Goal: Information Seeking & Learning: Learn about a topic

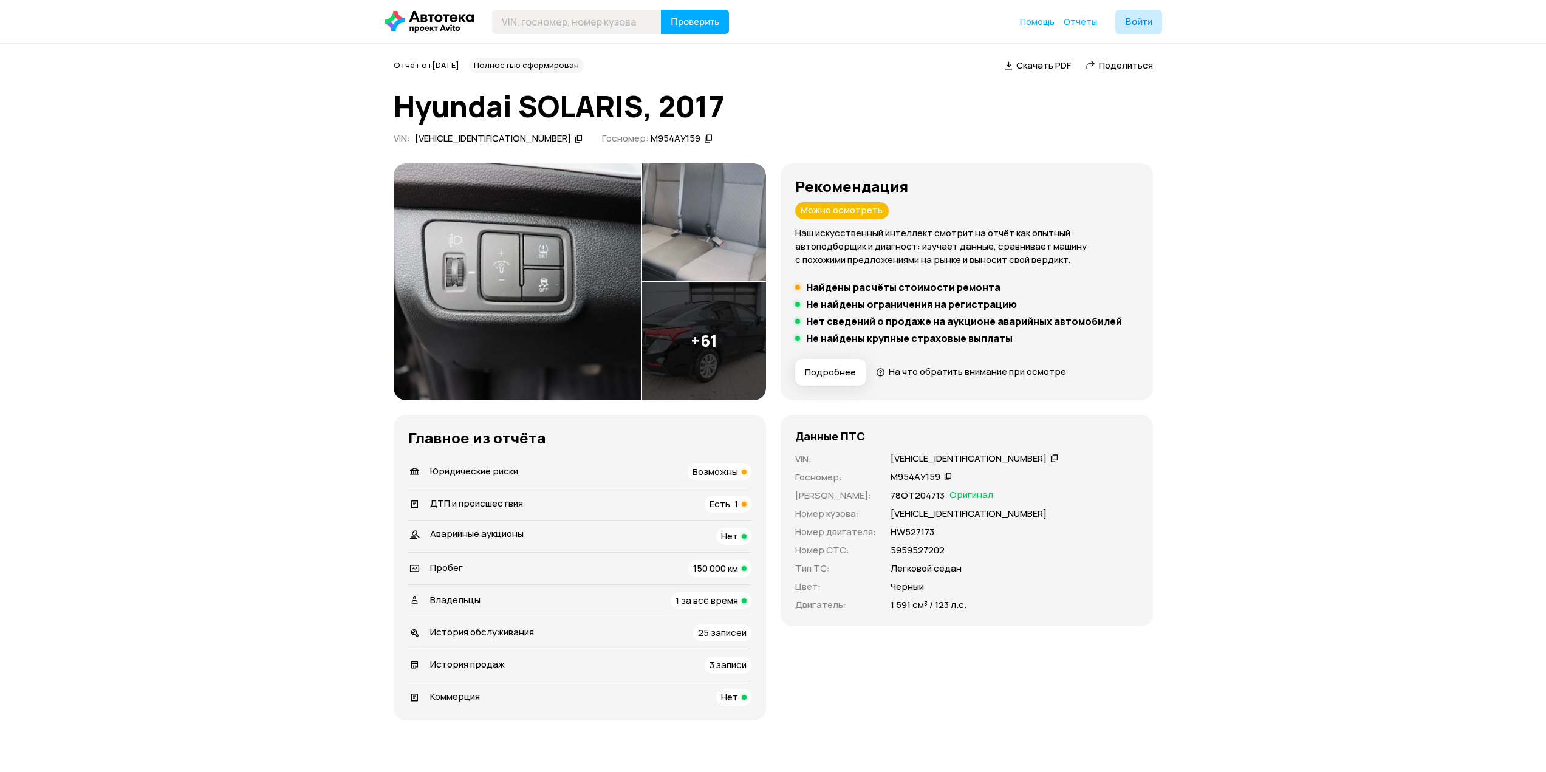
click at [705, 342] on img at bounding box center [704, 341] width 124 height 118
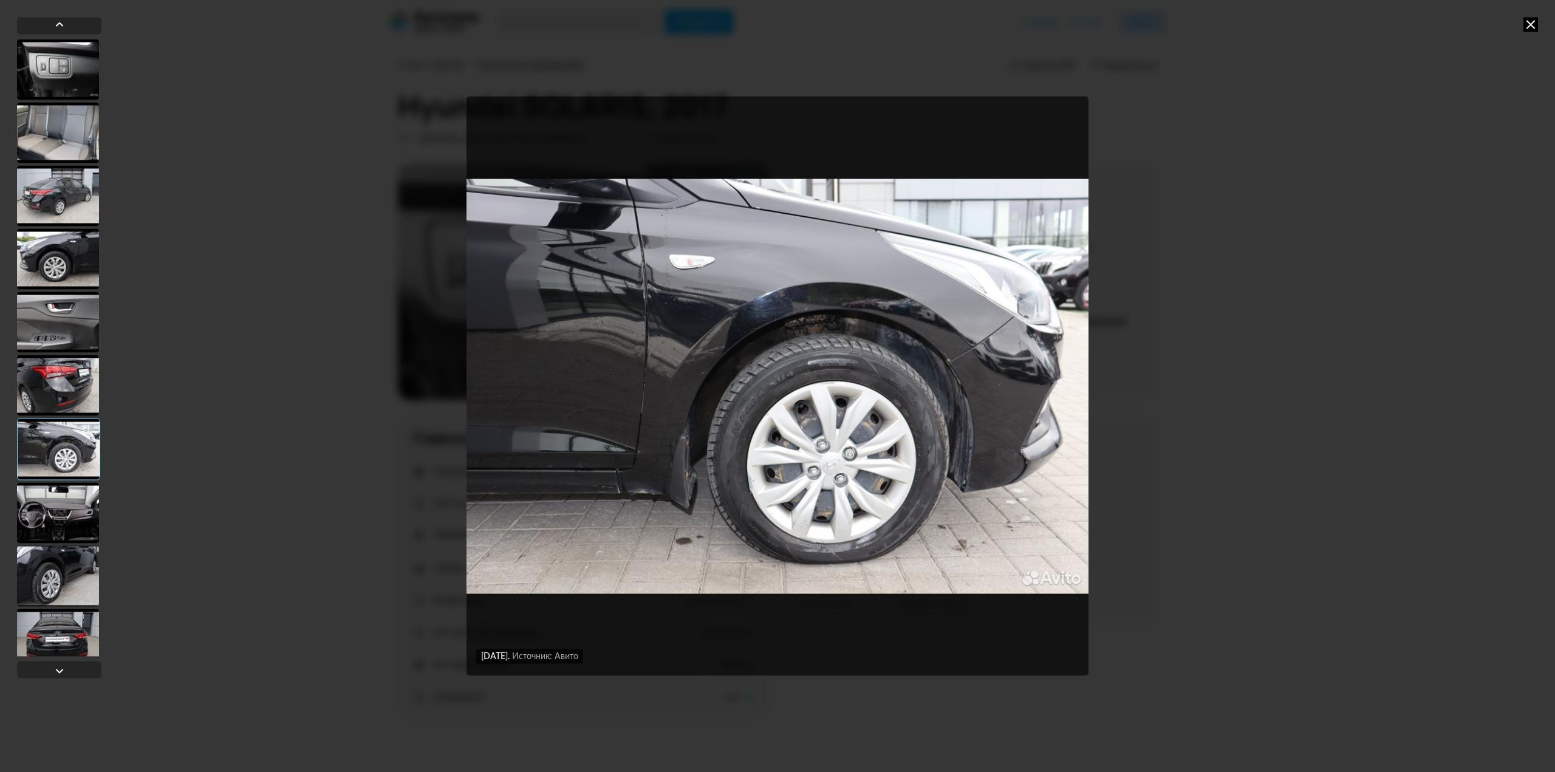
click at [1524, 29] on div "31 июля 2025 года Источник: Авито 31 июля 2025 года Источник: Авито 31 июля 202…" at bounding box center [777, 386] width 1555 height 772
click at [1524, 29] on icon at bounding box center [1531, 24] width 15 height 15
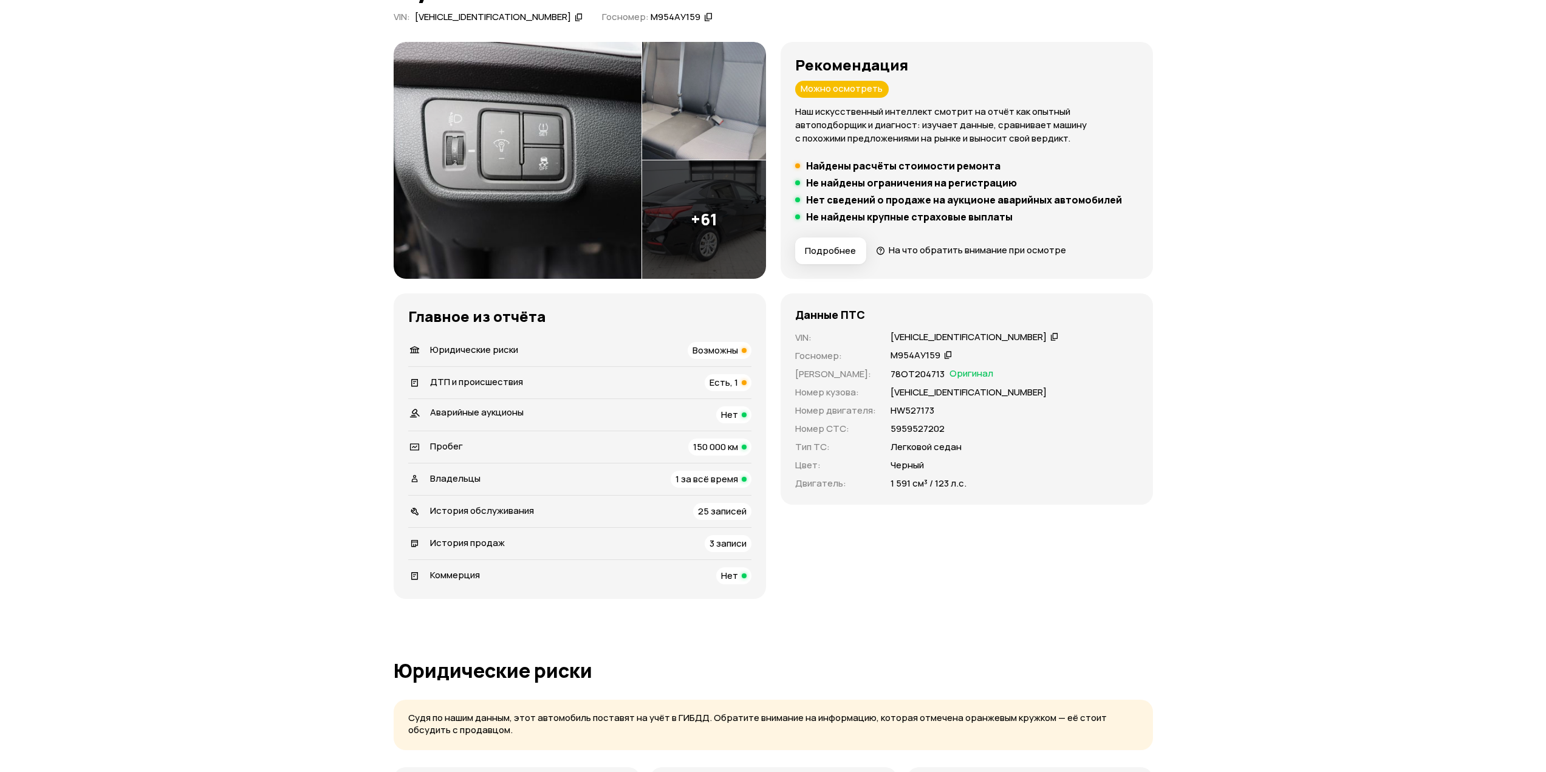
click at [588, 379] on div "ДТП и происшествия Есть, 1" at bounding box center [579, 382] width 343 height 17
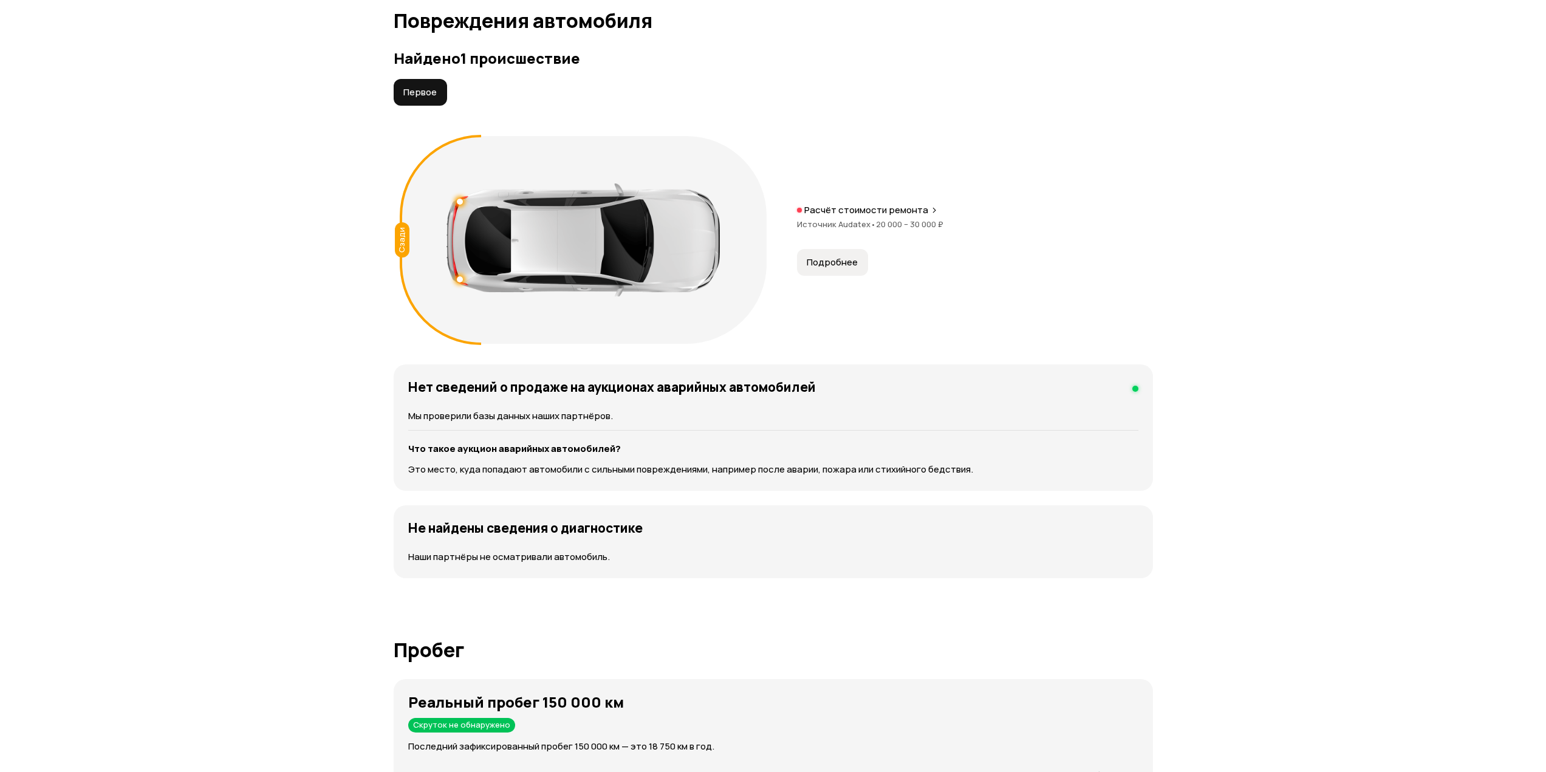
scroll to position [1285, 0]
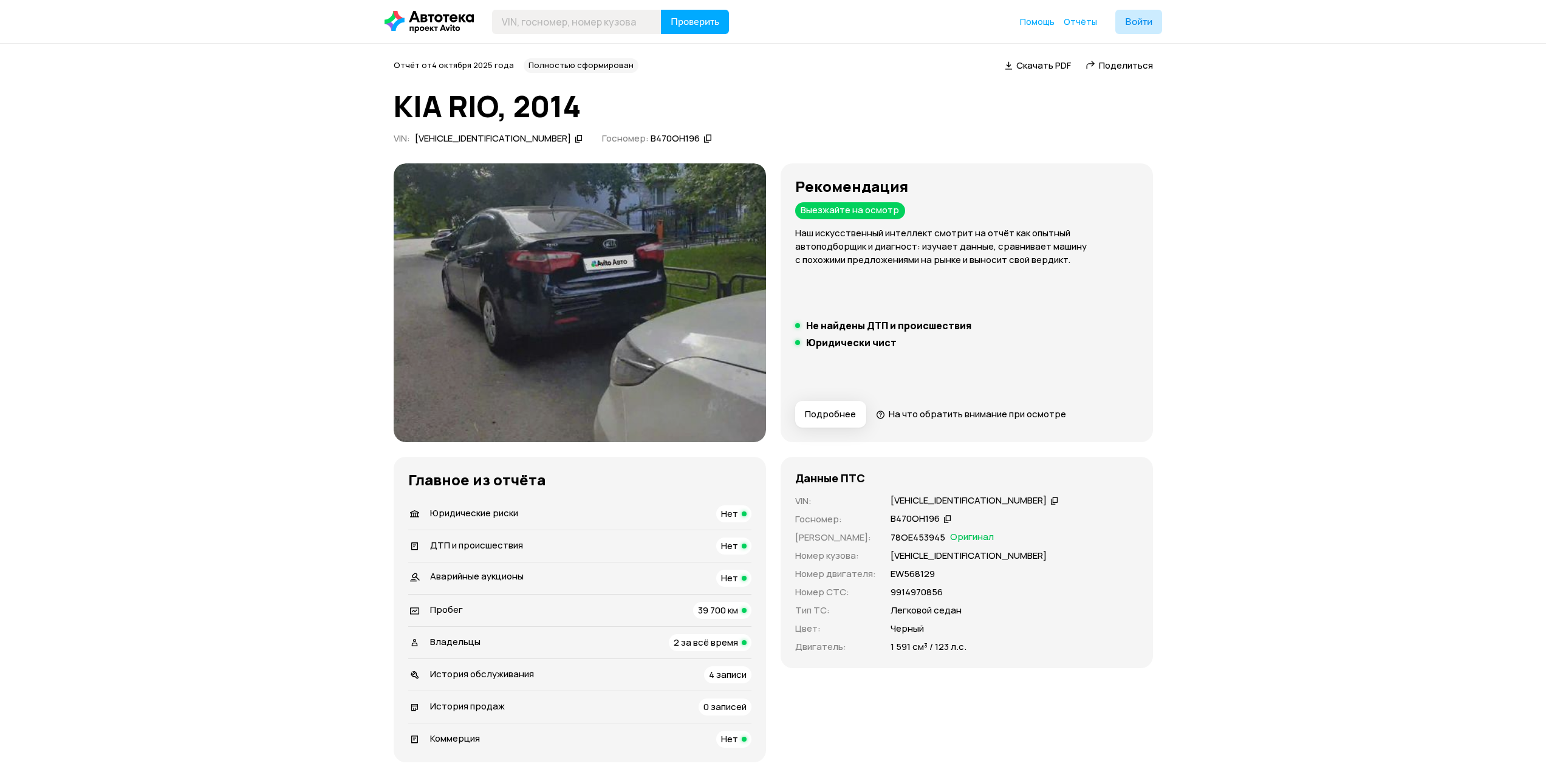
click at [605, 306] on img at bounding box center [580, 302] width 372 height 279
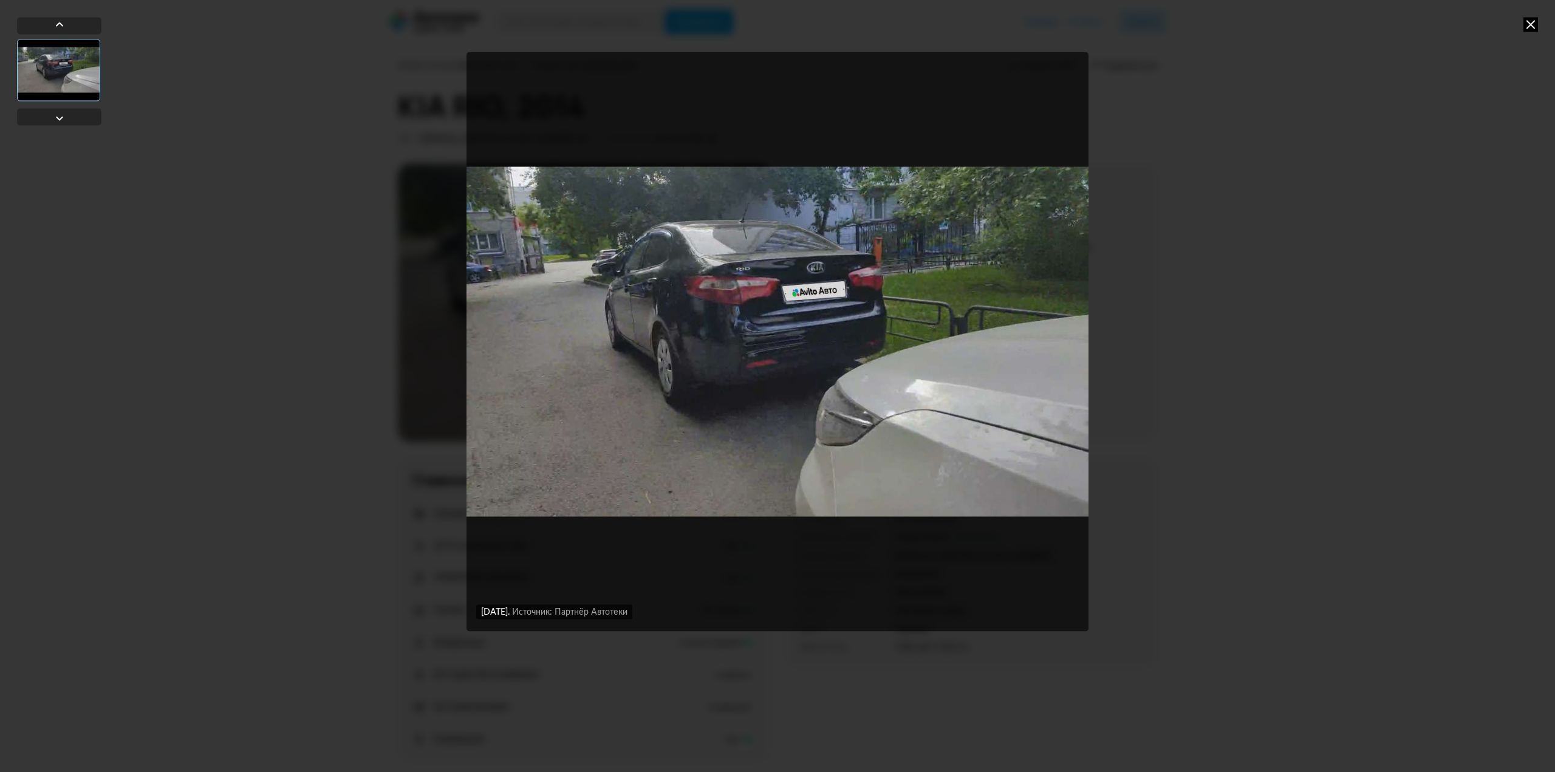
click at [1526, 30] on icon at bounding box center [1531, 24] width 15 height 15
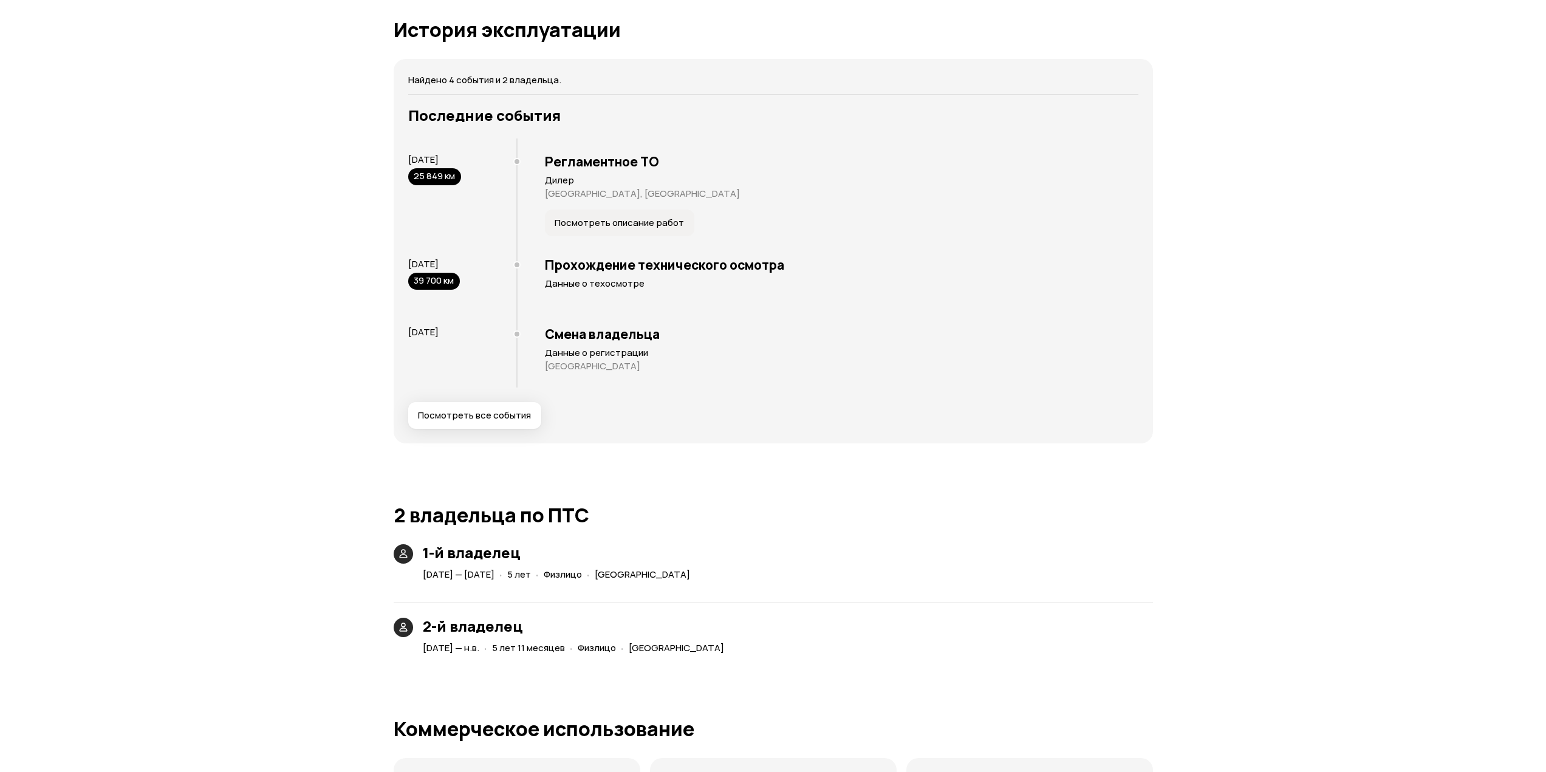
scroll to position [2248, 0]
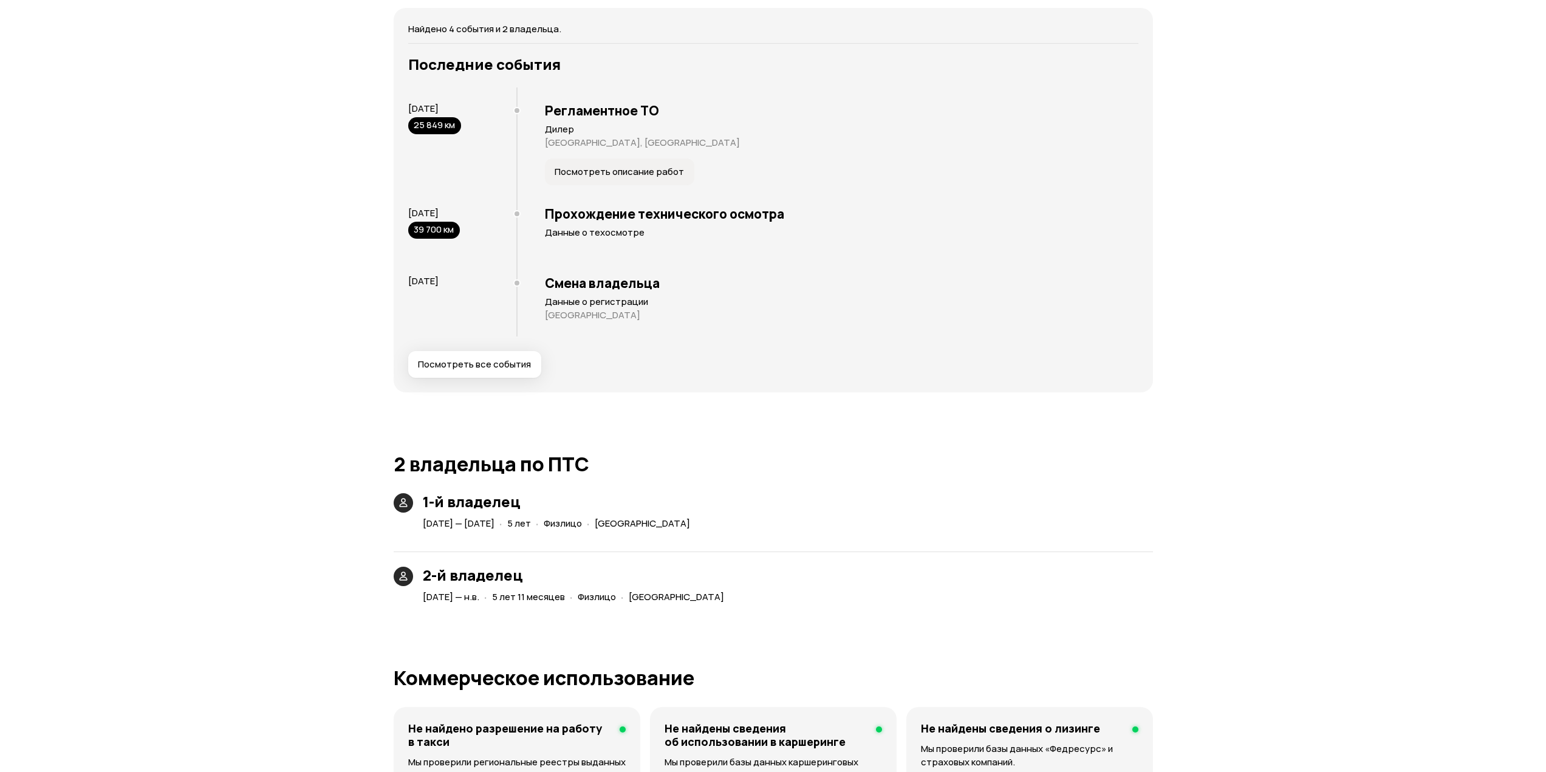
click at [463, 365] on span "Посмотреть все события" at bounding box center [474, 364] width 113 height 12
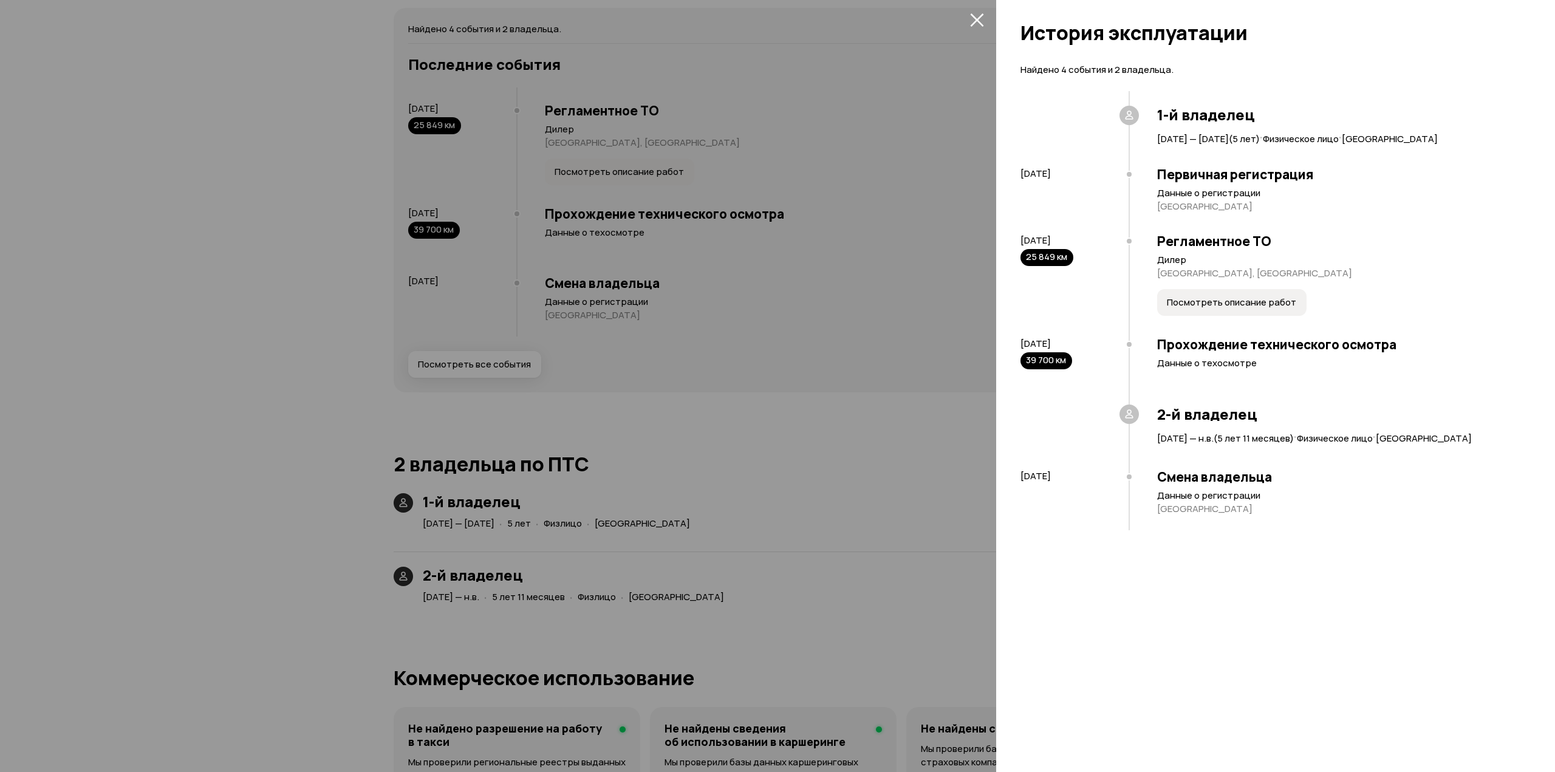
click at [831, 475] on div at bounding box center [777, 386] width 1555 height 772
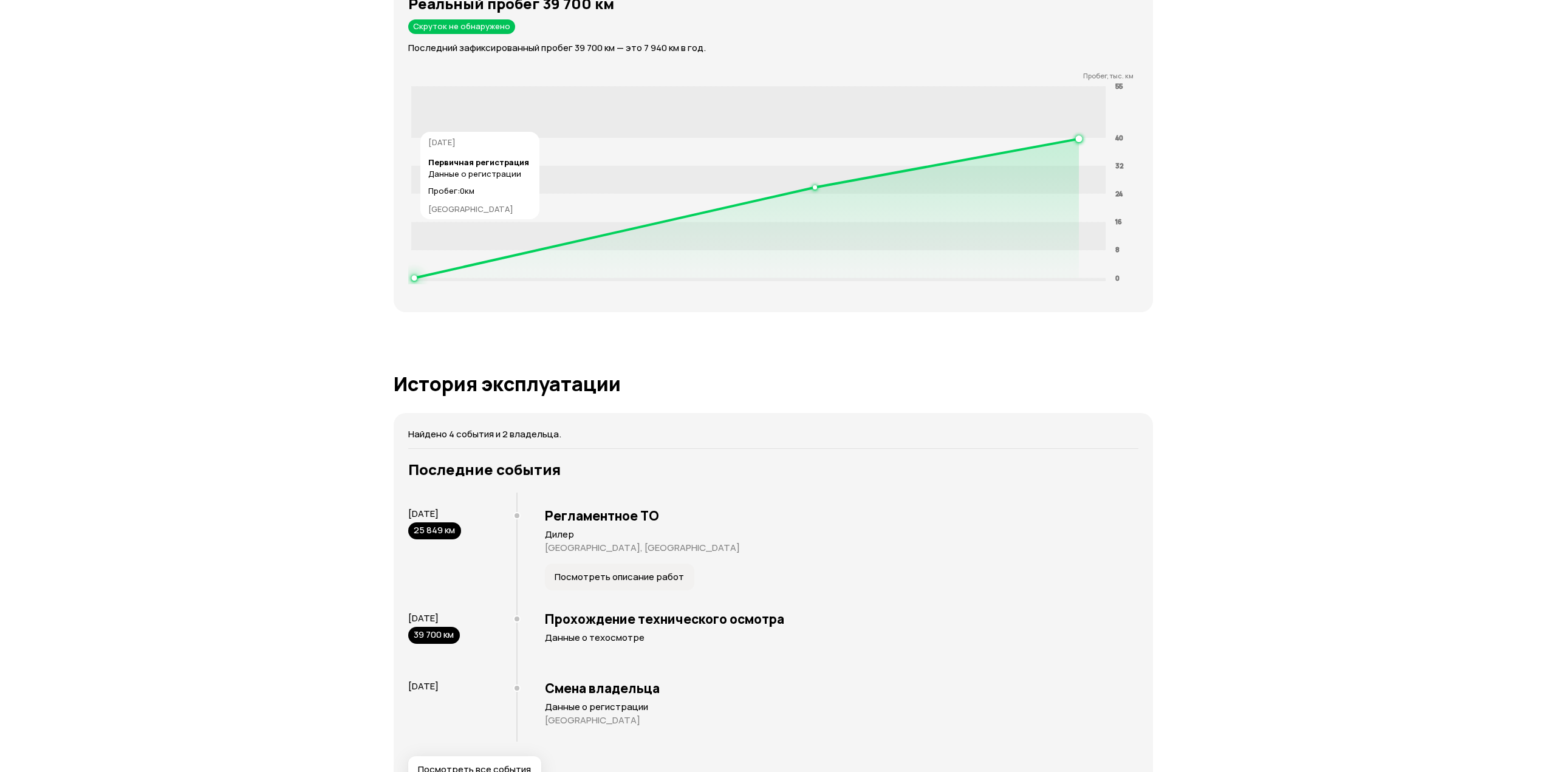
scroll to position [2062, 0]
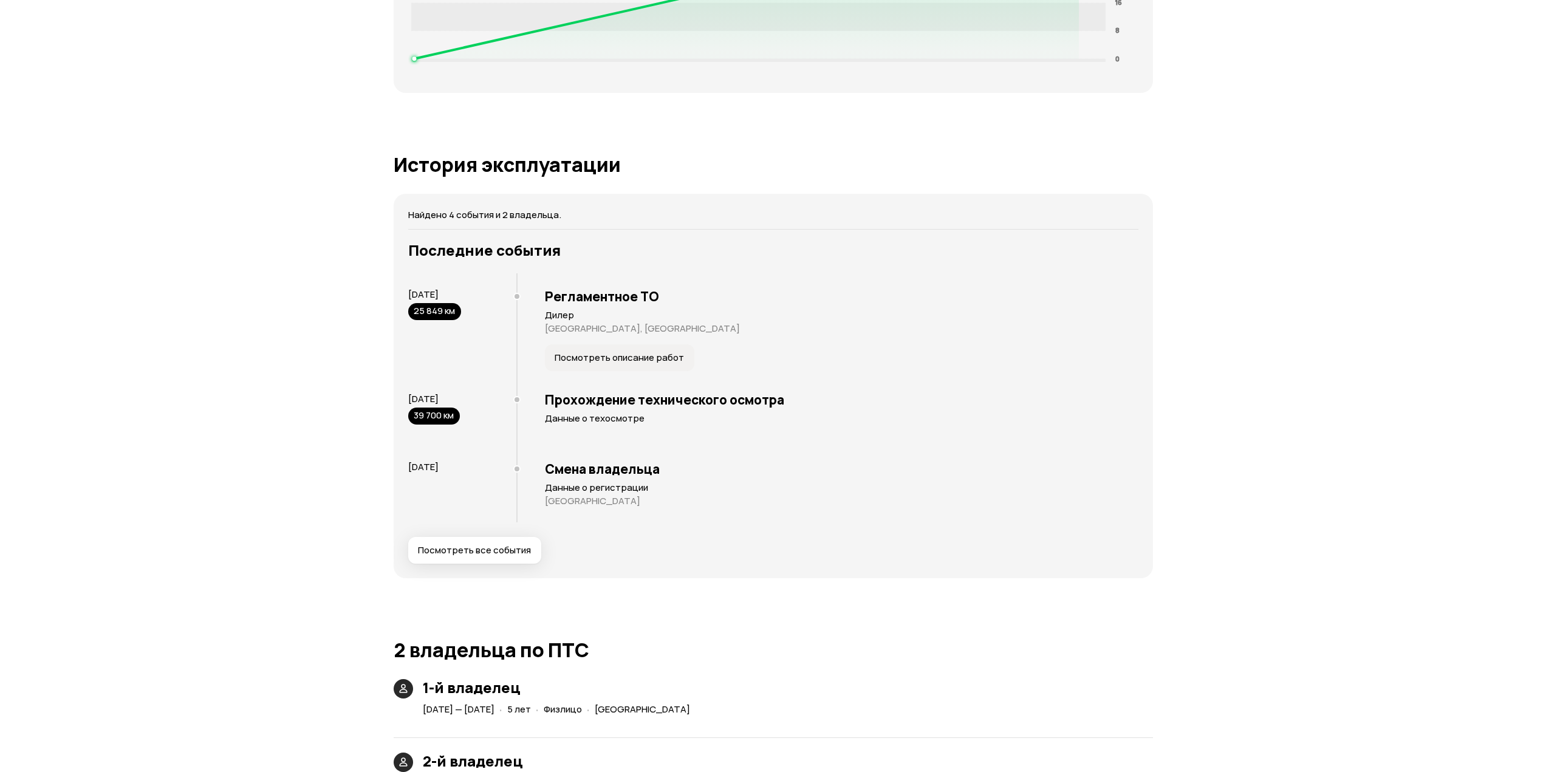
click at [525, 539] on button "Посмотреть все события" at bounding box center [474, 550] width 133 height 27
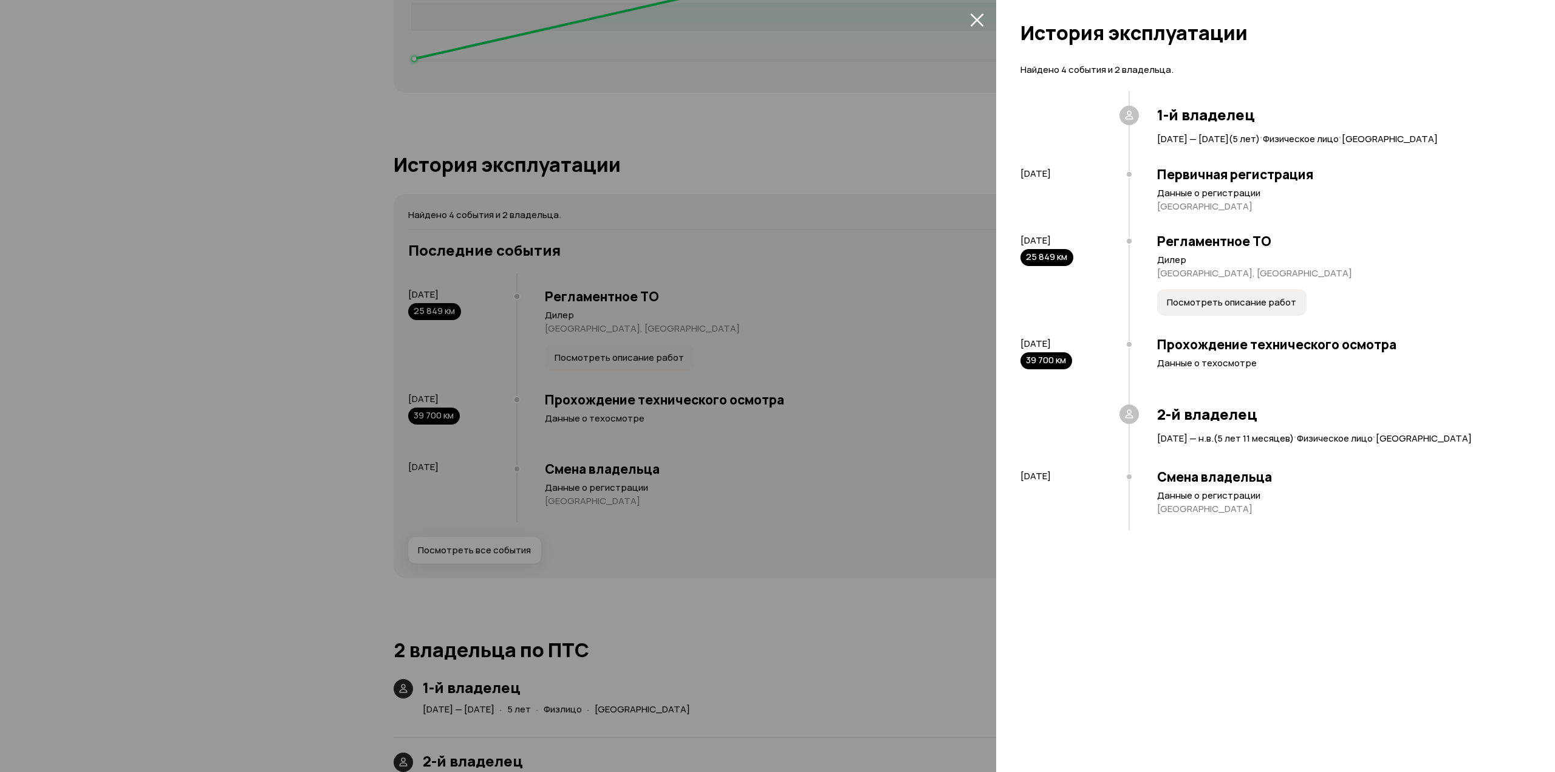
click at [985, 21] on button "закрыть" at bounding box center [976, 19] width 19 height 19
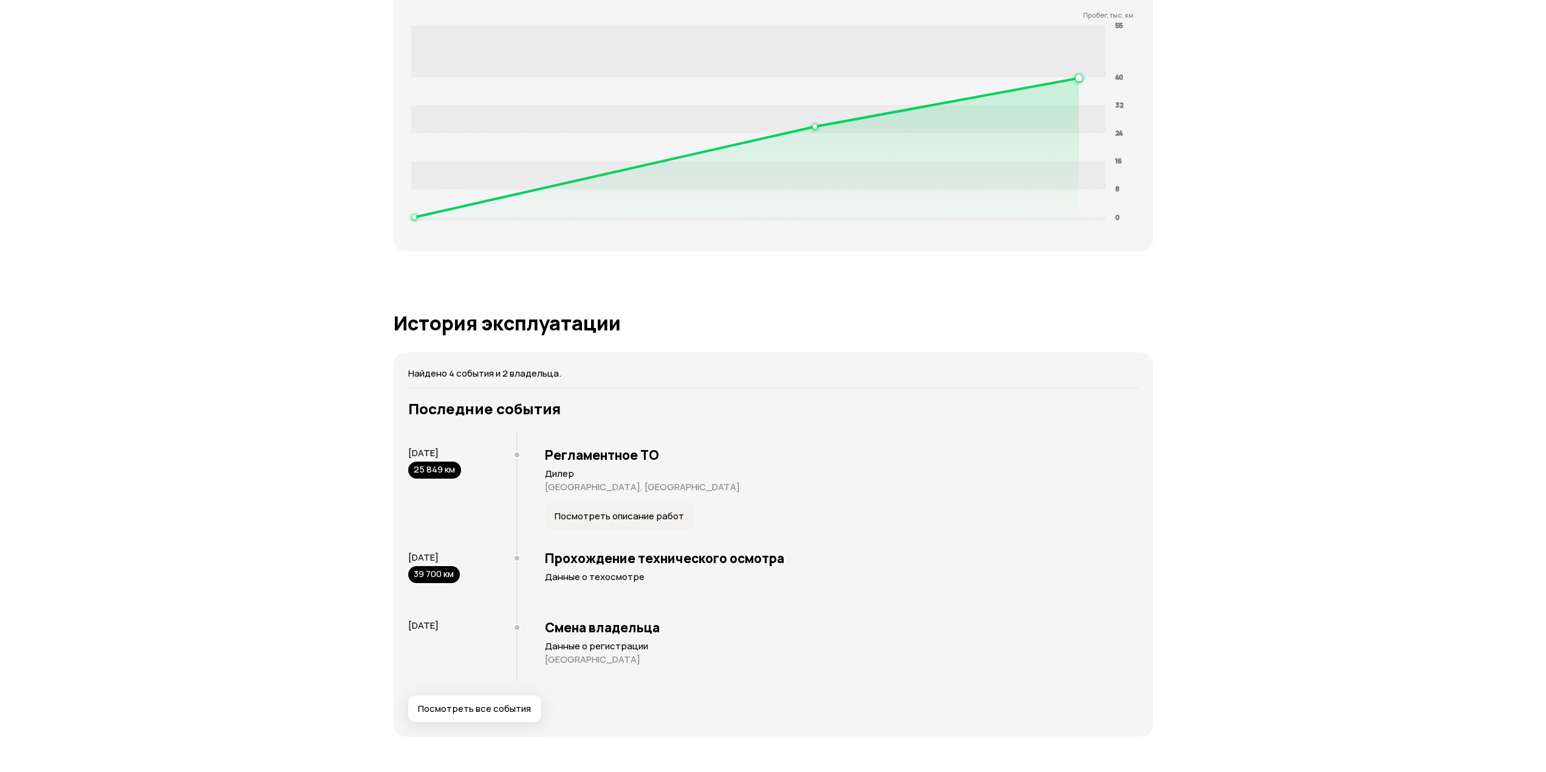
scroll to position [1758, 0]
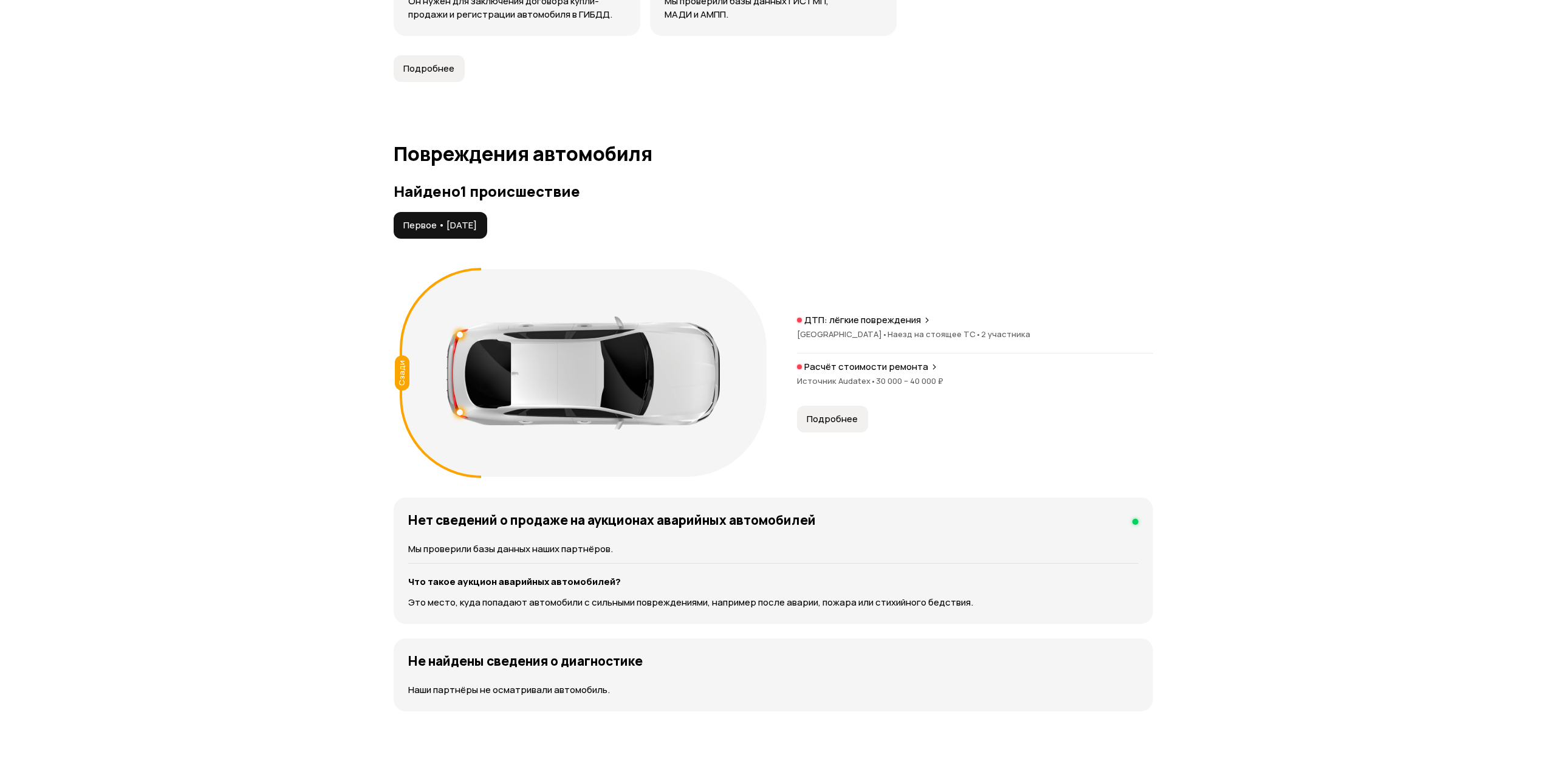
scroll to position [1154, 0]
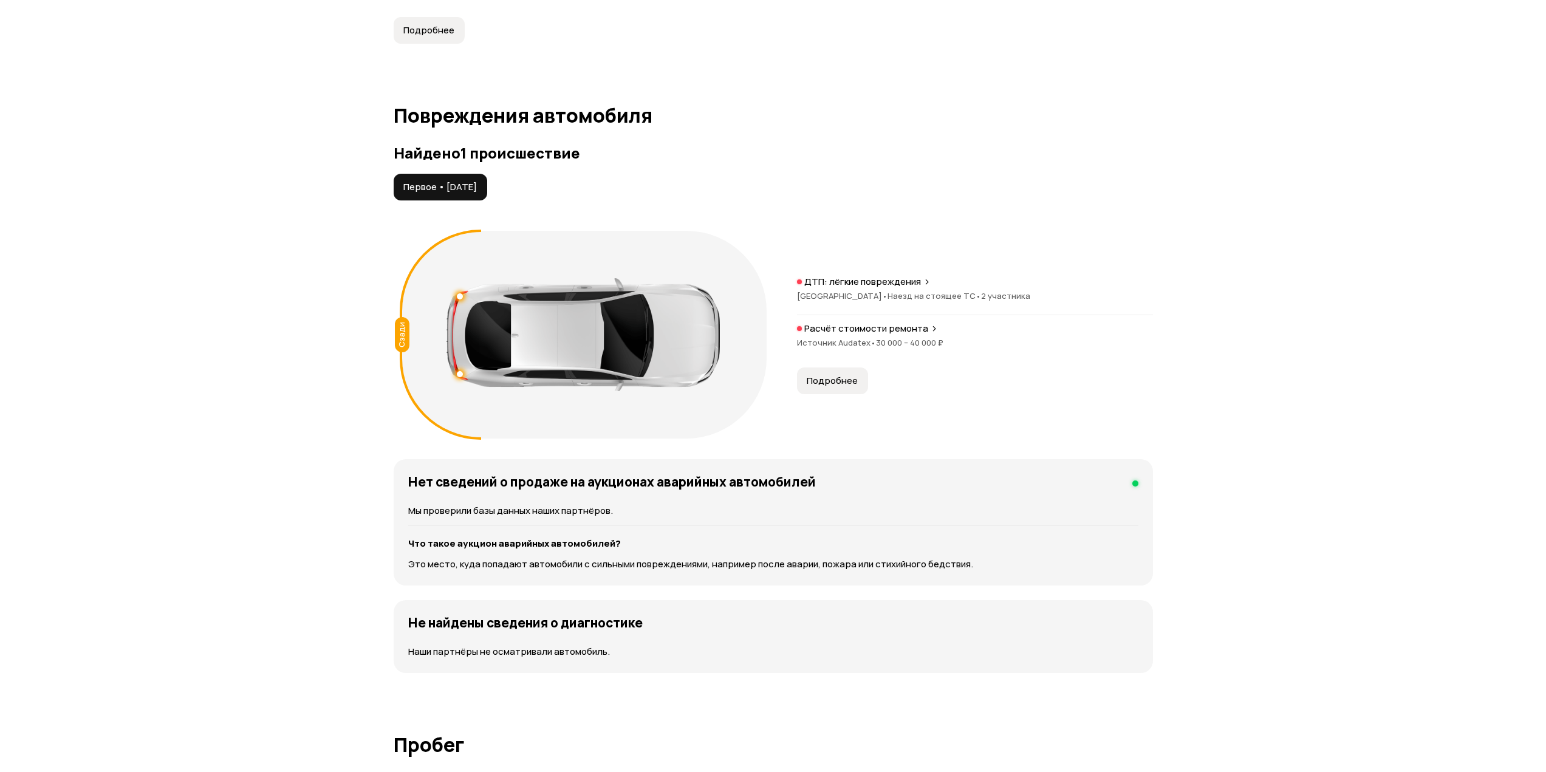
click at [841, 376] on span "Подробнее" at bounding box center [832, 381] width 51 height 12
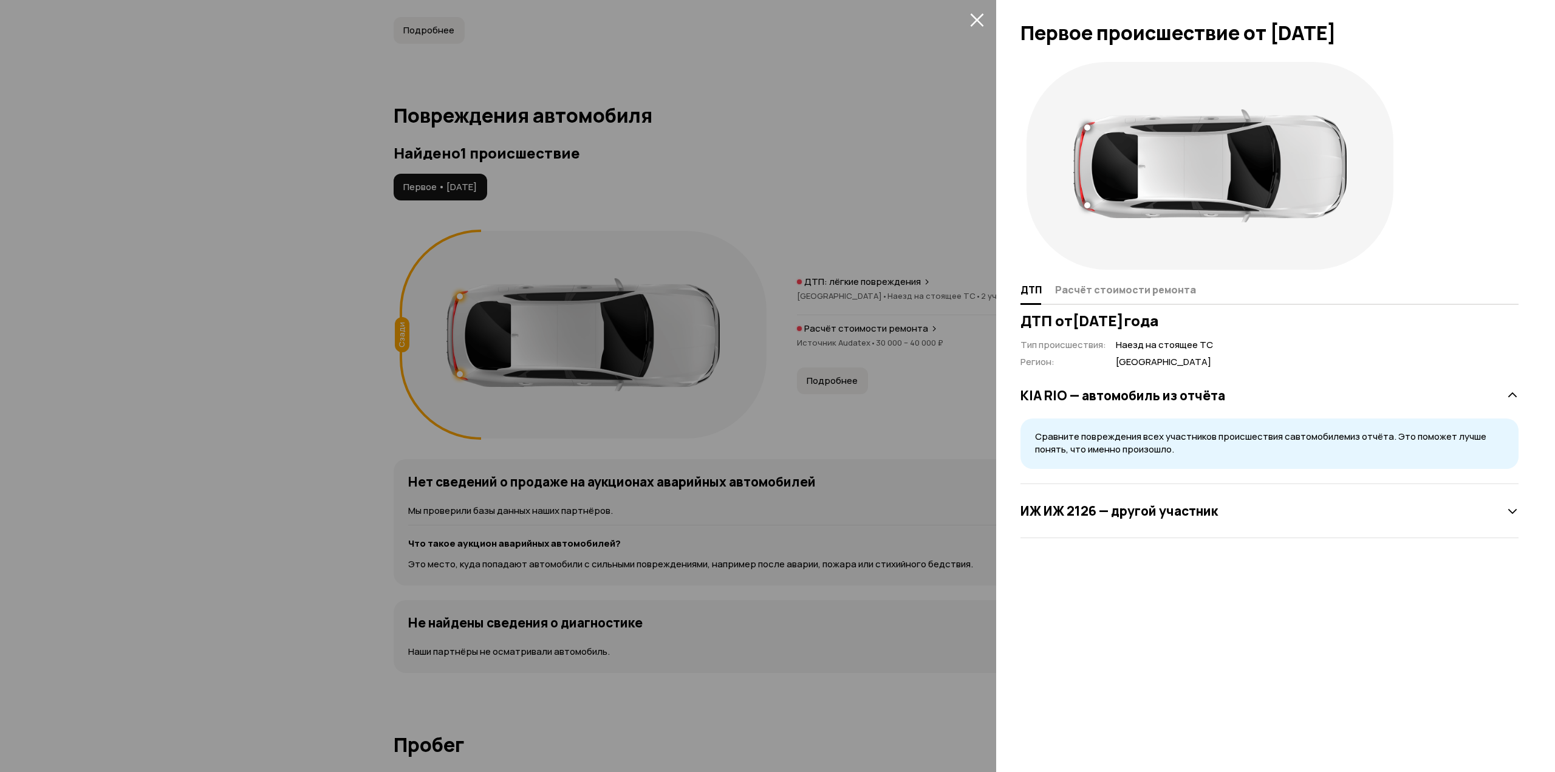
click at [1082, 297] on button "Расчёт стоимости ремонта" at bounding box center [1124, 290] width 145 height 24
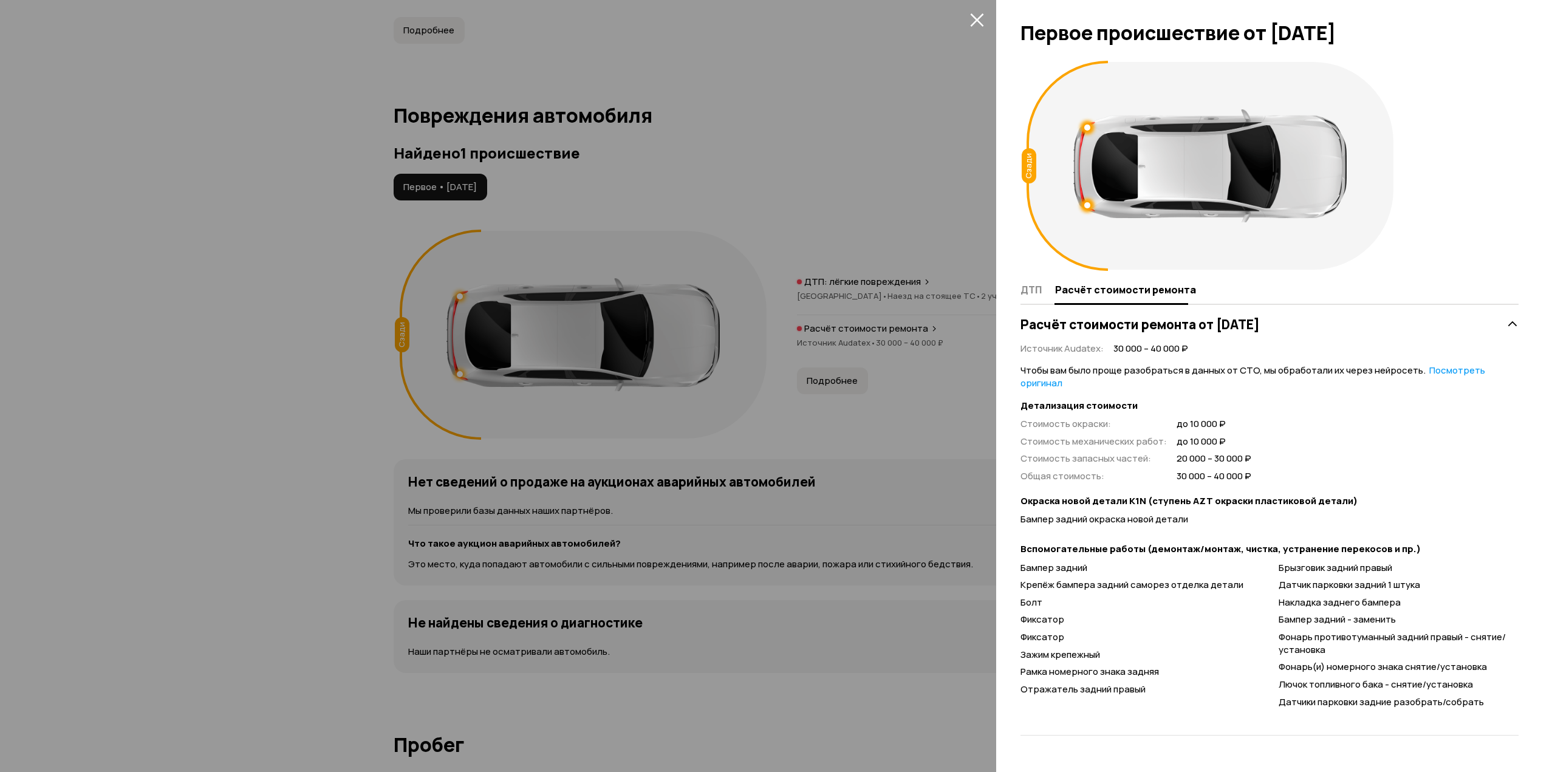
click at [971, 18] on icon "закрыть" at bounding box center [977, 20] width 14 height 14
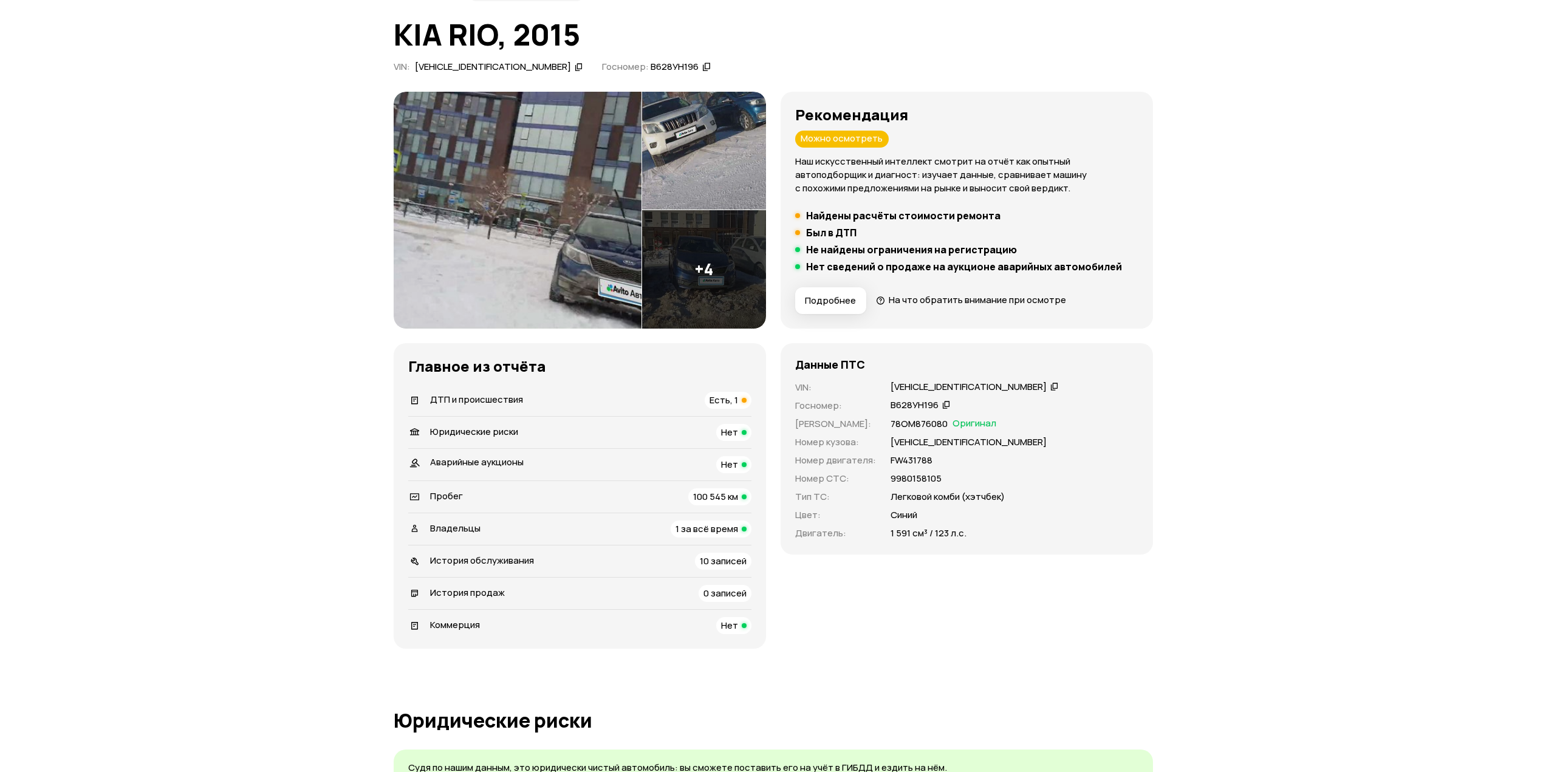
scroll to position [0, 0]
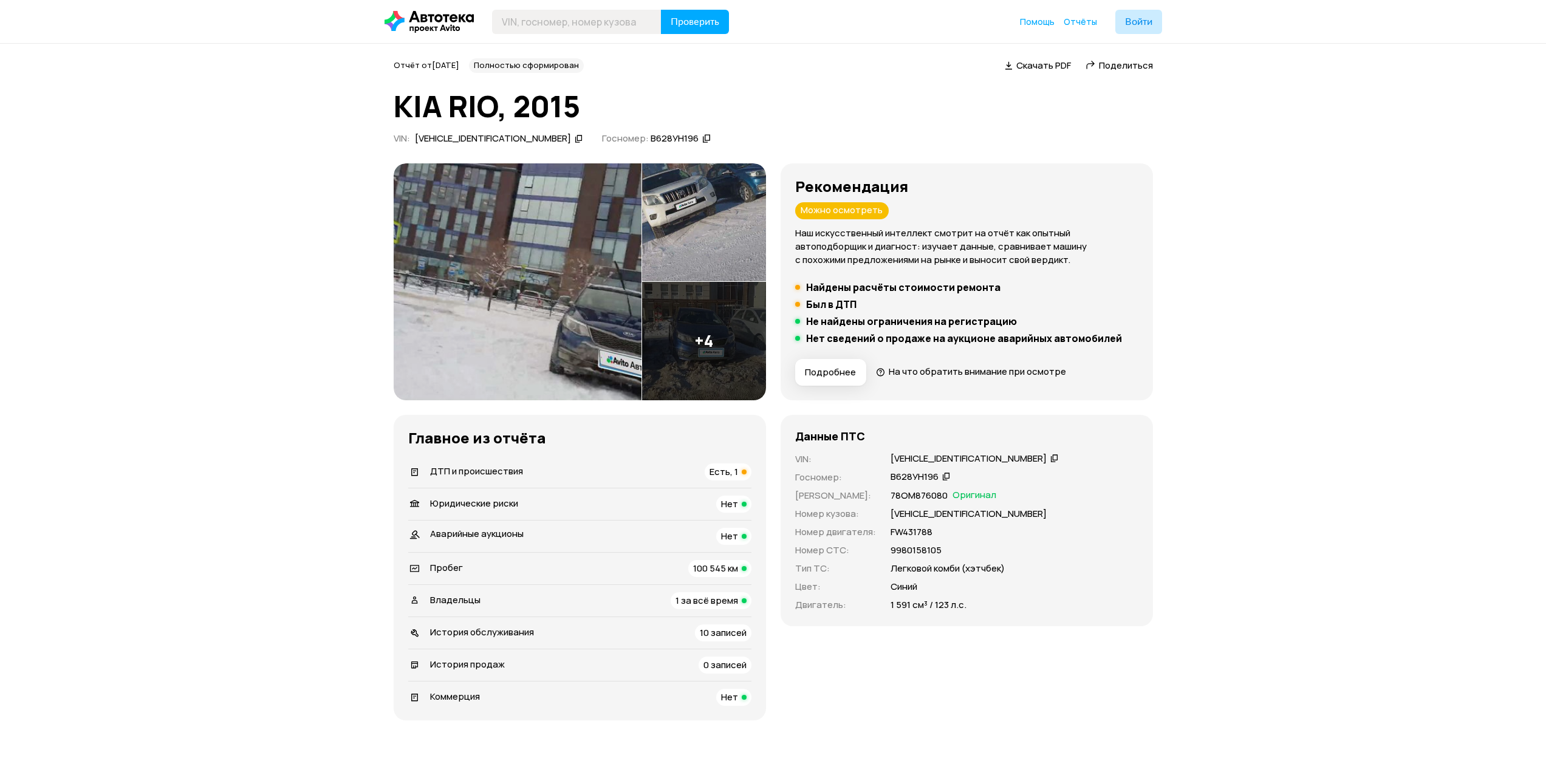
click at [608, 321] on img at bounding box center [518, 281] width 248 height 237
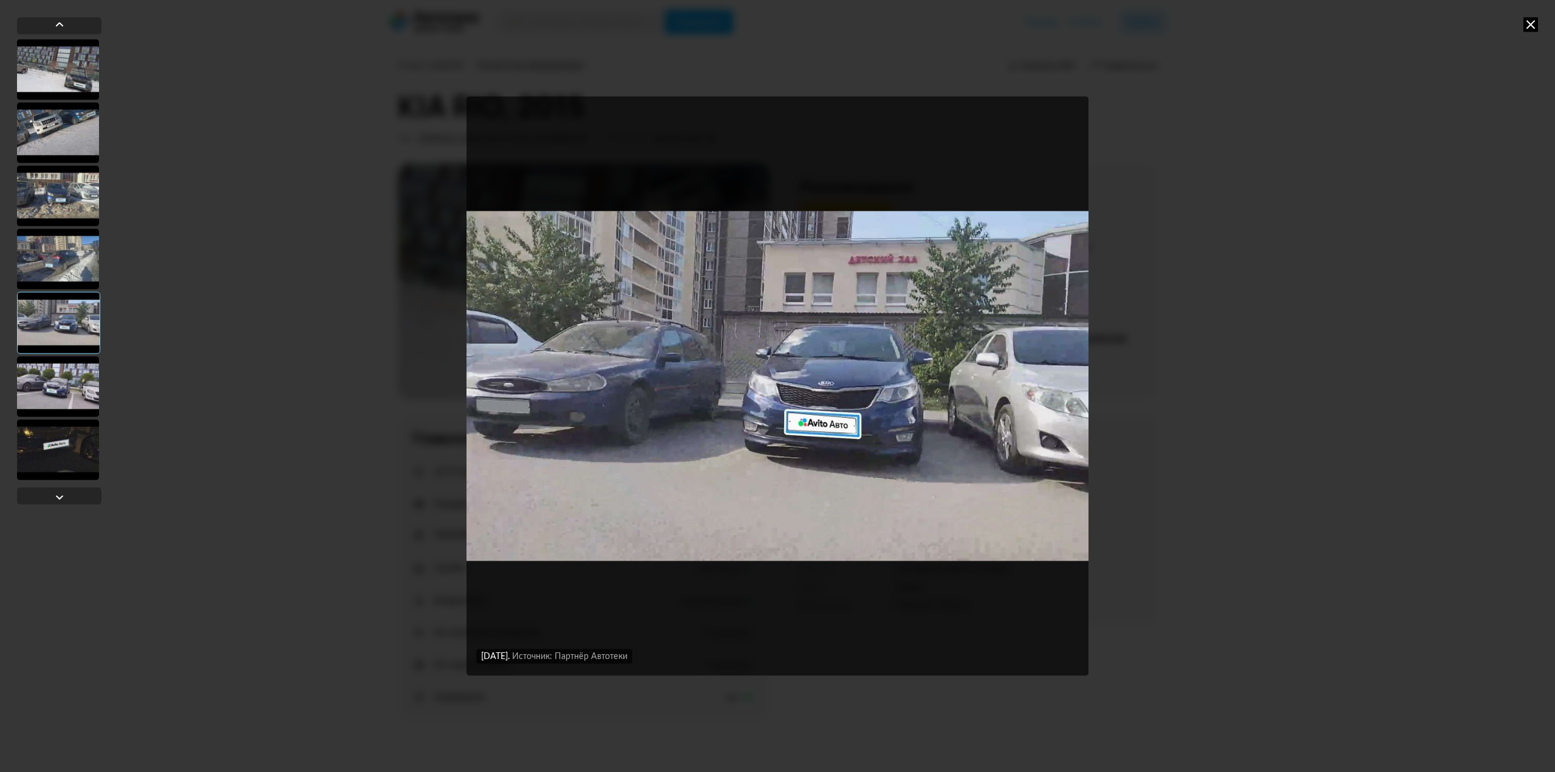
click at [1222, 111] on div "22 декабря 2021 года Источник: Партнёр Автотеки 12 января 2022 года Источник: П…" at bounding box center [777, 386] width 1555 height 772
click at [1523, 32] on div "22 декабря 2021 года Источник: Партнёр Автотеки 12 января 2022 года Источник: П…" at bounding box center [777, 386] width 1555 height 772
click at [1530, 27] on icon at bounding box center [1531, 24] width 15 height 15
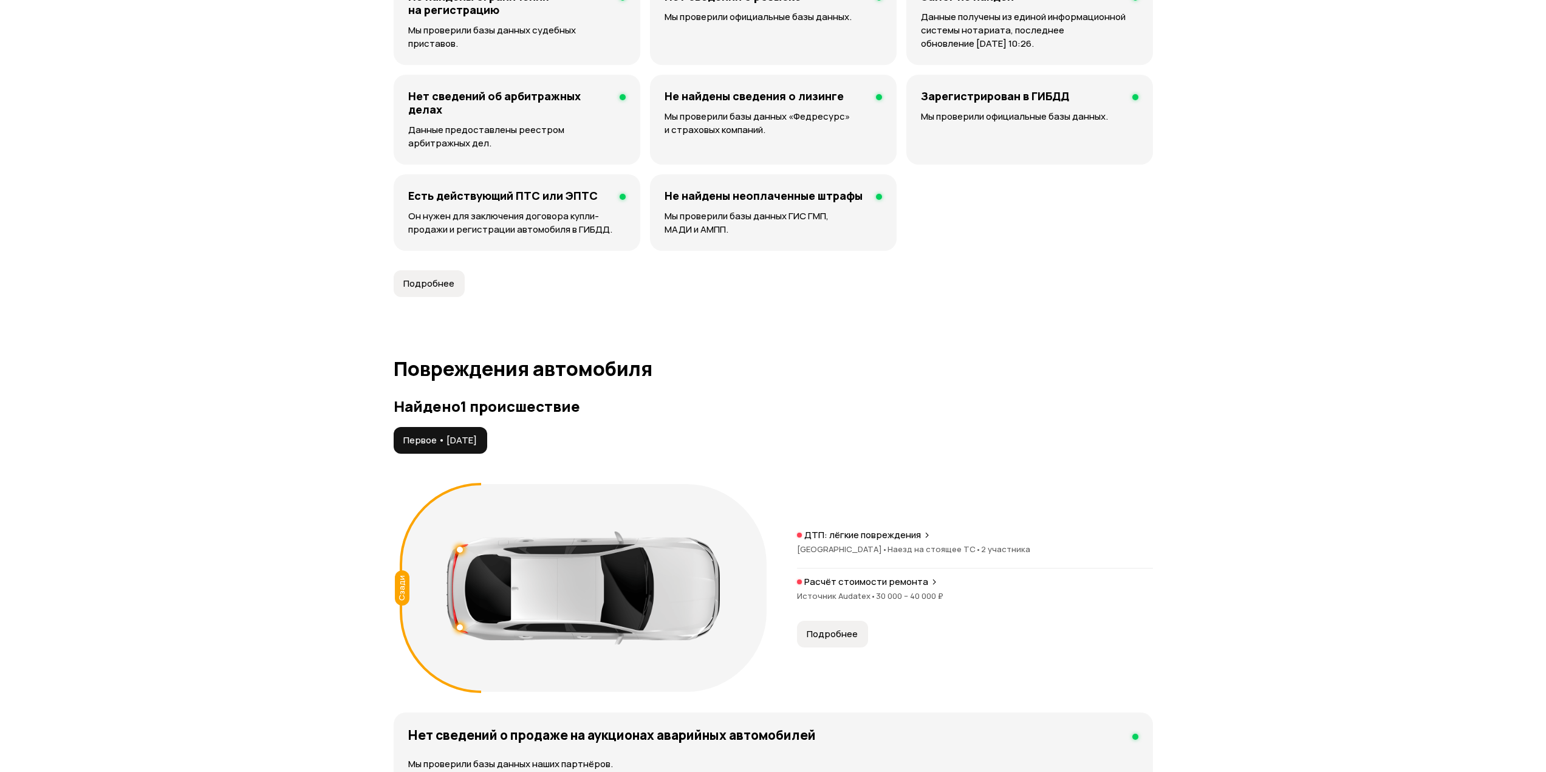
scroll to position [1033, 0]
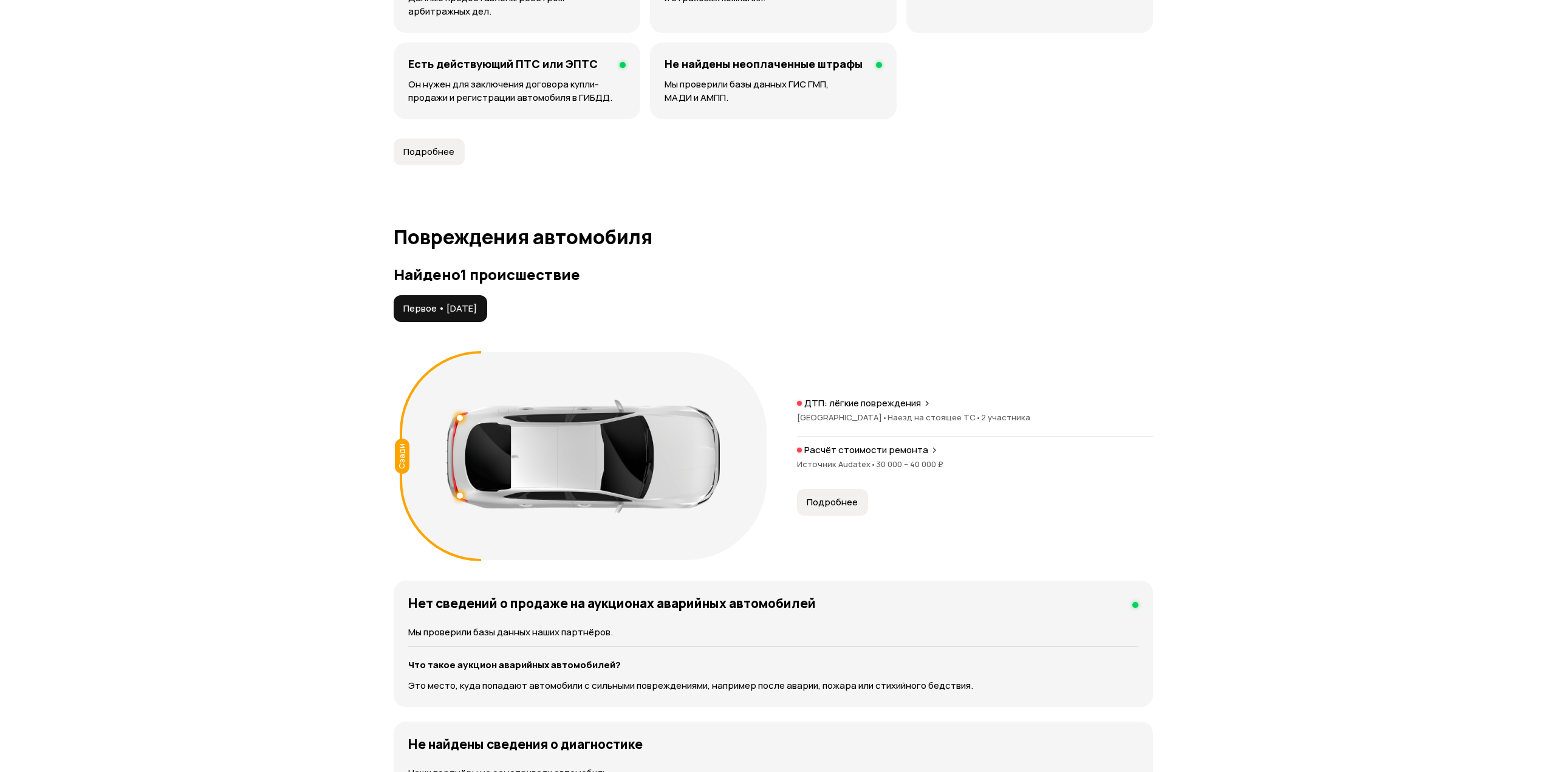
click at [849, 498] on span "Подробнее" at bounding box center [832, 502] width 51 height 12
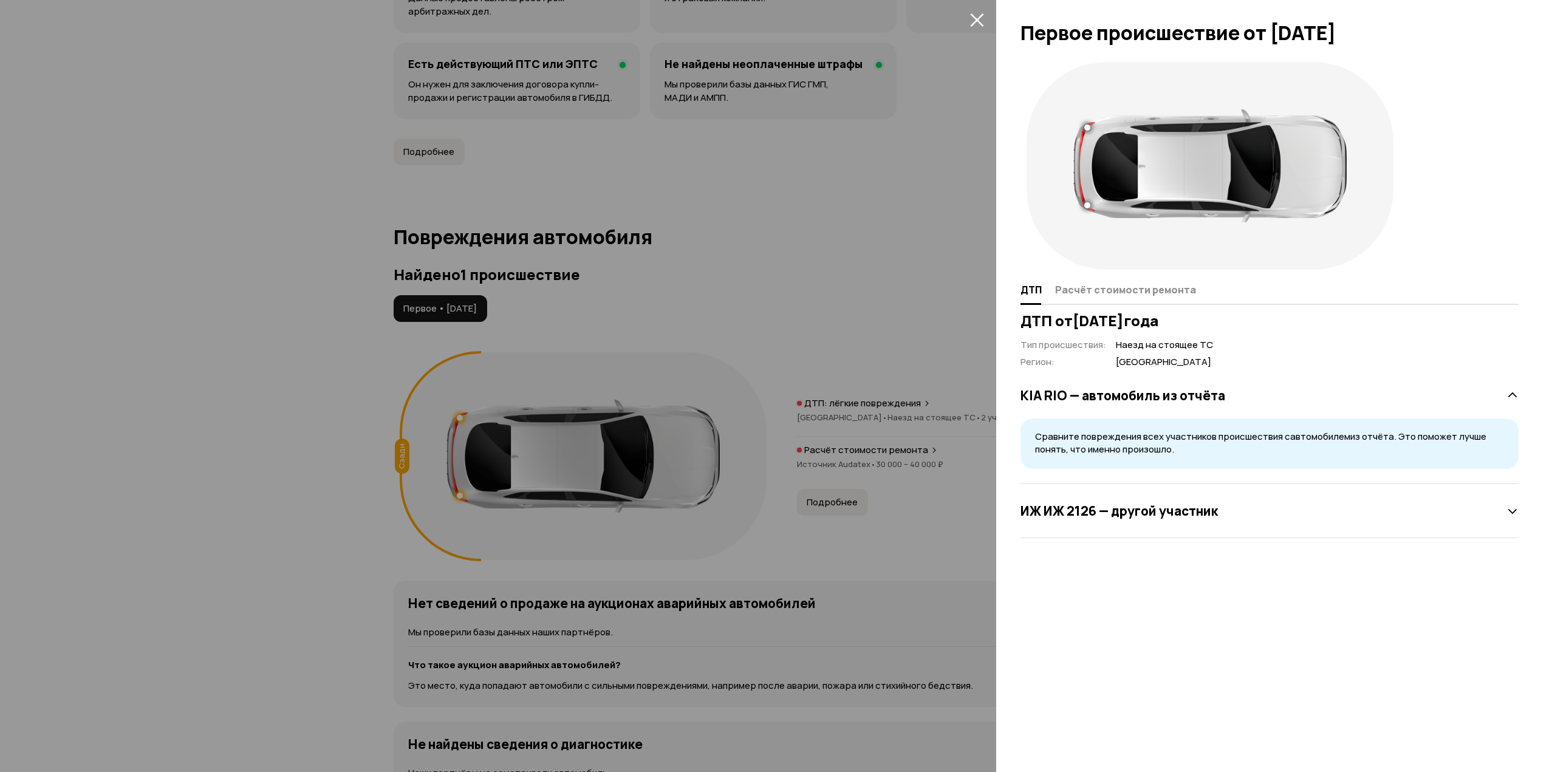
click at [984, 246] on div at bounding box center [777, 386] width 1555 height 772
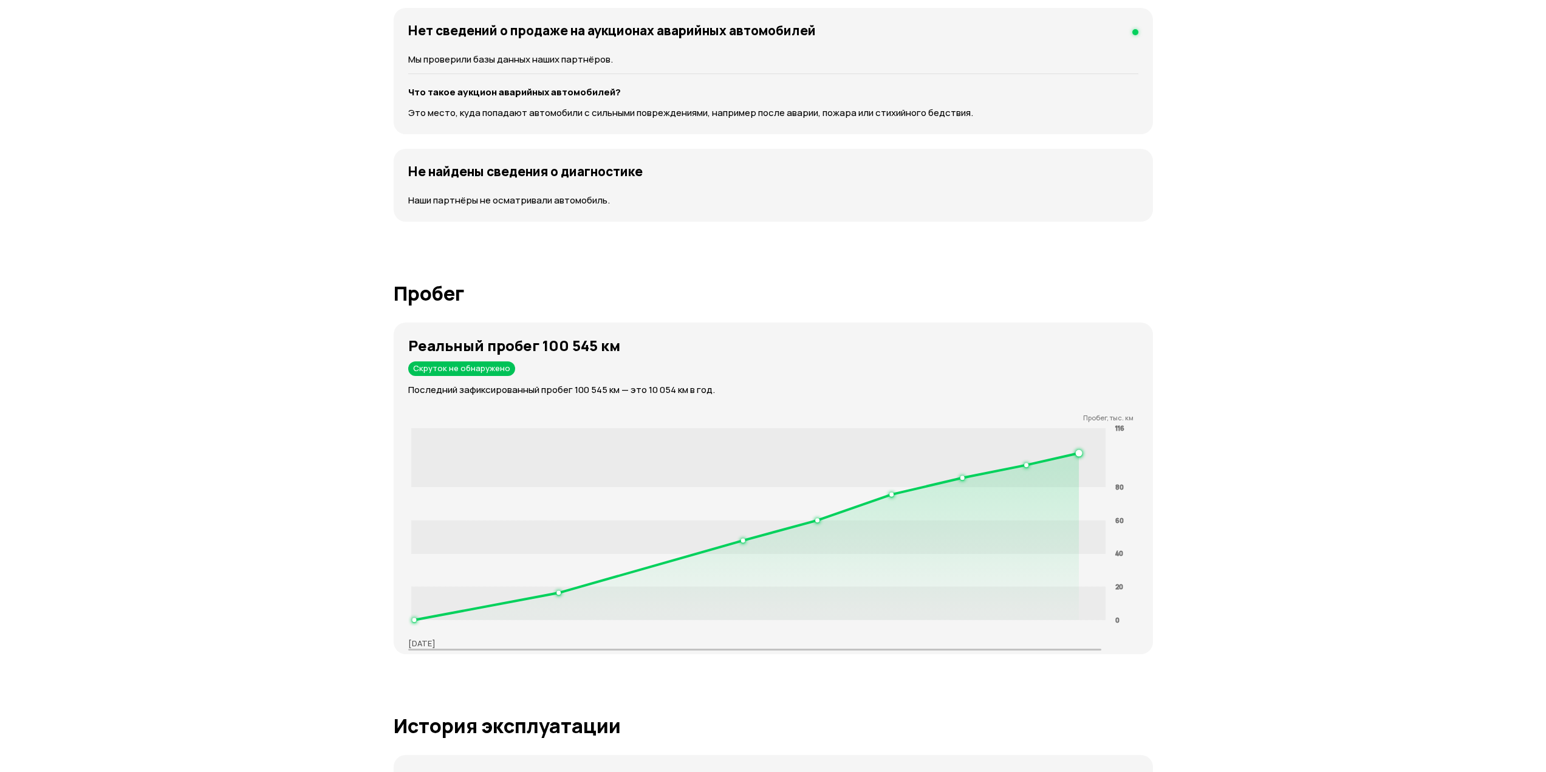
scroll to position [1701, 0]
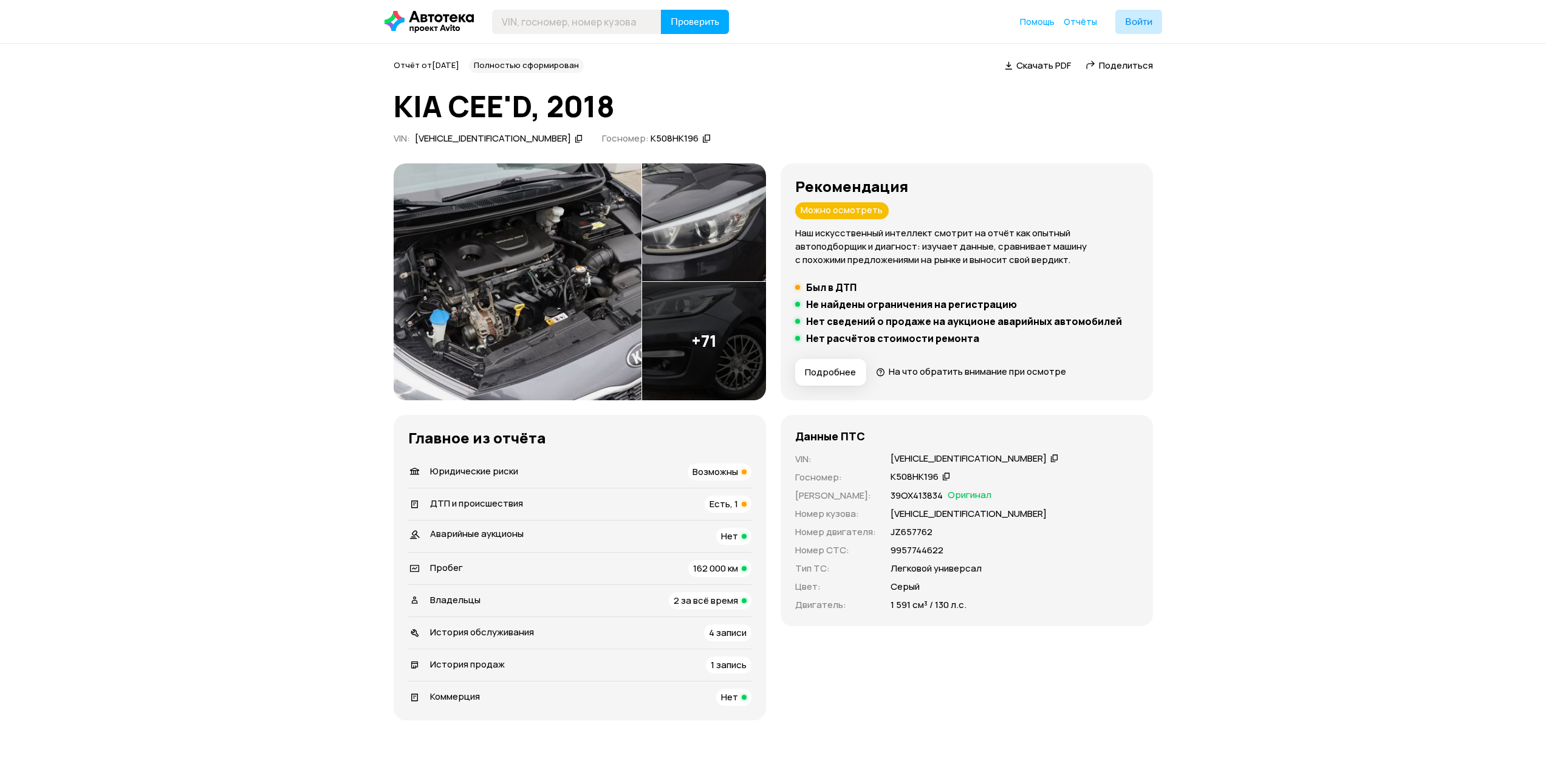
click at [473, 473] on span "Юридические риски" at bounding box center [474, 471] width 88 height 13
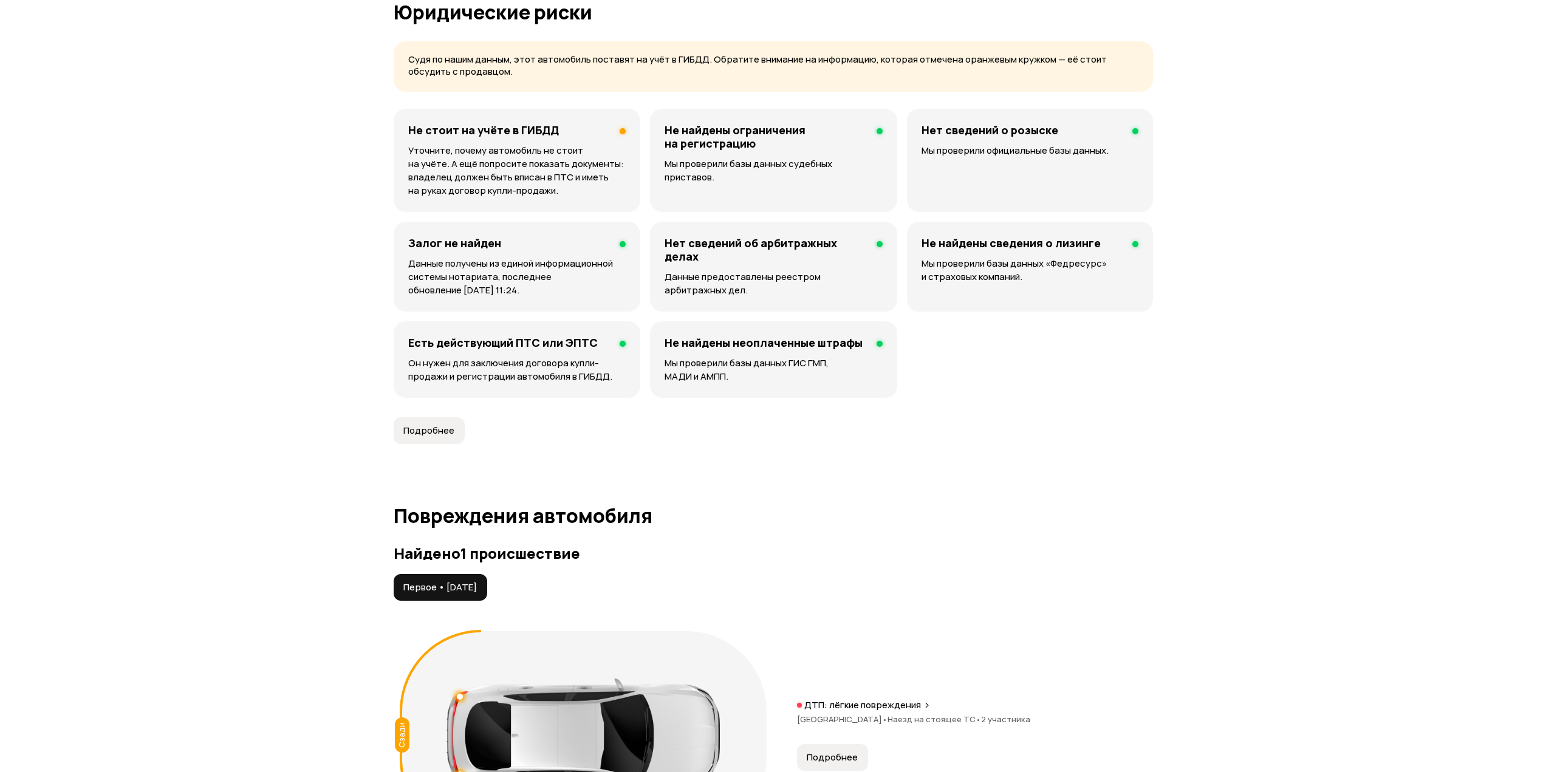
scroll to position [781, 0]
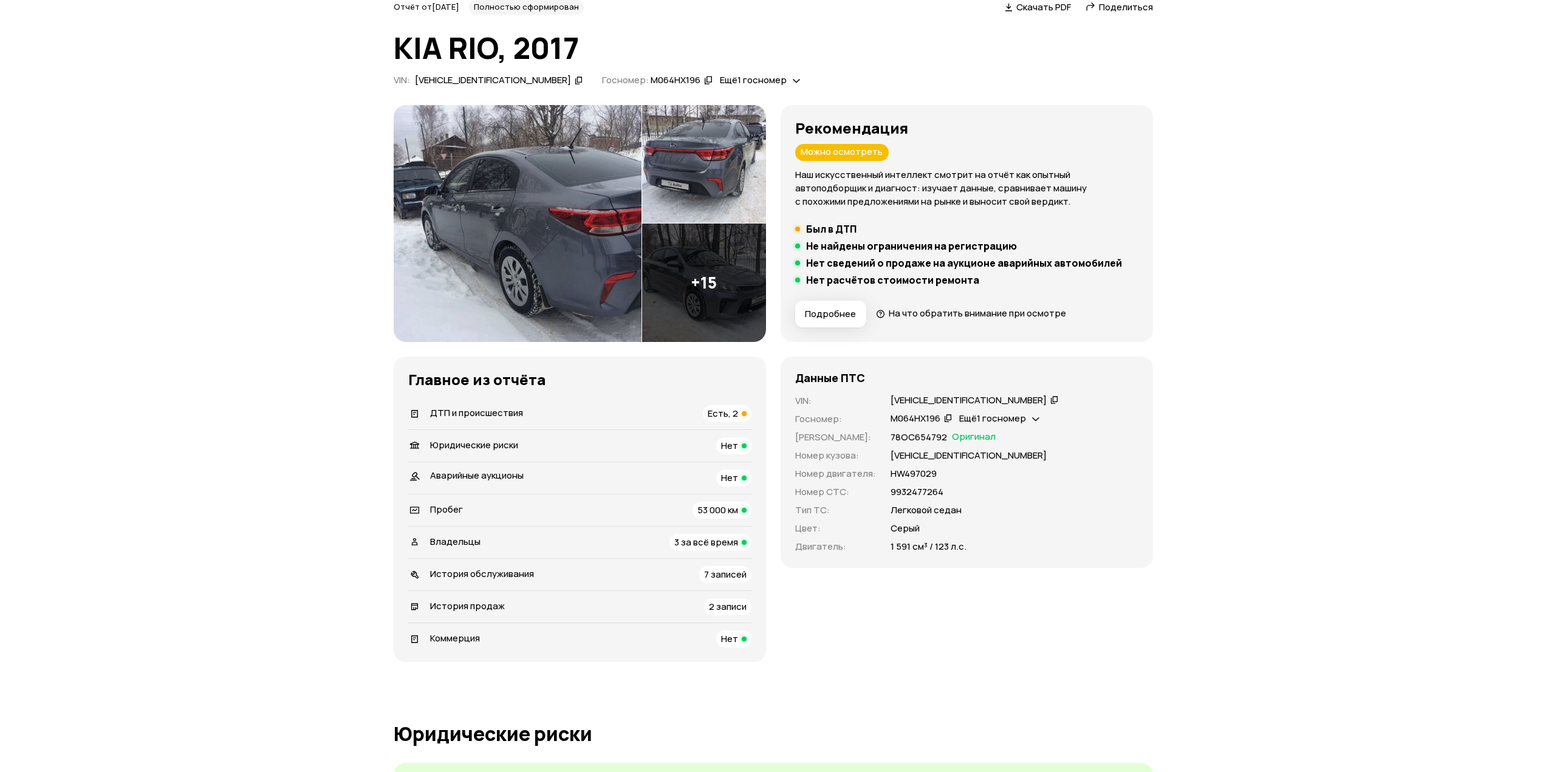
scroll to position [365, 0]
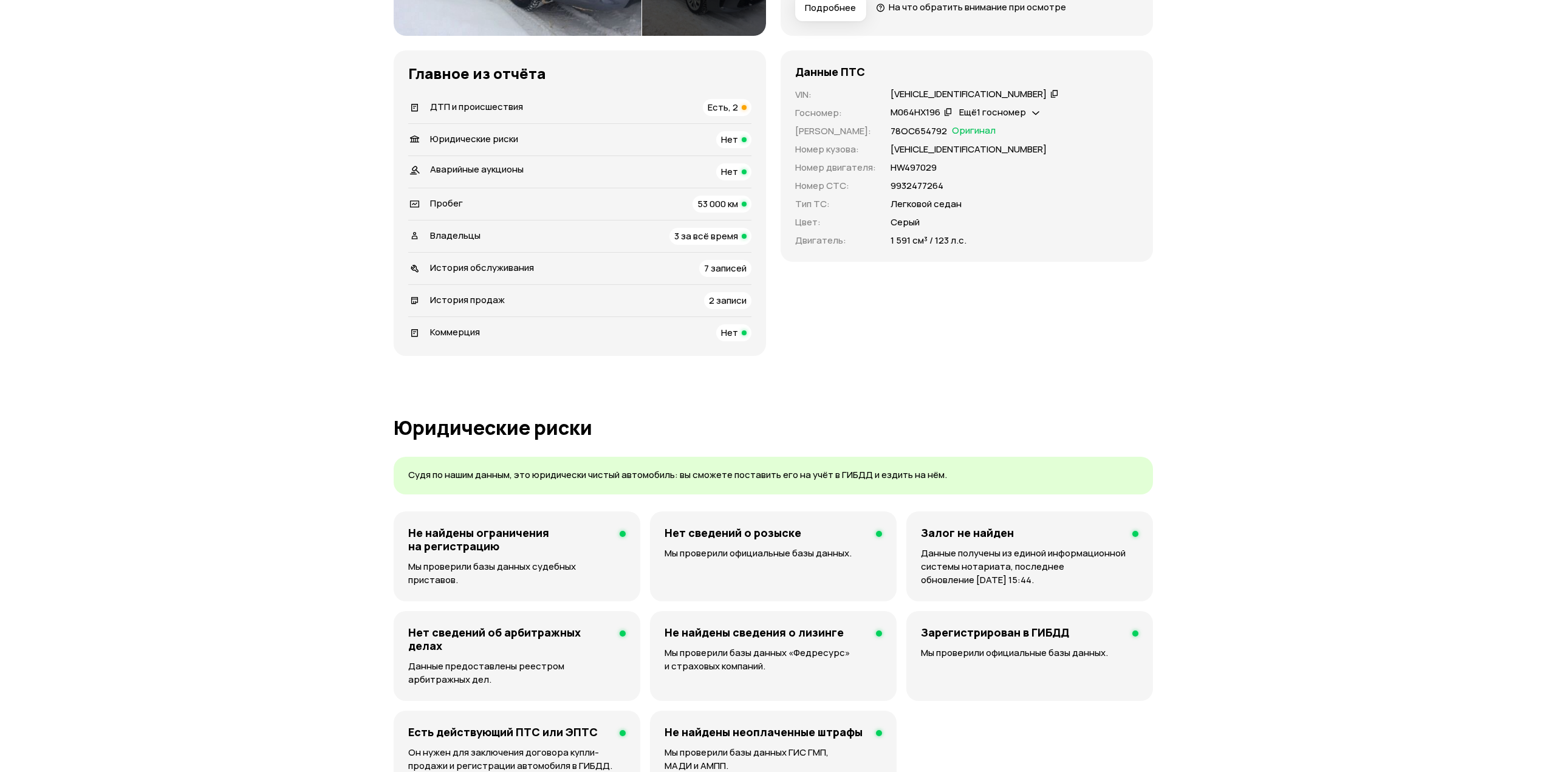
click at [519, 117] on li "ДТП и происшествия Есть, 2" at bounding box center [579, 108] width 343 height 32
click at [503, 113] on div "ДТП и происшествия" at bounding box center [476, 107] width 93 height 13
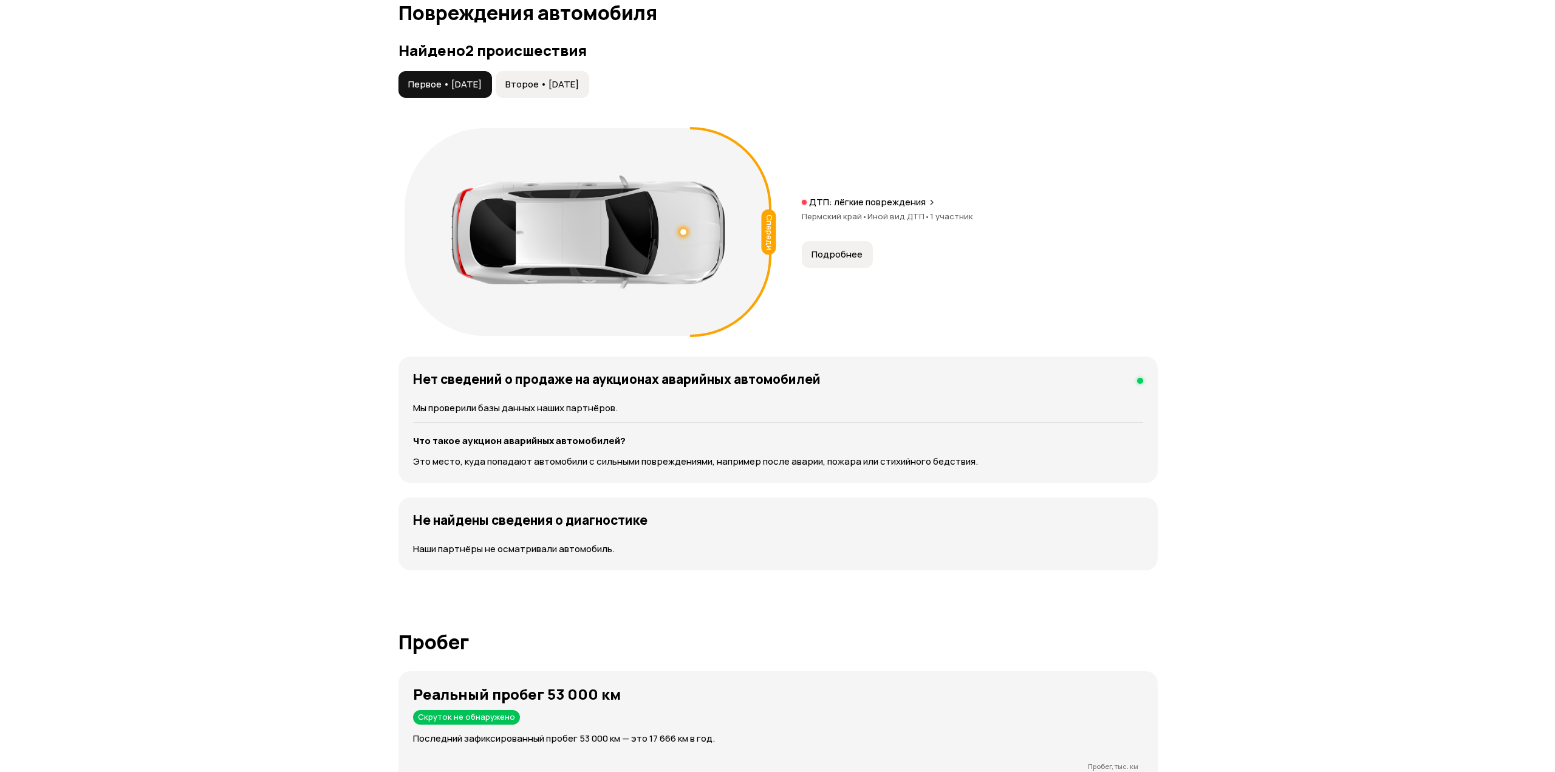
scroll to position [1259, 0]
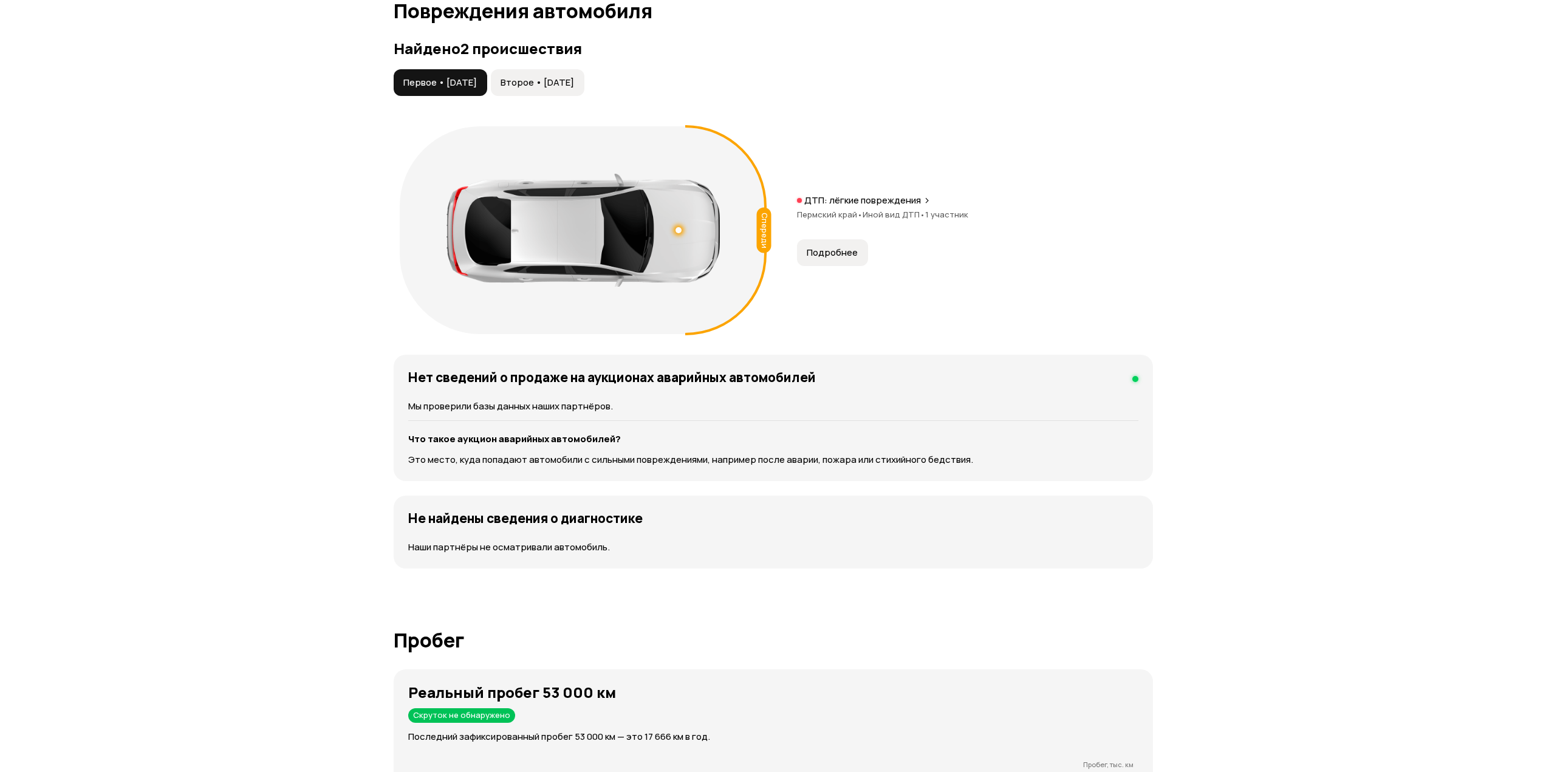
click at [574, 84] on span "Второе • [DATE]" at bounding box center [538, 83] width 74 height 12
click at [476, 84] on span "Первое • [DATE]" at bounding box center [440, 83] width 74 height 12
click at [544, 83] on span "Второе • [DATE]" at bounding box center [538, 83] width 74 height 12
click at [478, 89] on button "Первое • 08 сен 2018" at bounding box center [441, 82] width 94 height 27
click at [541, 85] on span "Второе • 13 сен 2024" at bounding box center [538, 83] width 74 height 12
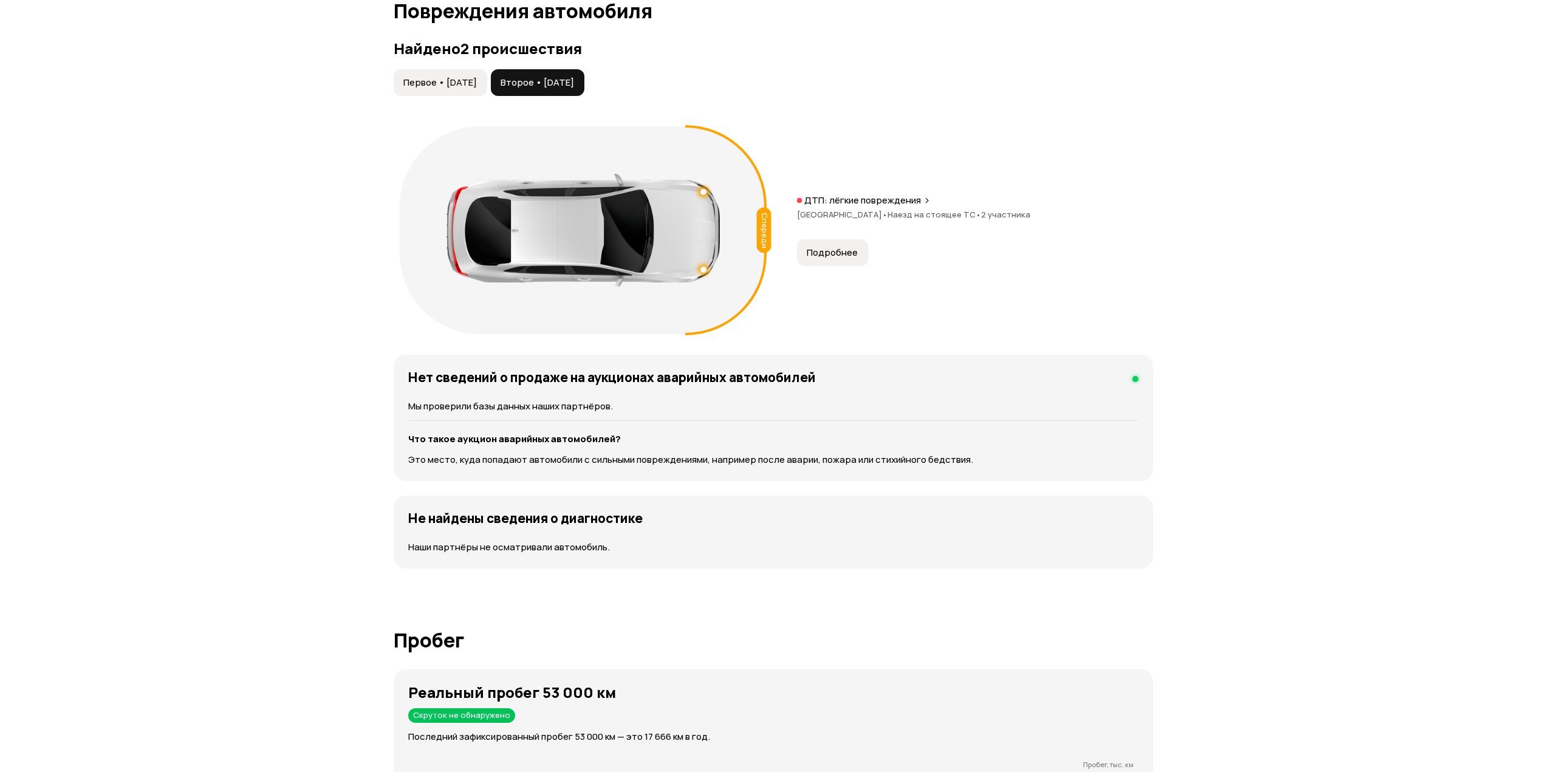
click at [823, 261] on button "Подробнее" at bounding box center [832, 252] width 71 height 27
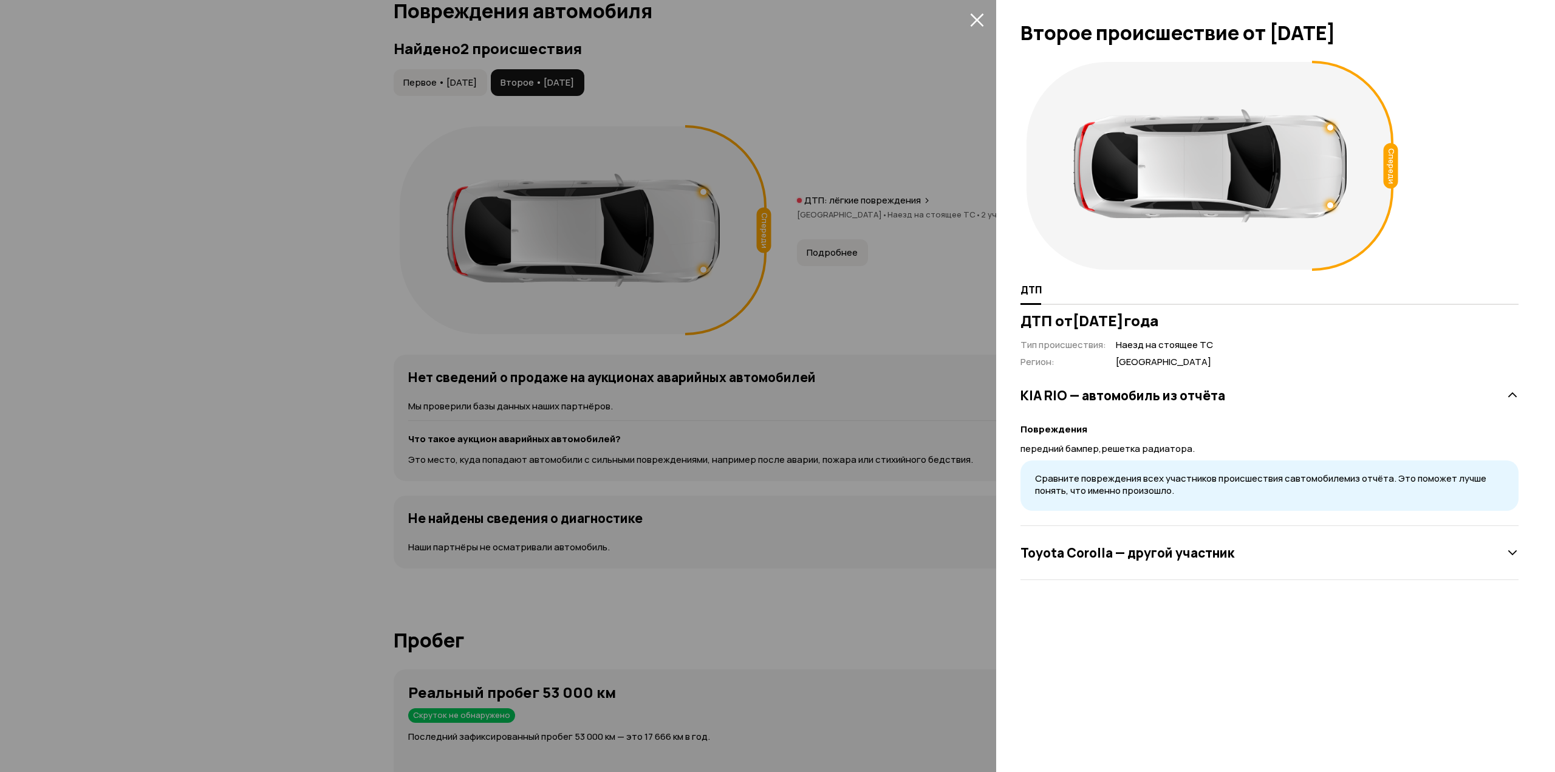
click at [1201, 561] on h3 "Toyota Corolla — другой участник" at bounding box center [1128, 553] width 214 height 16
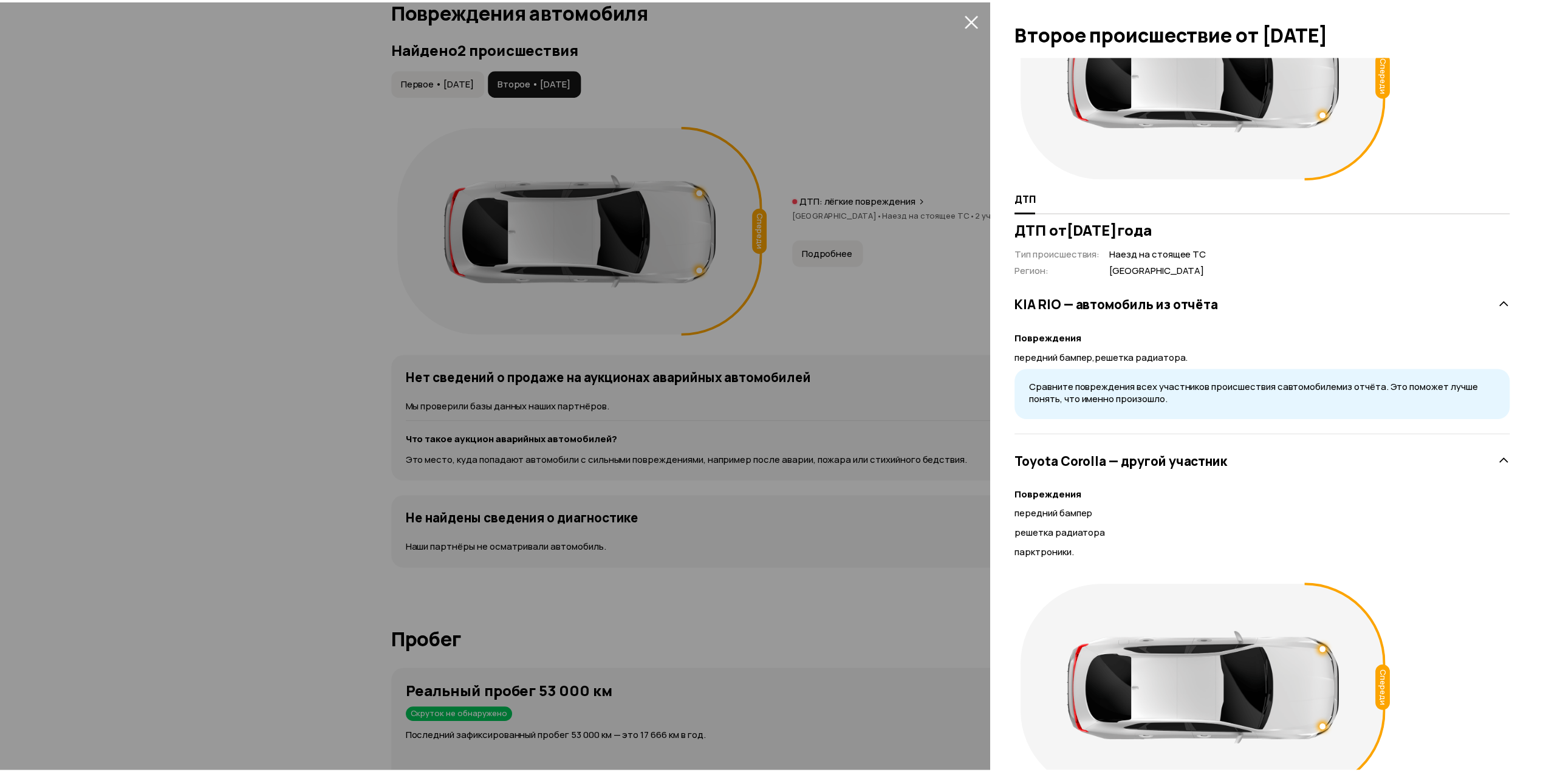
scroll to position [0, 0]
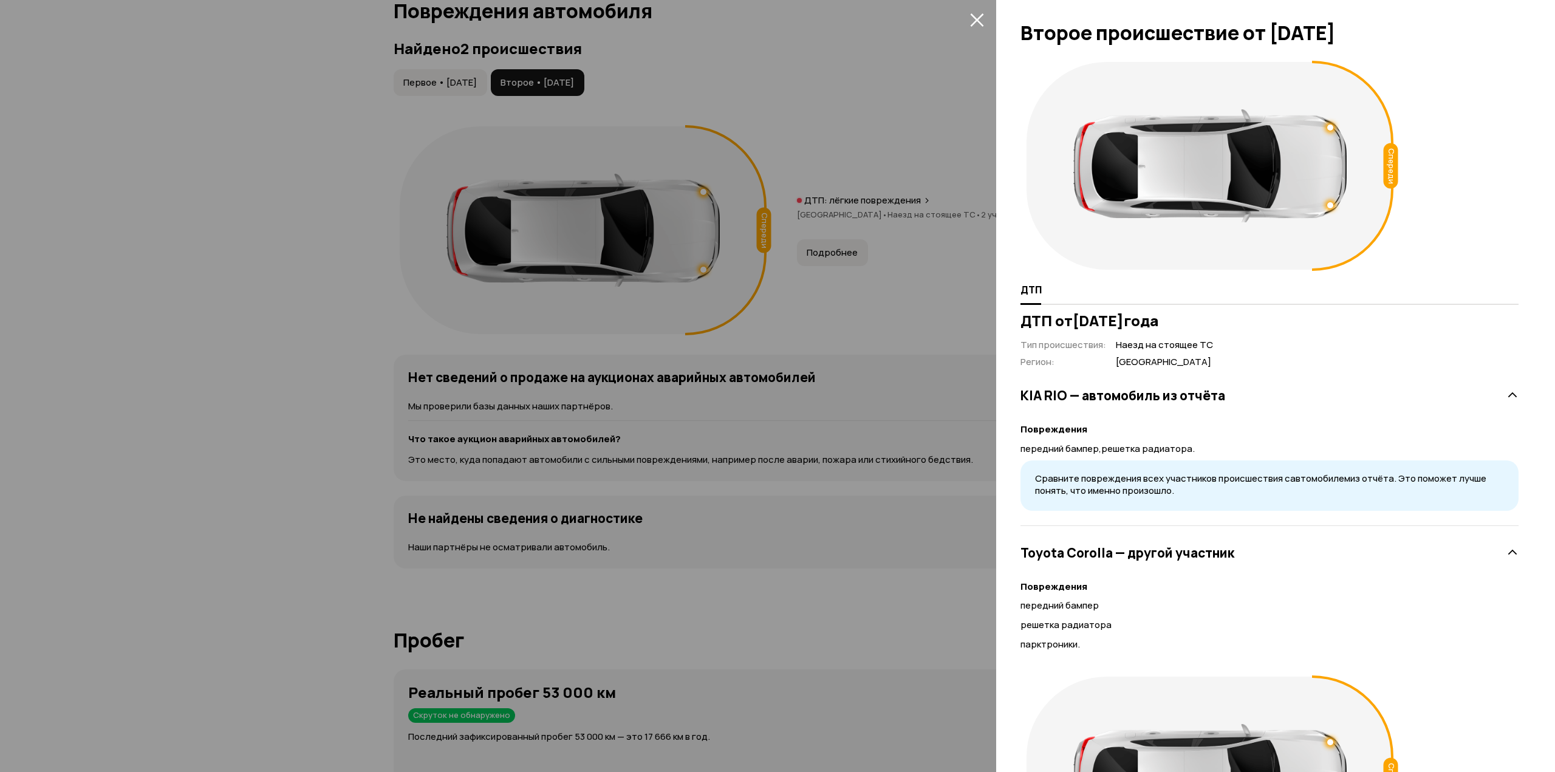
click at [976, 19] on icon "закрыть" at bounding box center [976, 19] width 13 height 13
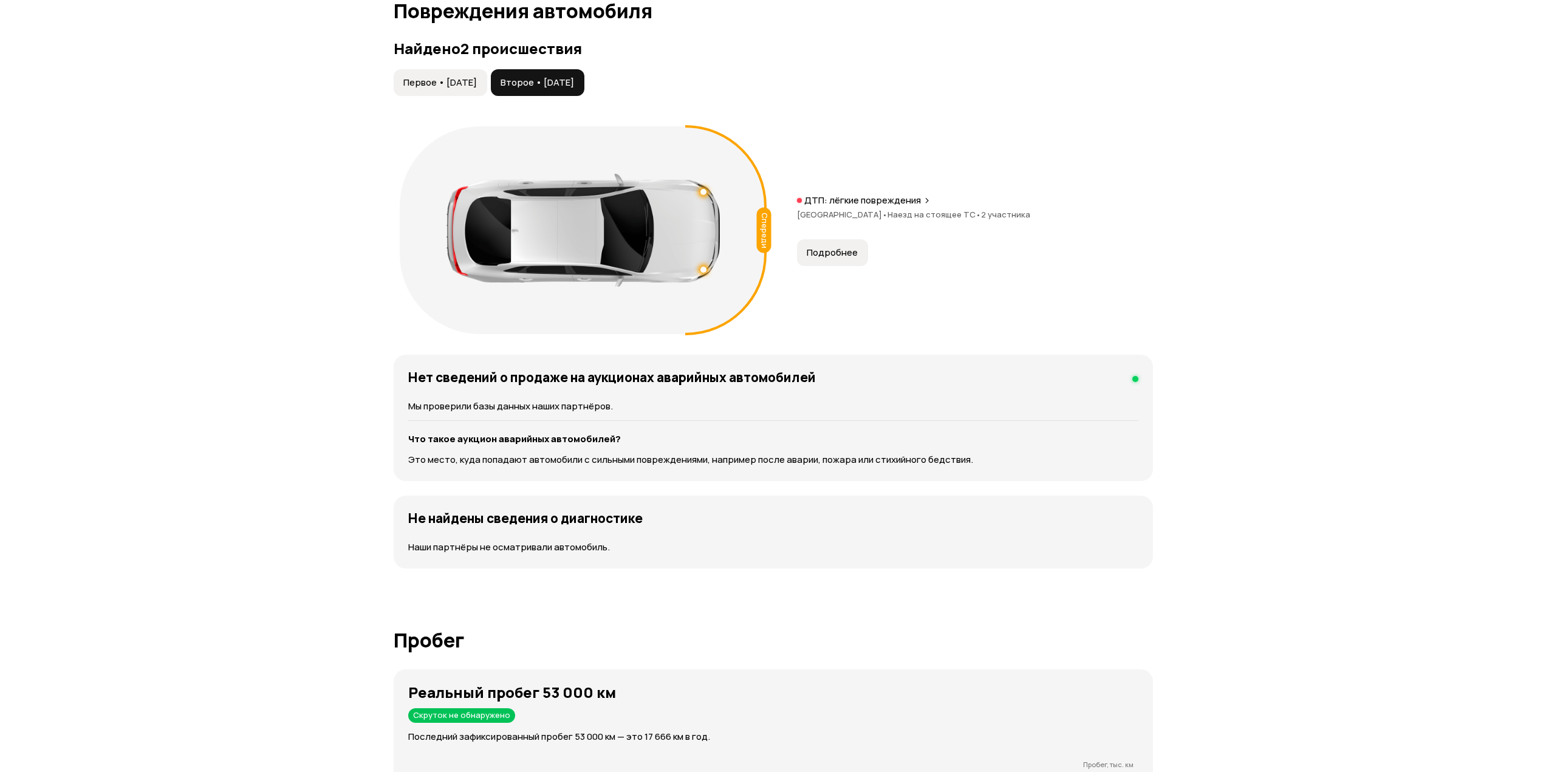
scroll to position [1077, 0]
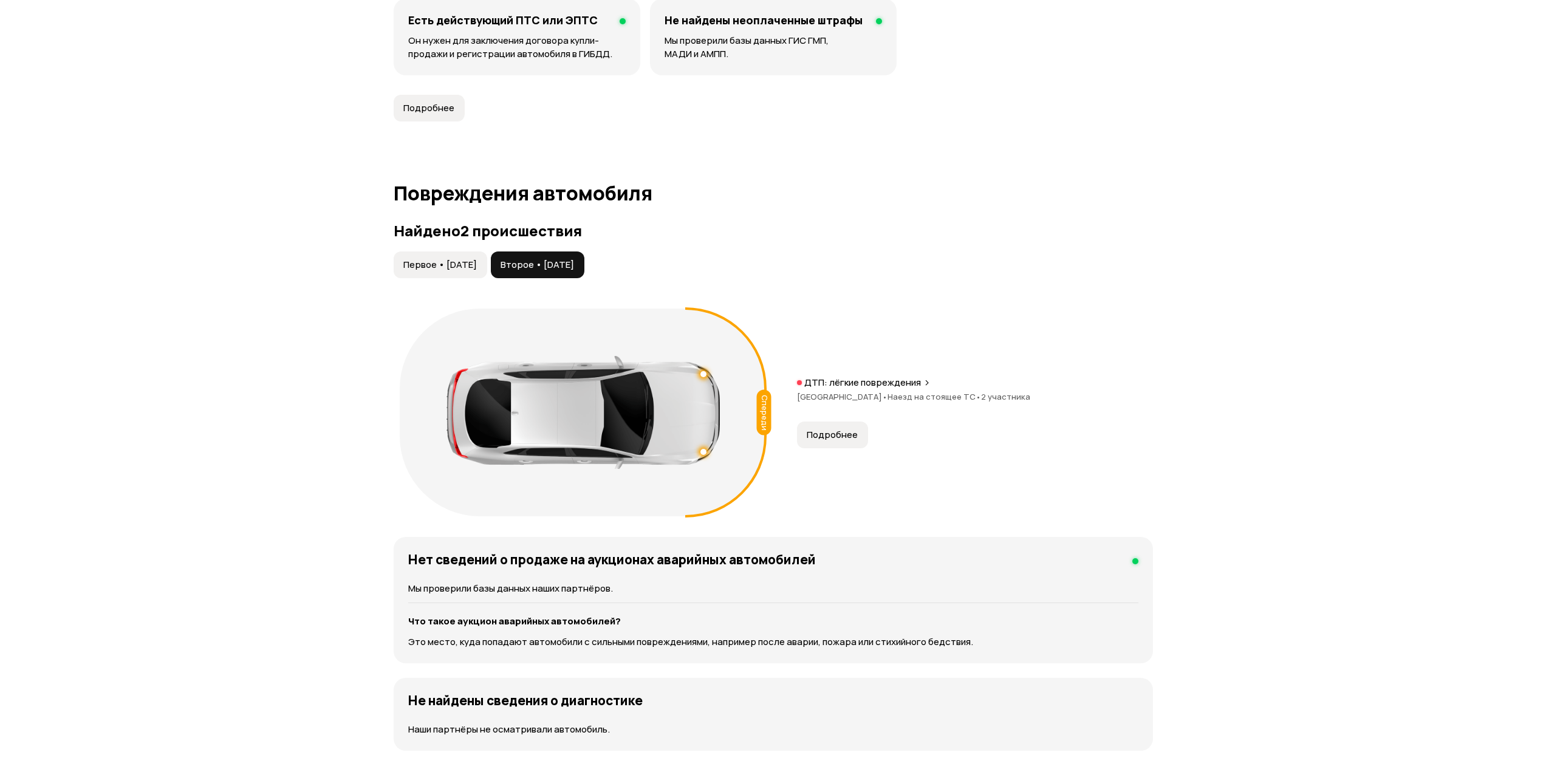
click at [453, 259] on span "Первое • 08 сен 2018" at bounding box center [440, 265] width 74 height 12
click at [526, 266] on span "Второе • 13 сен 2024" at bounding box center [538, 265] width 74 height 12
click at [454, 264] on span "Первое • 08 сен 2018" at bounding box center [440, 265] width 74 height 12
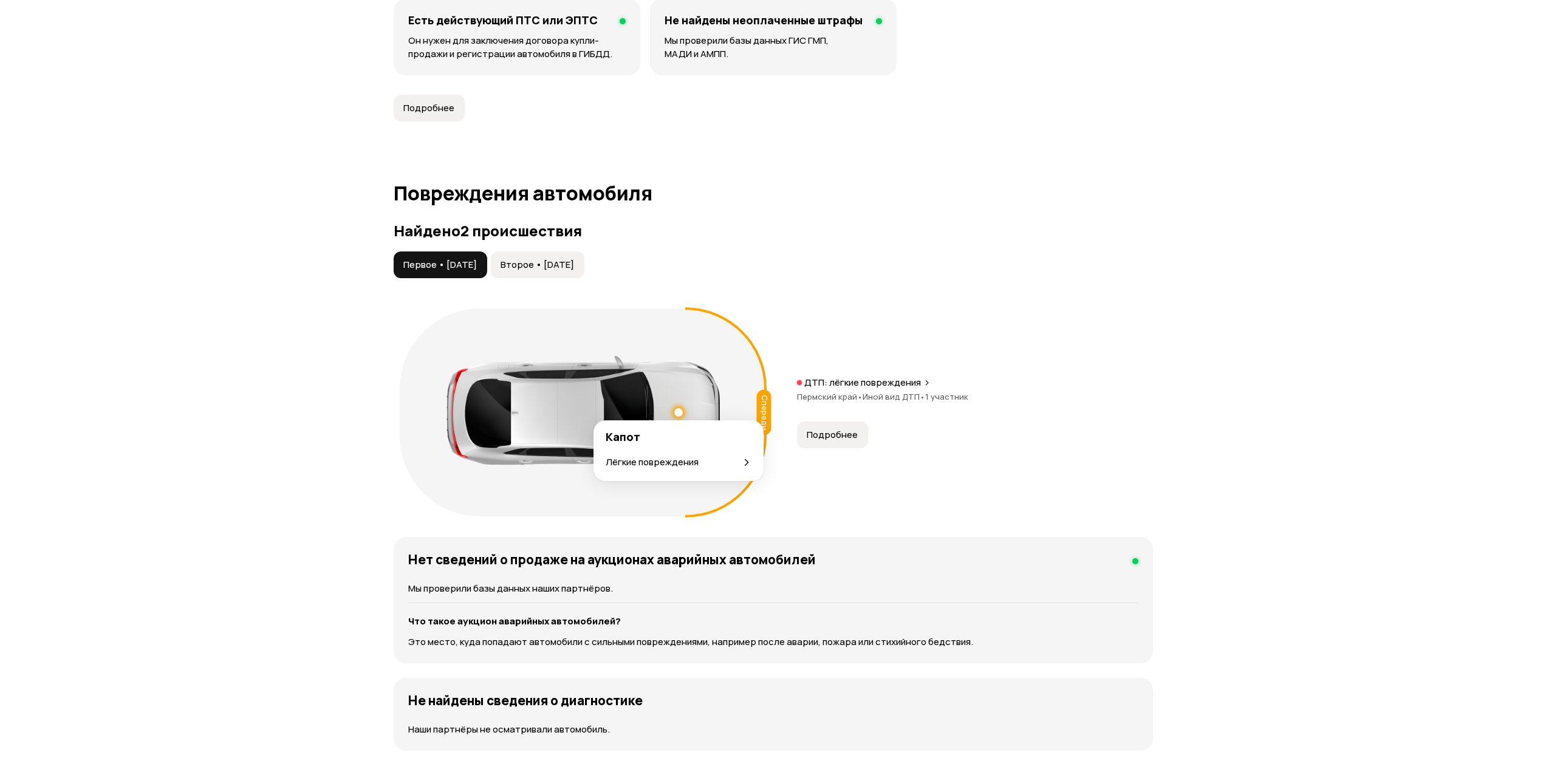
click at [679, 413] on div at bounding box center [678, 412] width 9 height 9
click at [526, 259] on span "Второе • 13 сен 2024" at bounding box center [538, 265] width 74 height 12
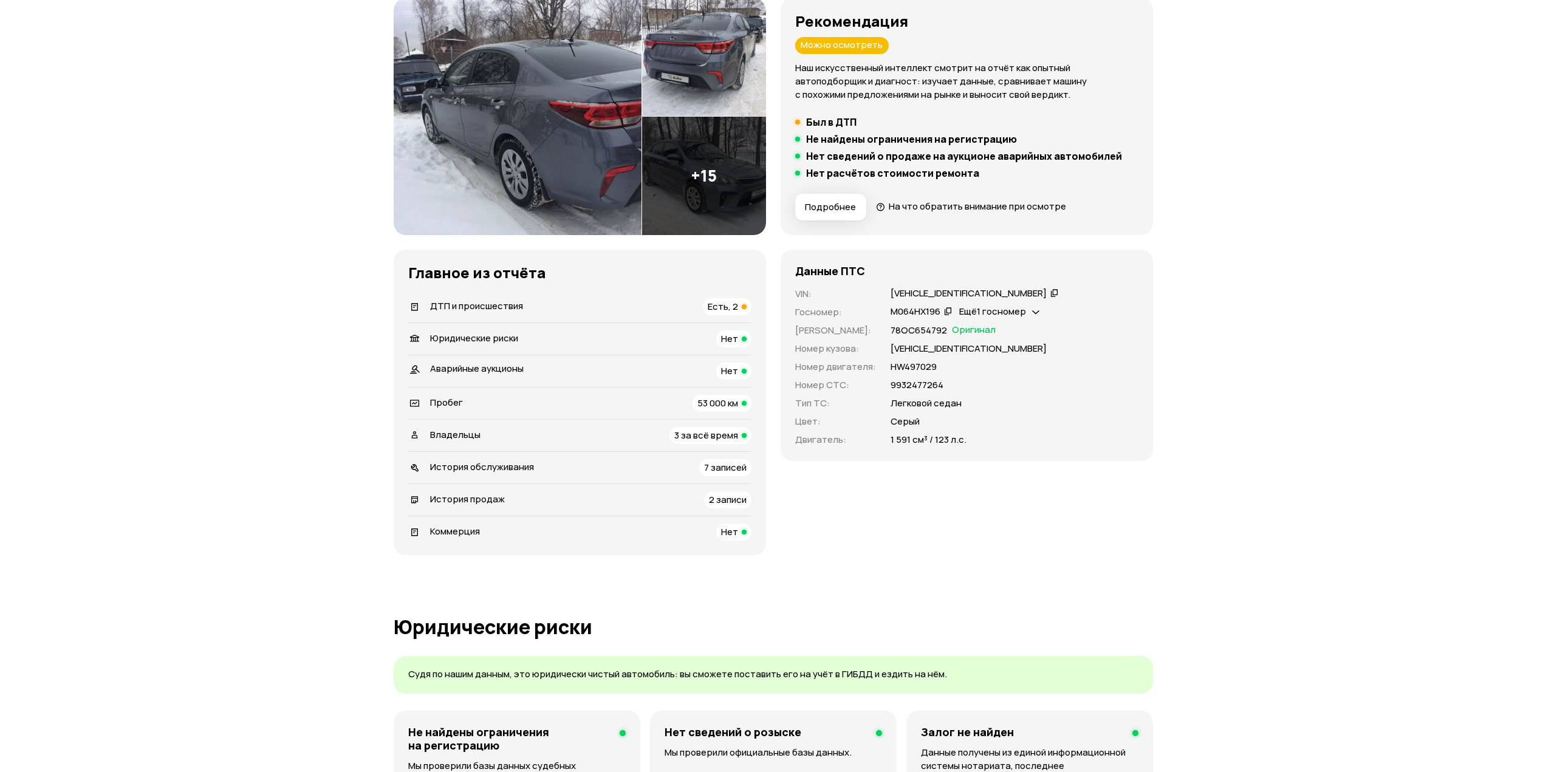
scroll to position [0, 0]
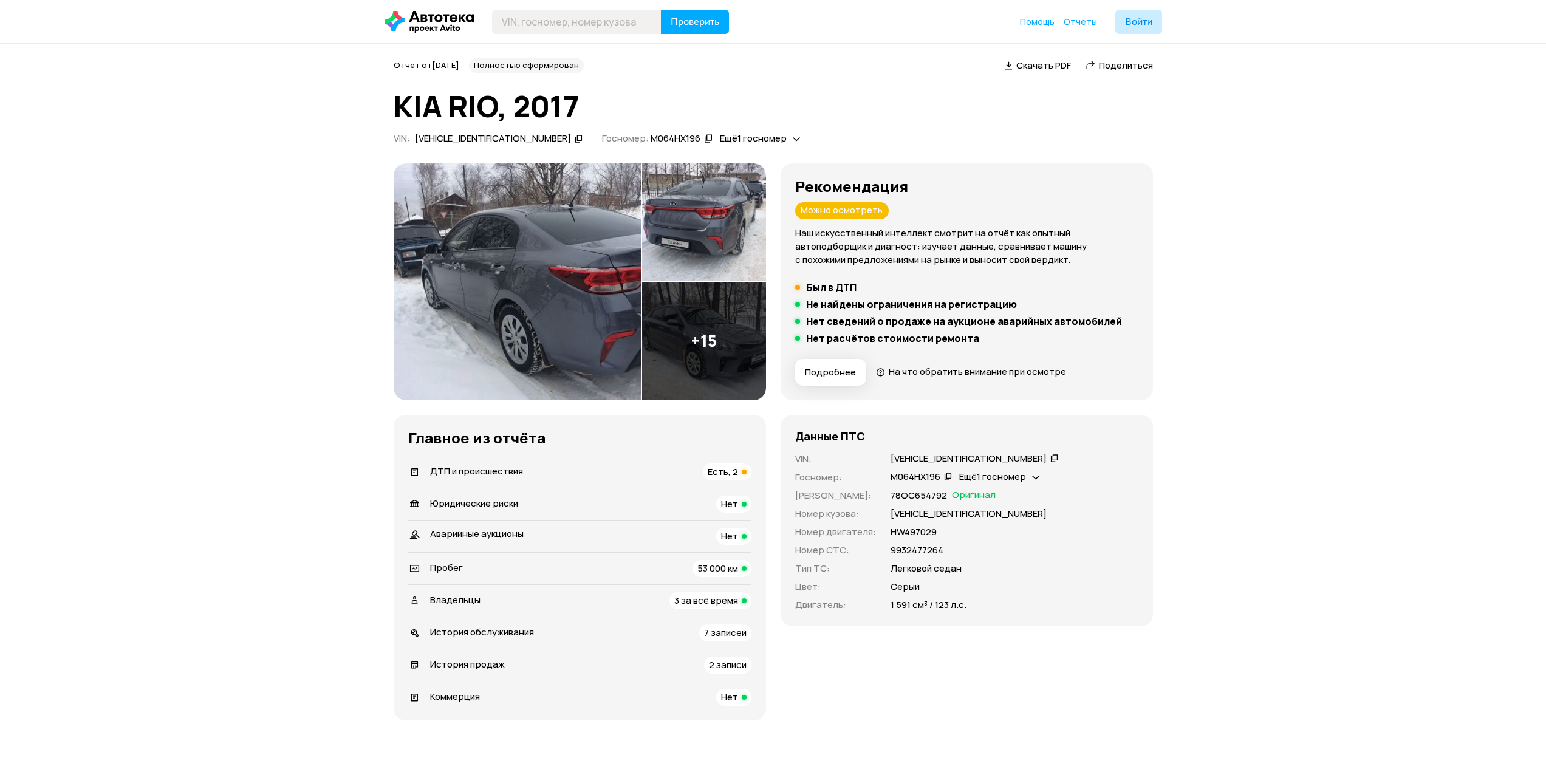
click at [625, 320] on img at bounding box center [518, 281] width 248 height 237
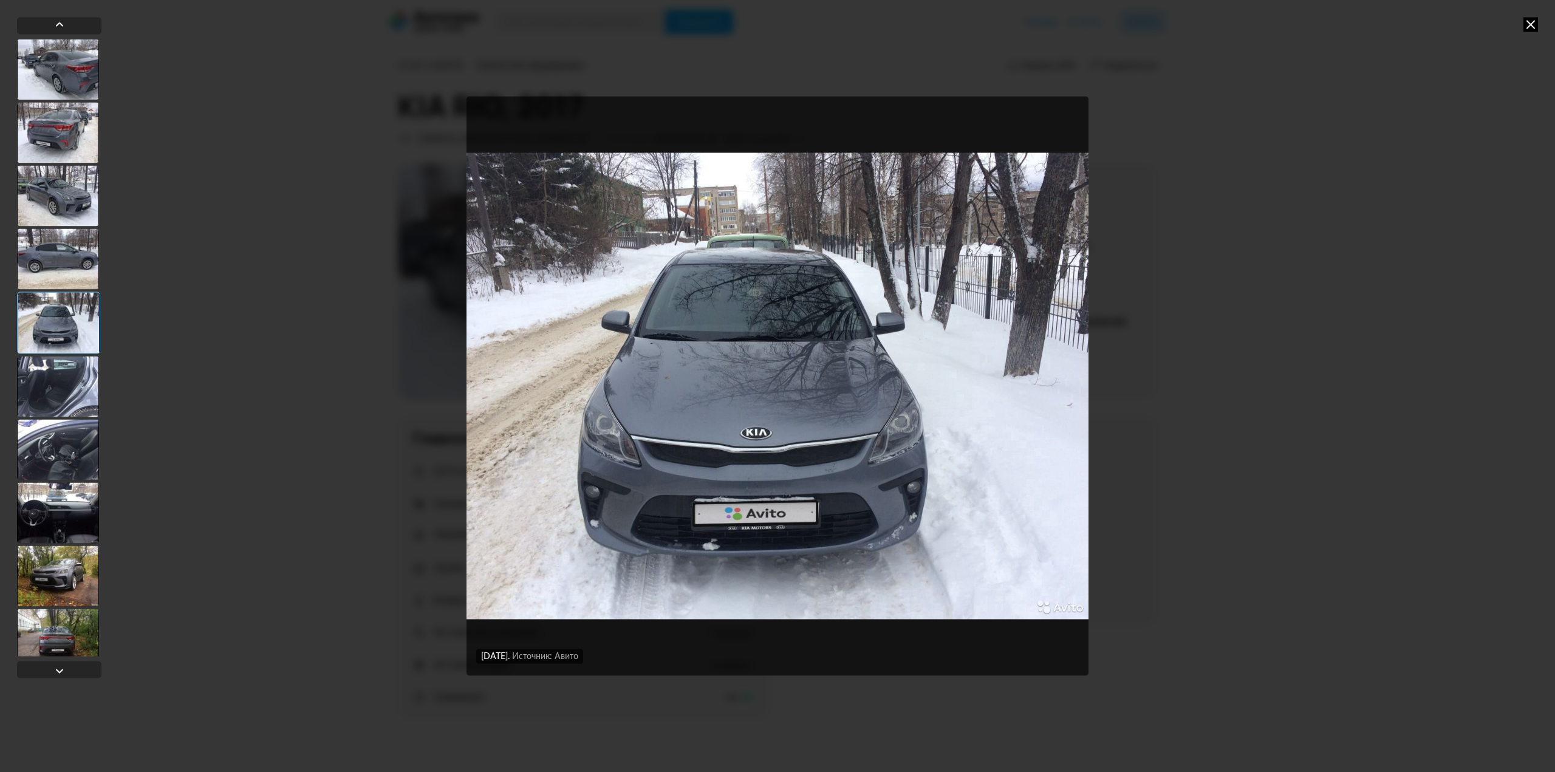
click at [1473, 233] on div "17 января 2020 года Источник: Авито 17 января 2020 года Источник: Авито 17 янва…" at bounding box center [777, 386] width 1555 height 772
click at [1525, 27] on icon at bounding box center [1531, 24] width 15 height 15
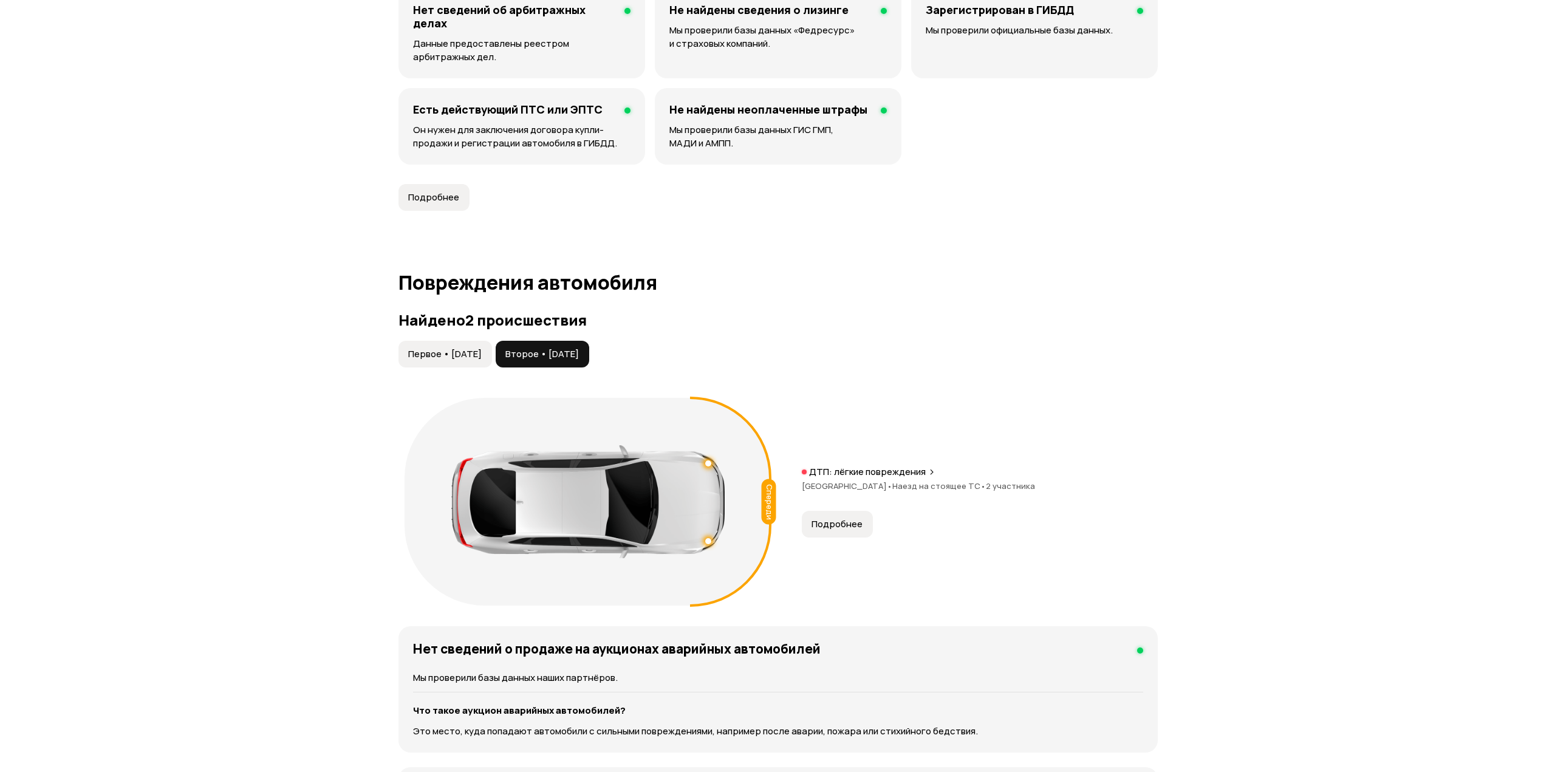
scroll to position [1154, 0]
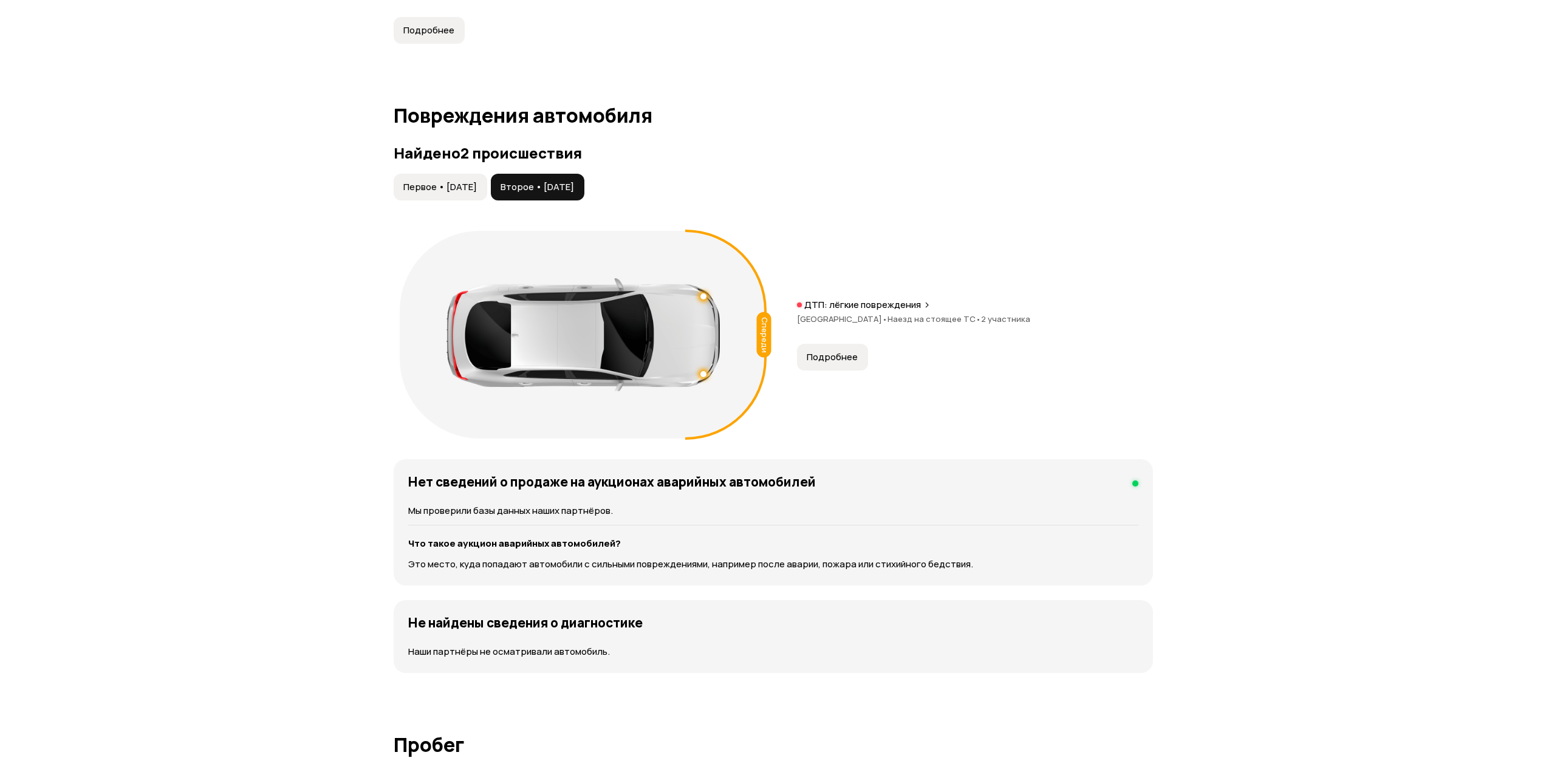
click at [836, 309] on p "ДТП: лёгкие повреждения" at bounding box center [862, 305] width 117 height 12
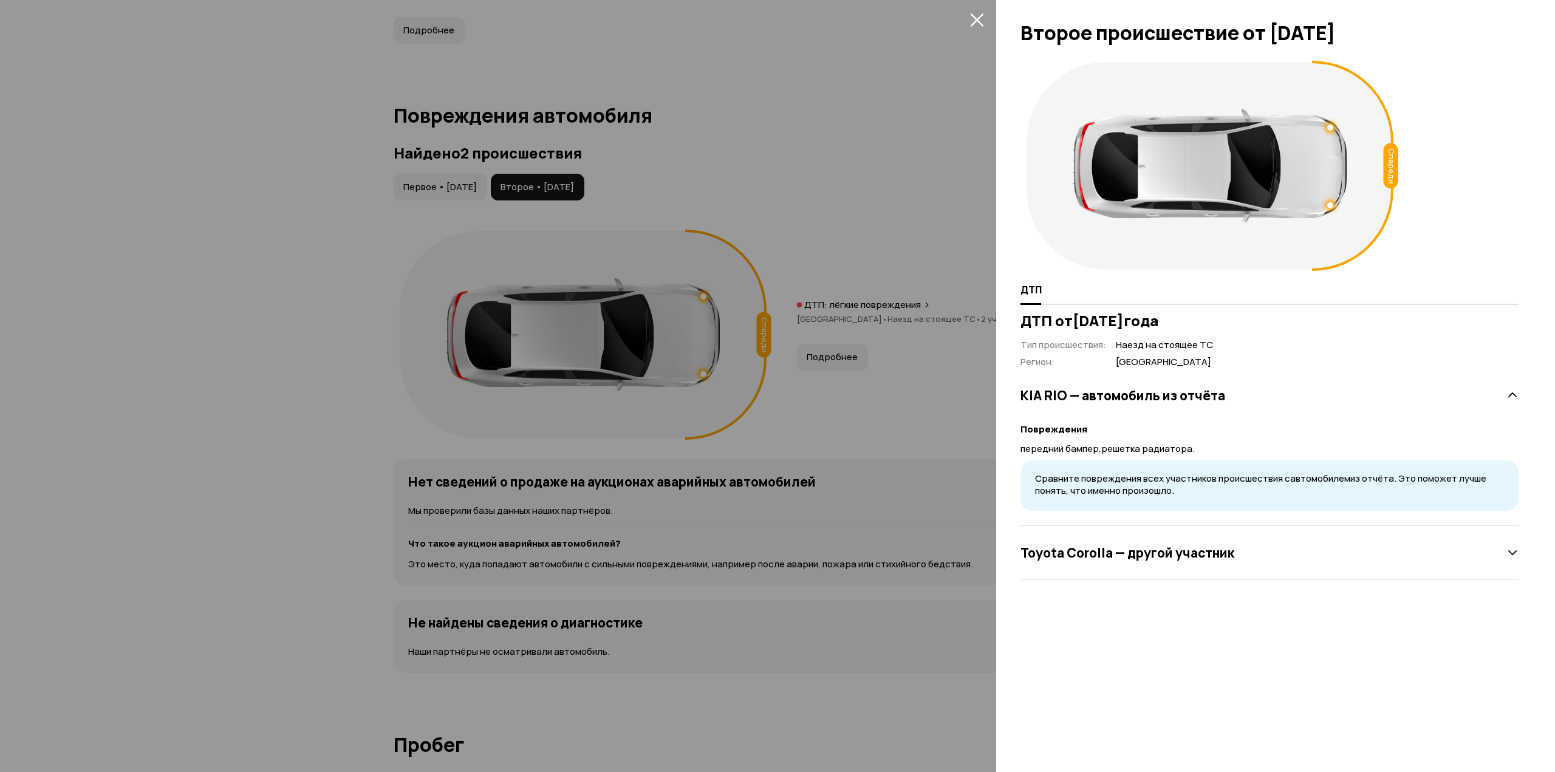
click at [1071, 312] on h3 "ДТП от 13 сентября 2024 года" at bounding box center [1270, 320] width 498 height 17
click at [1107, 442] on p "передний бампер,решетка радиатора." at bounding box center [1270, 448] width 498 height 13
click at [1176, 561] on h3 "Toyota Corolla — другой участник" at bounding box center [1128, 553] width 214 height 16
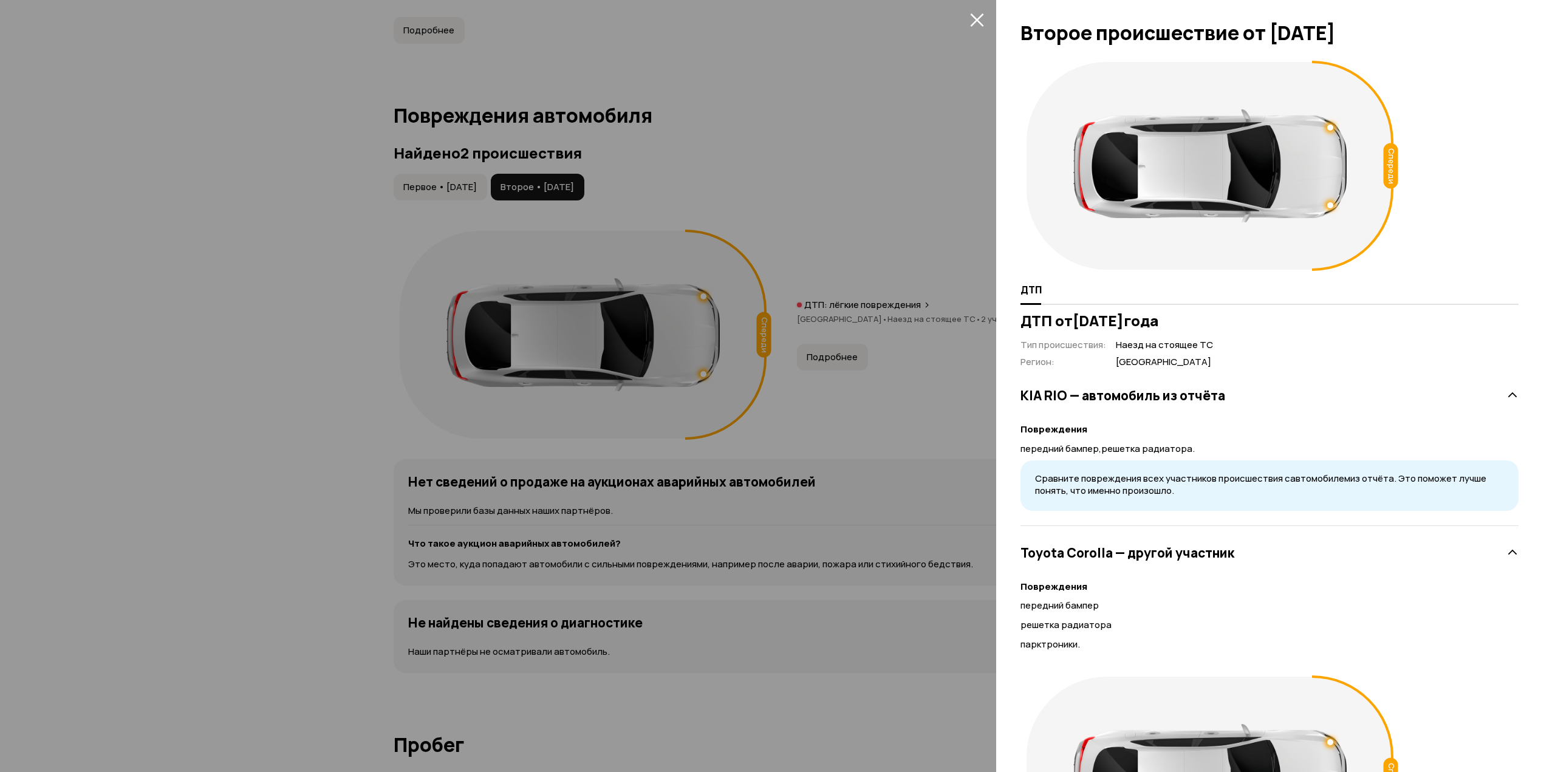
scroll to position [162, 0]
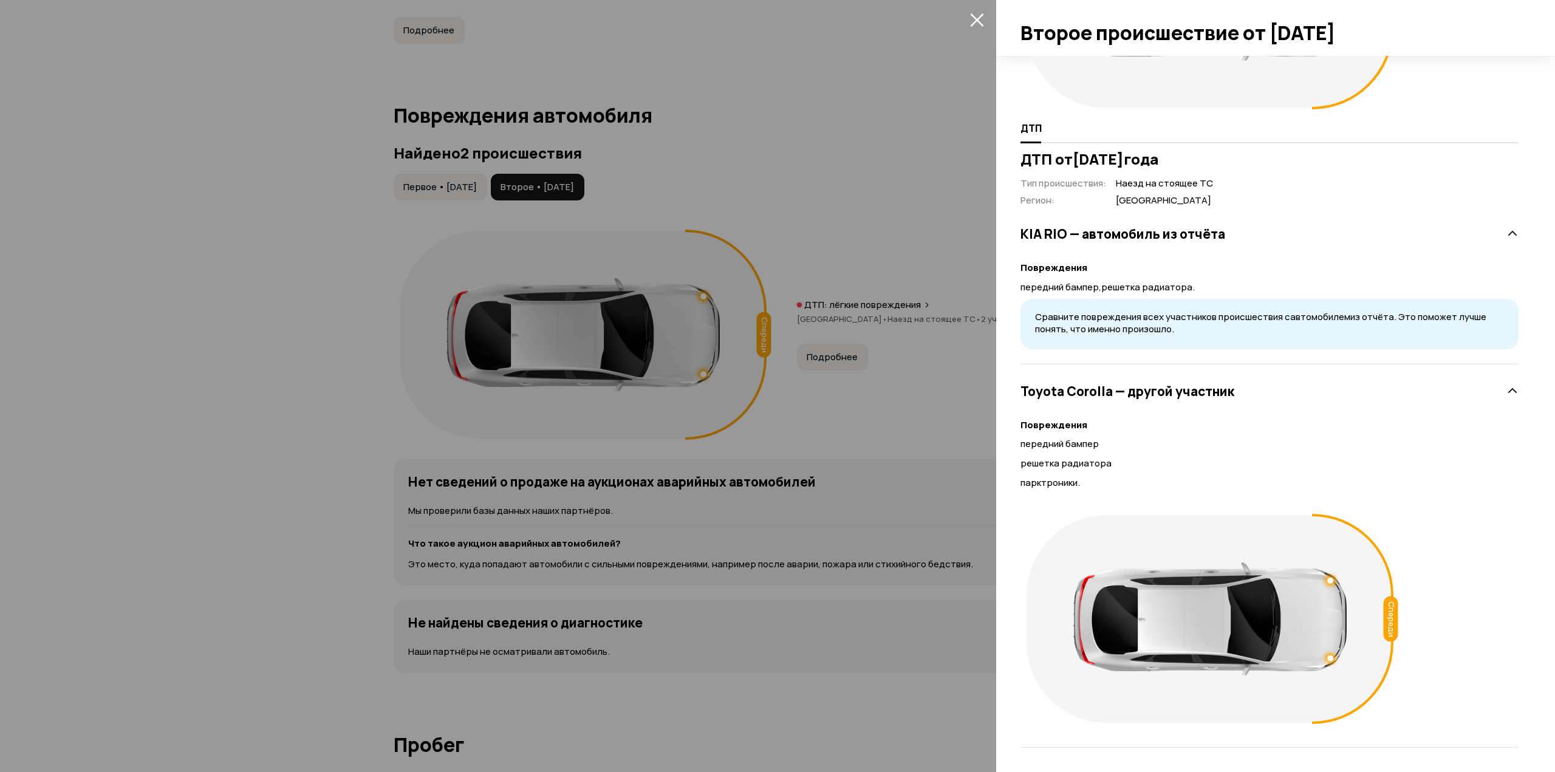
click at [1111, 393] on h3 "Toyota Corolla — другой участник" at bounding box center [1128, 391] width 214 height 16
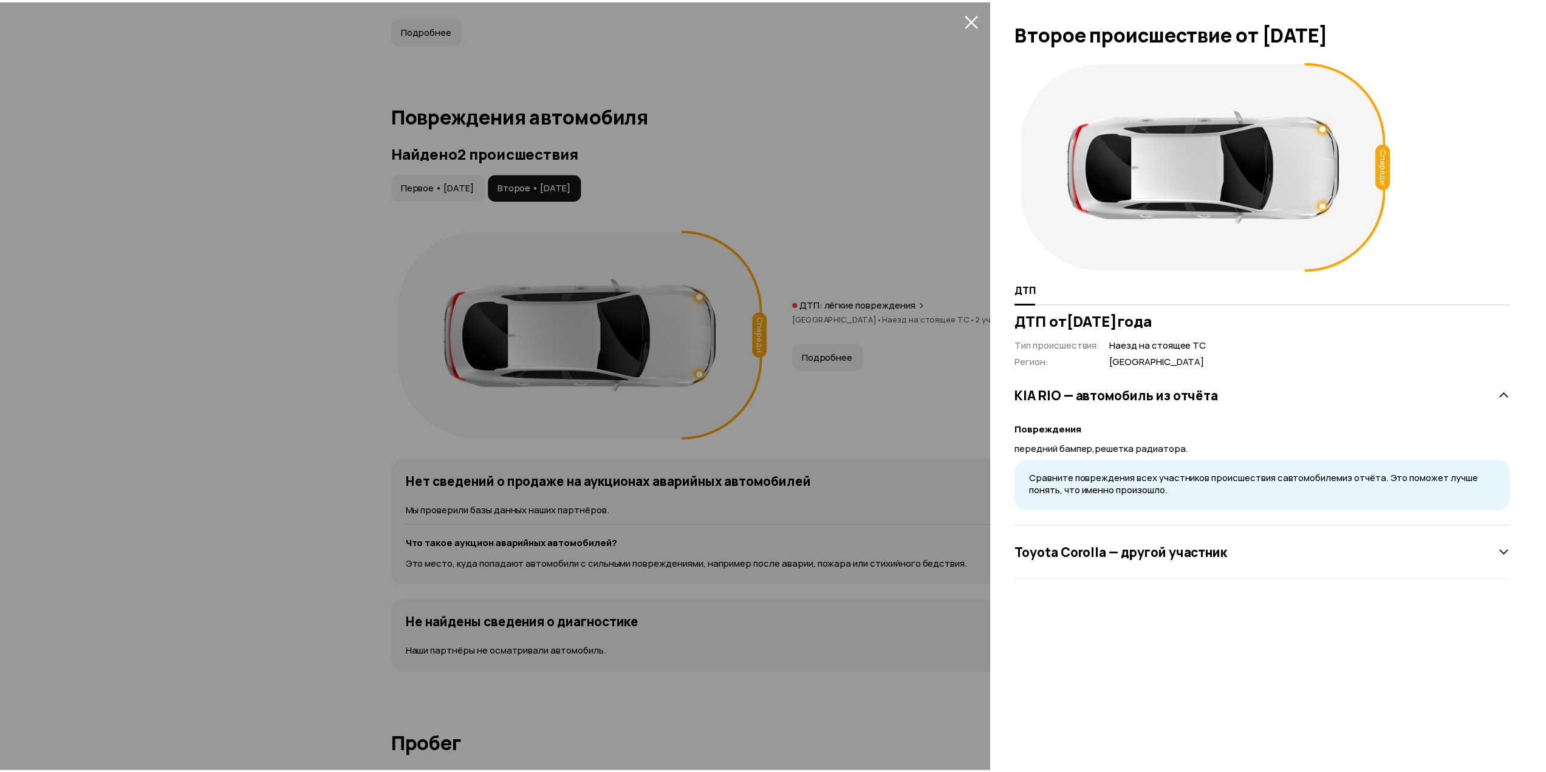
scroll to position [0, 0]
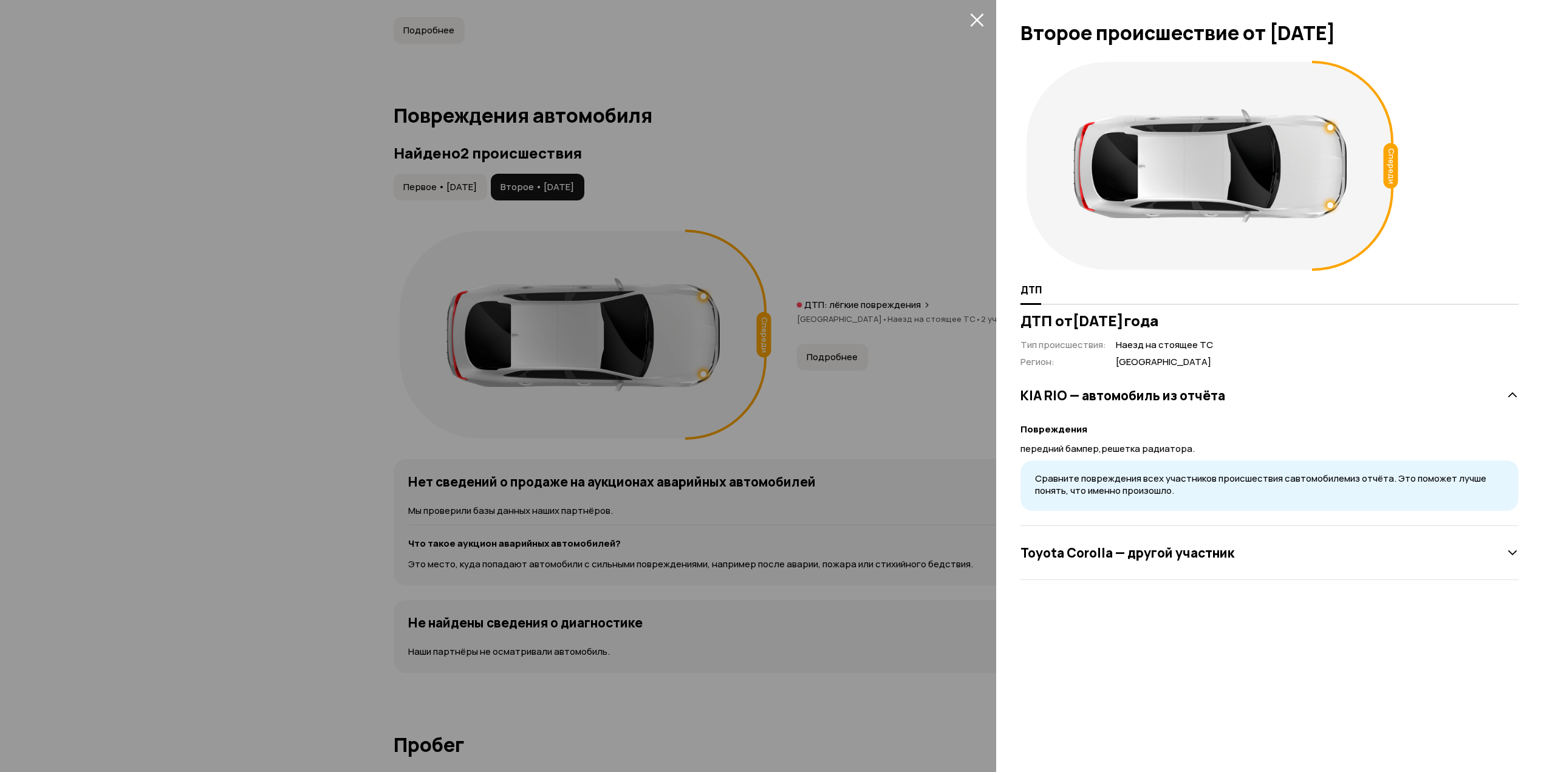
click at [850, 439] on div at bounding box center [777, 386] width 1555 height 772
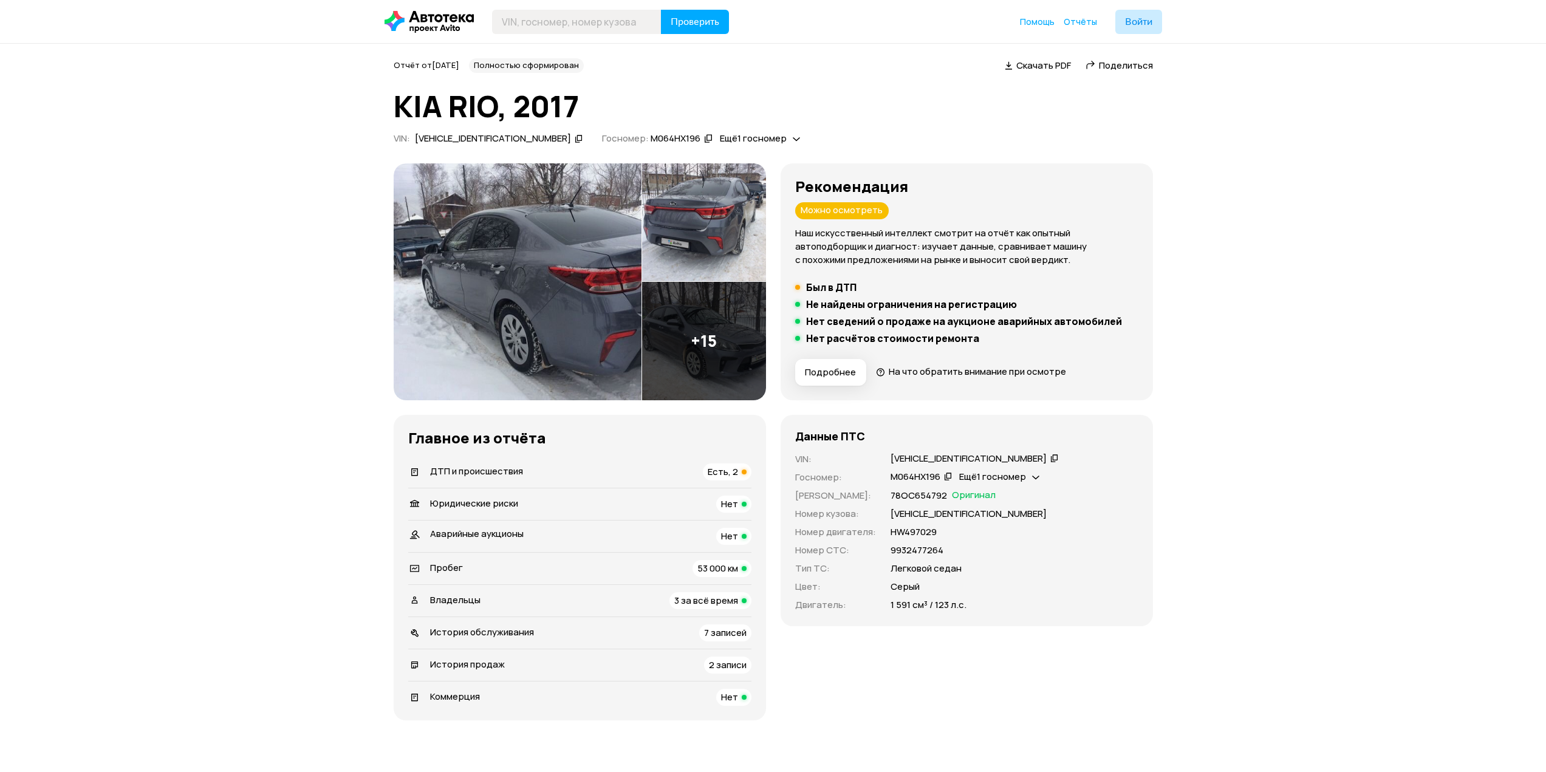
click at [502, 479] on div "ДТП и происшествия Есть, 2" at bounding box center [579, 472] width 343 height 17
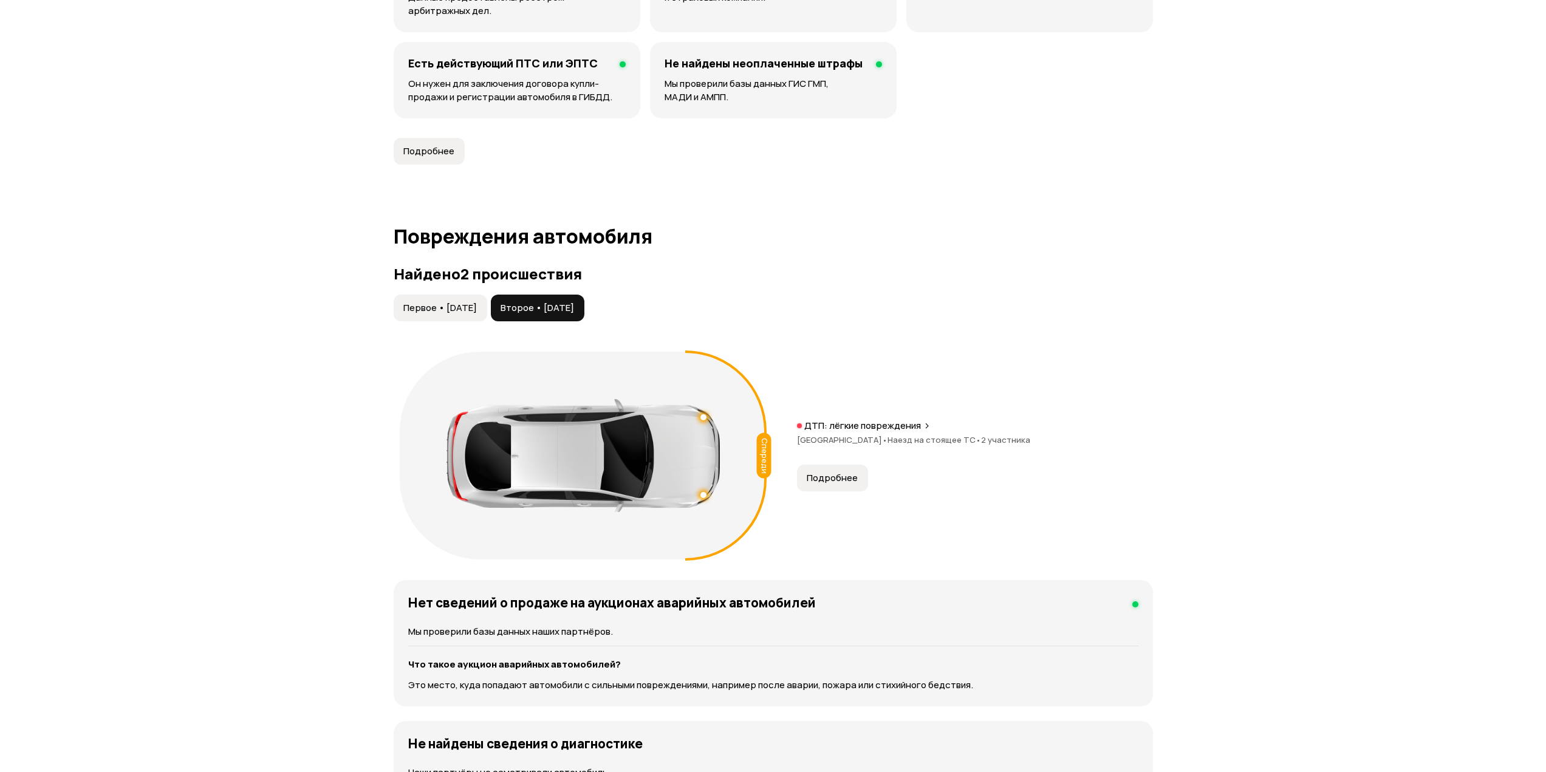
scroll to position [1259, 0]
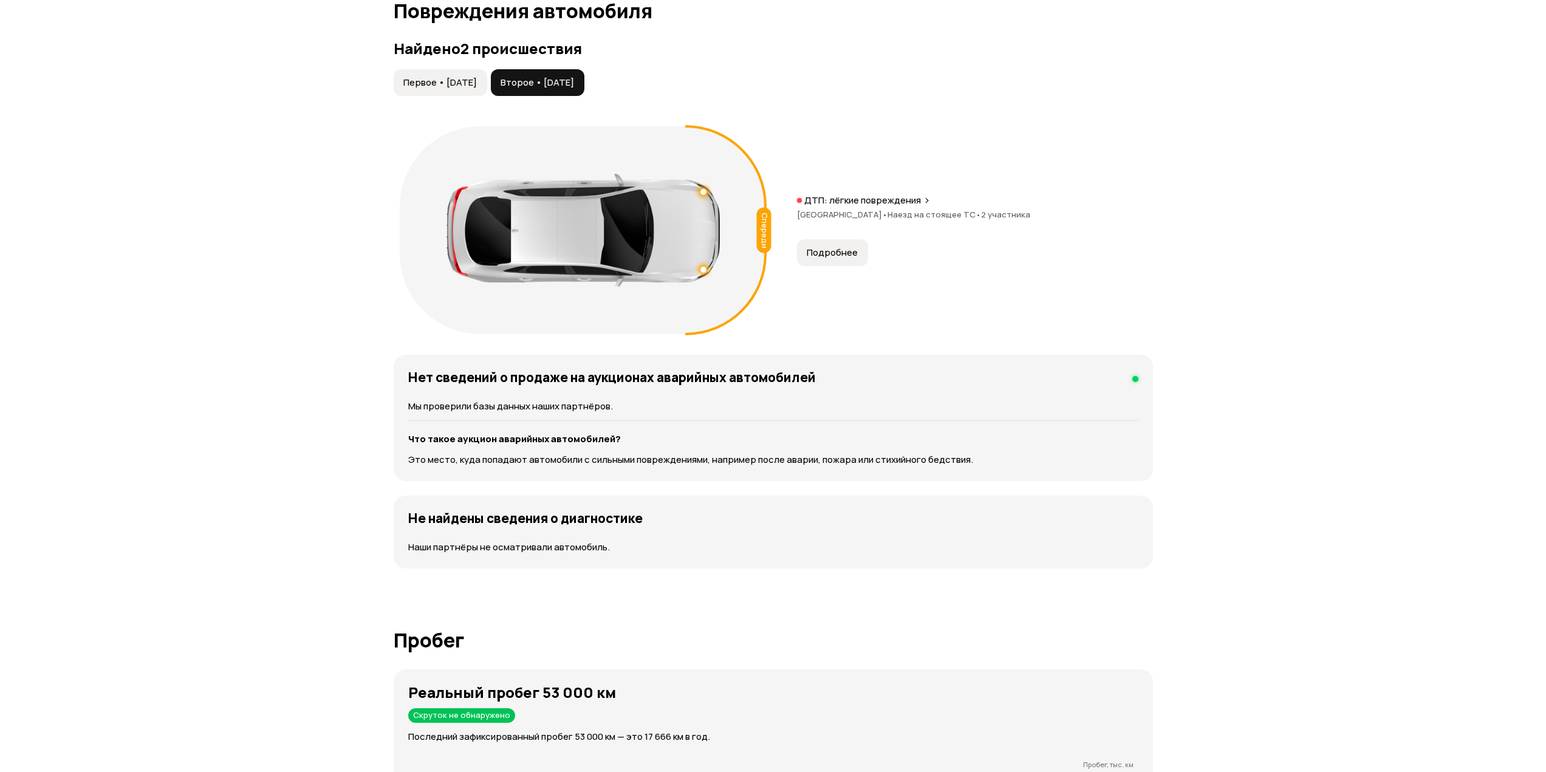
click at [477, 86] on span "Первое • 08 сен 2018" at bounding box center [440, 83] width 74 height 12
click at [550, 75] on button "Второе • 13 сен 2024" at bounding box center [538, 82] width 94 height 27
click at [459, 81] on span "Первое • 08 сен 2018" at bounding box center [440, 83] width 74 height 12
click at [558, 75] on button "Второе • 13 сен 2024" at bounding box center [538, 82] width 94 height 27
click at [461, 80] on span "Первое • 08 сен 2018" at bounding box center [440, 83] width 74 height 12
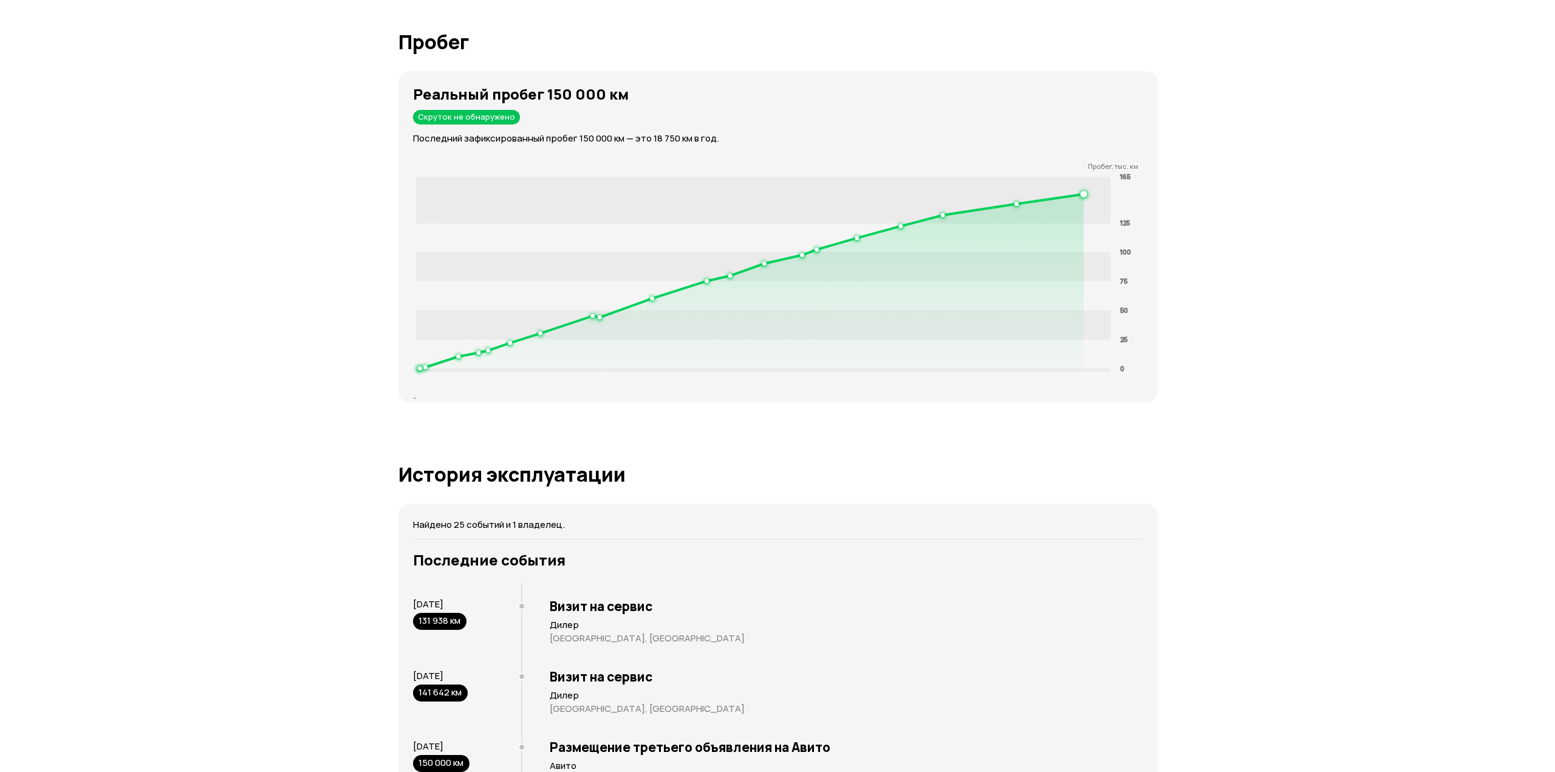
scroll to position [2126, 0]
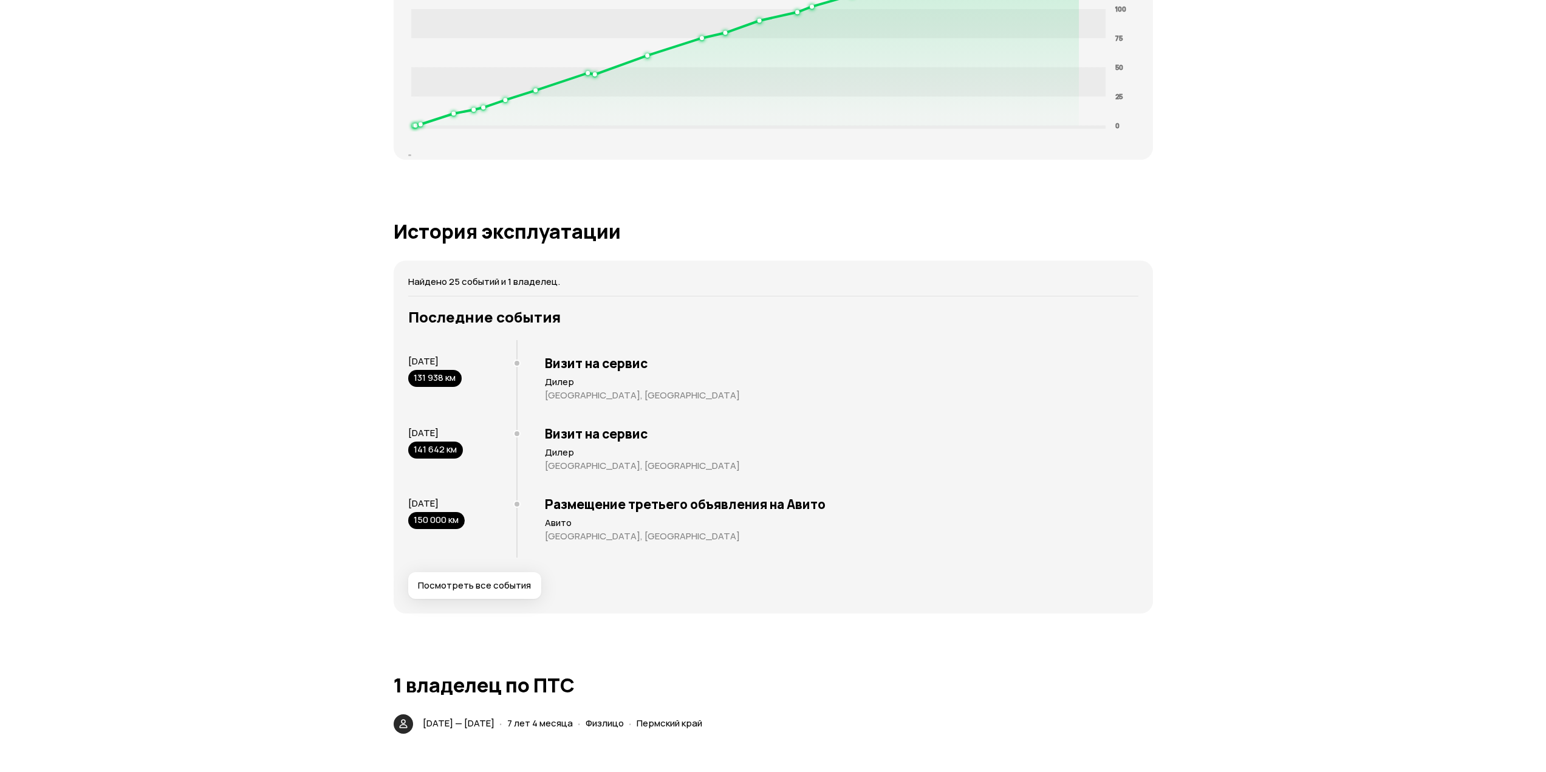
click at [495, 587] on span "Посмотреть все события" at bounding box center [474, 586] width 113 height 12
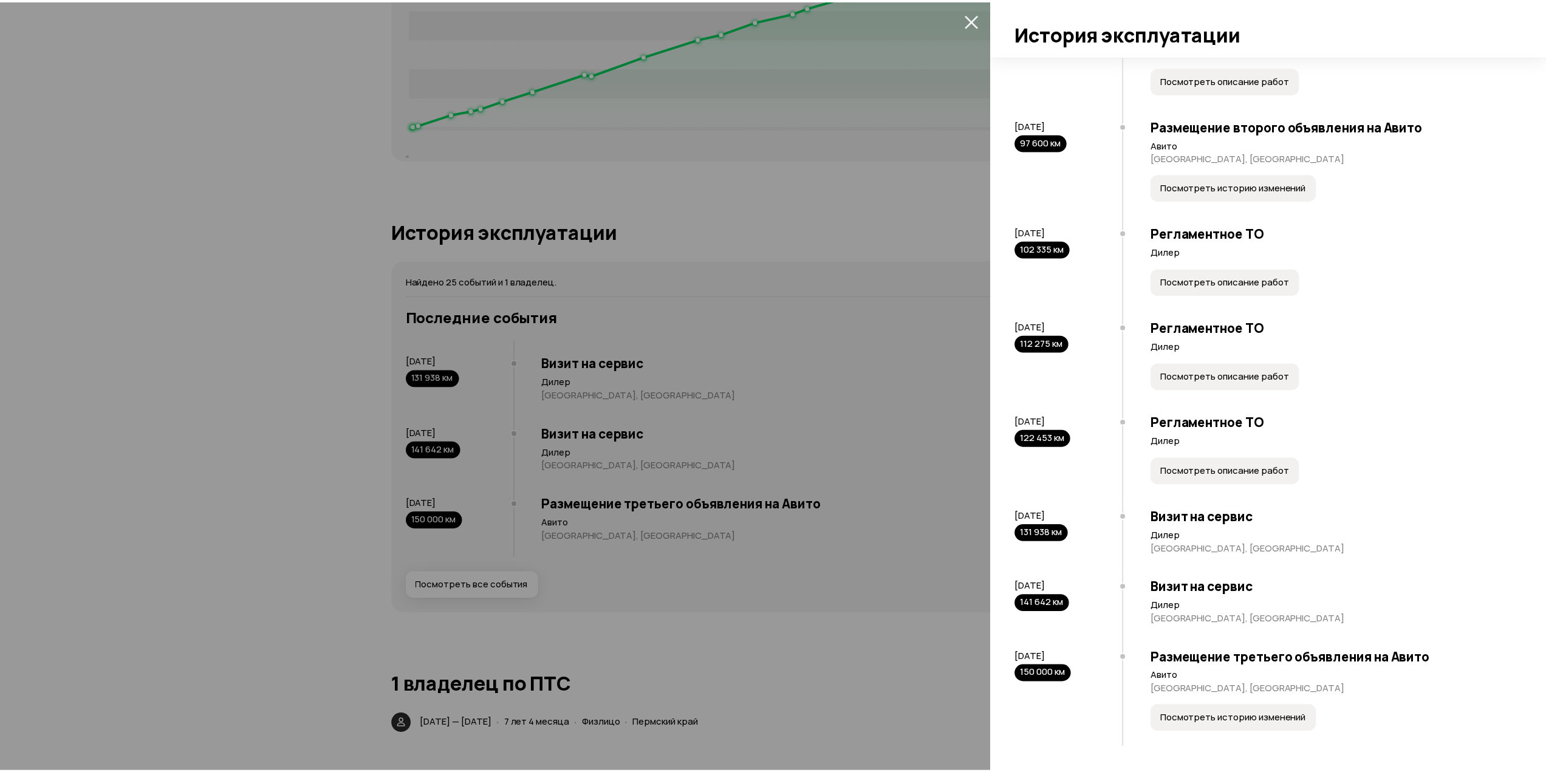
scroll to position [1701, 0]
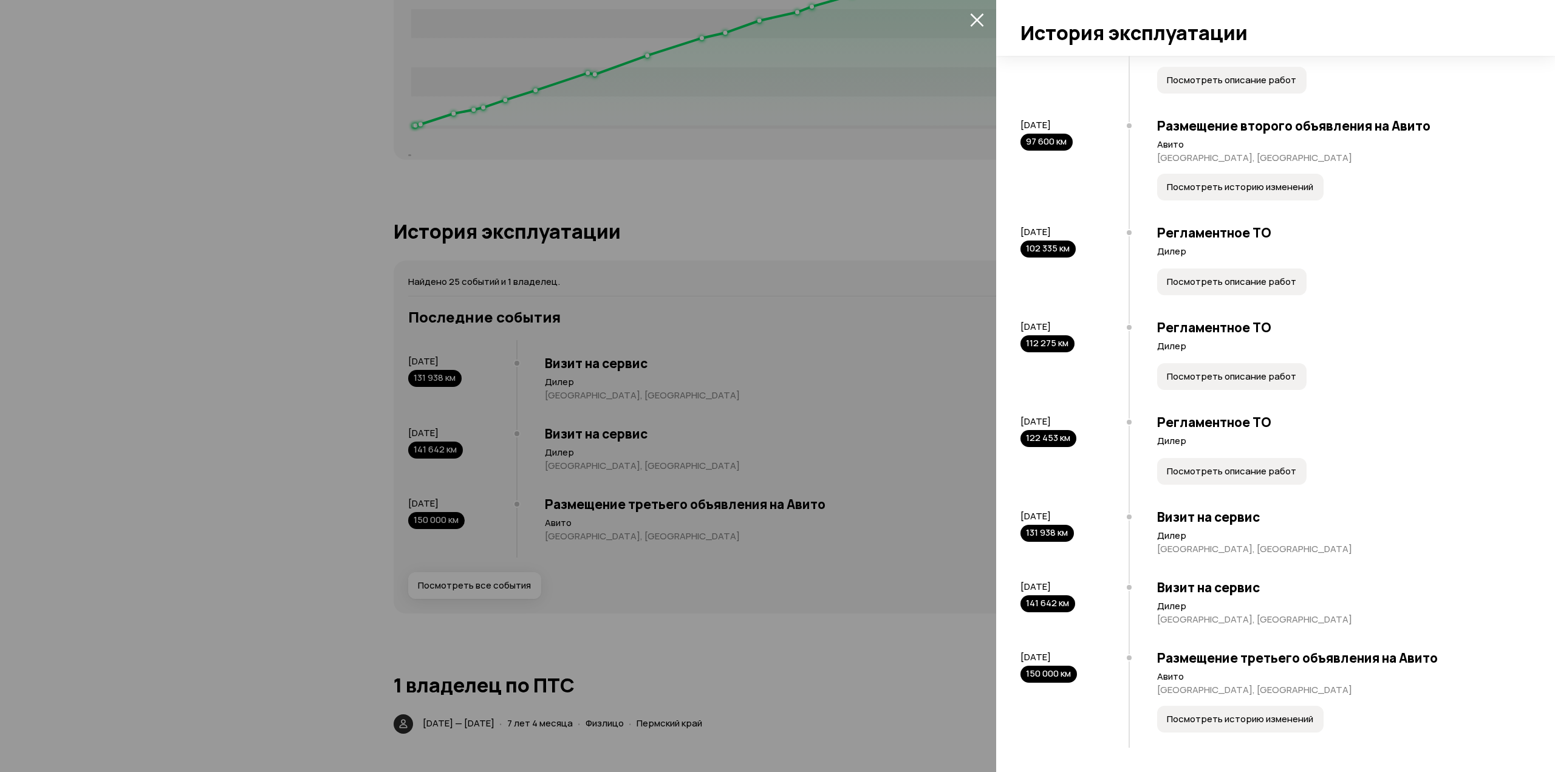
click at [713, 716] on div at bounding box center [777, 386] width 1555 height 772
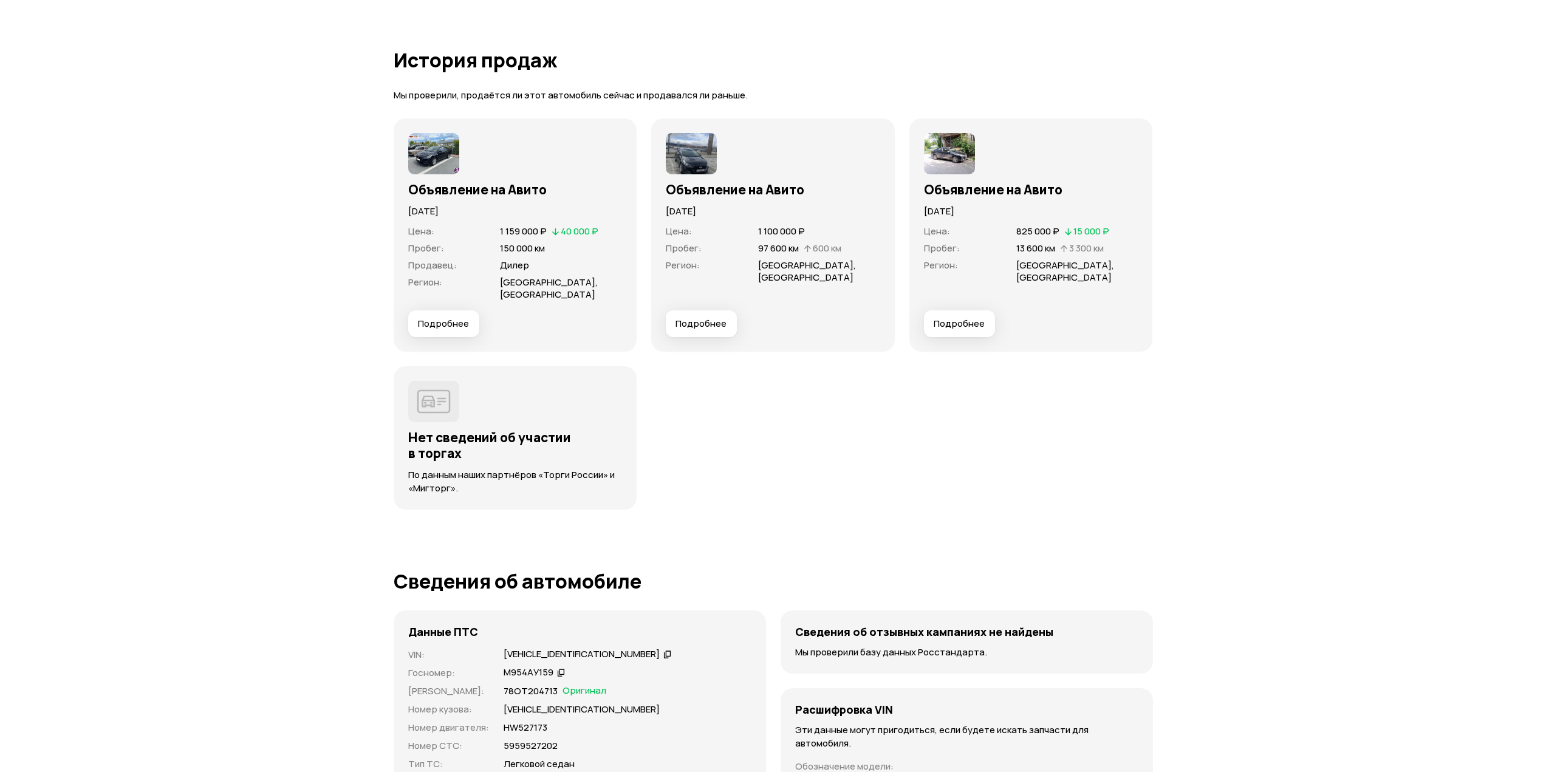
scroll to position [3271, 0]
click at [720, 327] on span "Подробнее" at bounding box center [701, 324] width 51 height 12
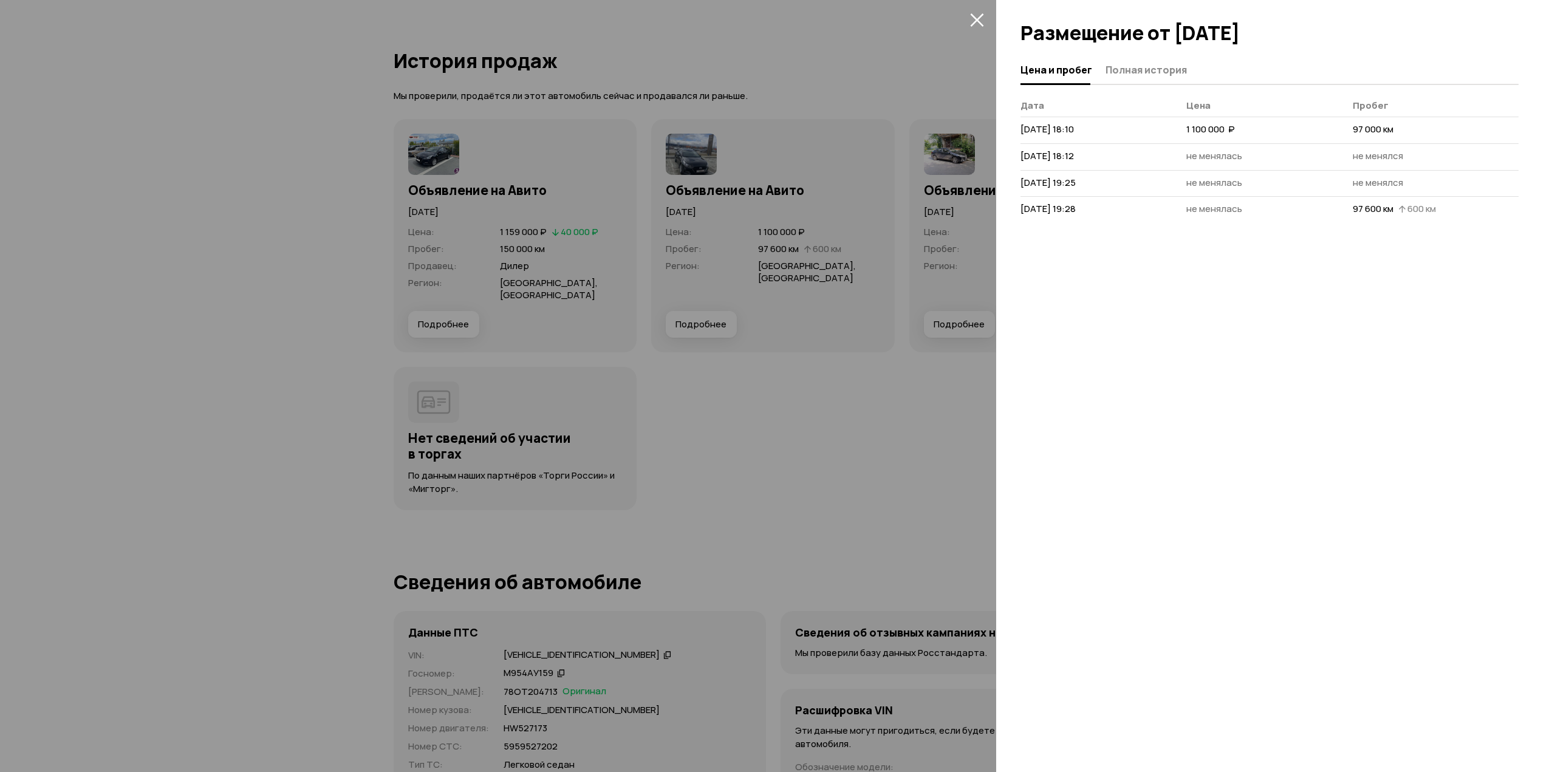
click at [979, 19] on icon "закрыть" at bounding box center [977, 20] width 14 height 14
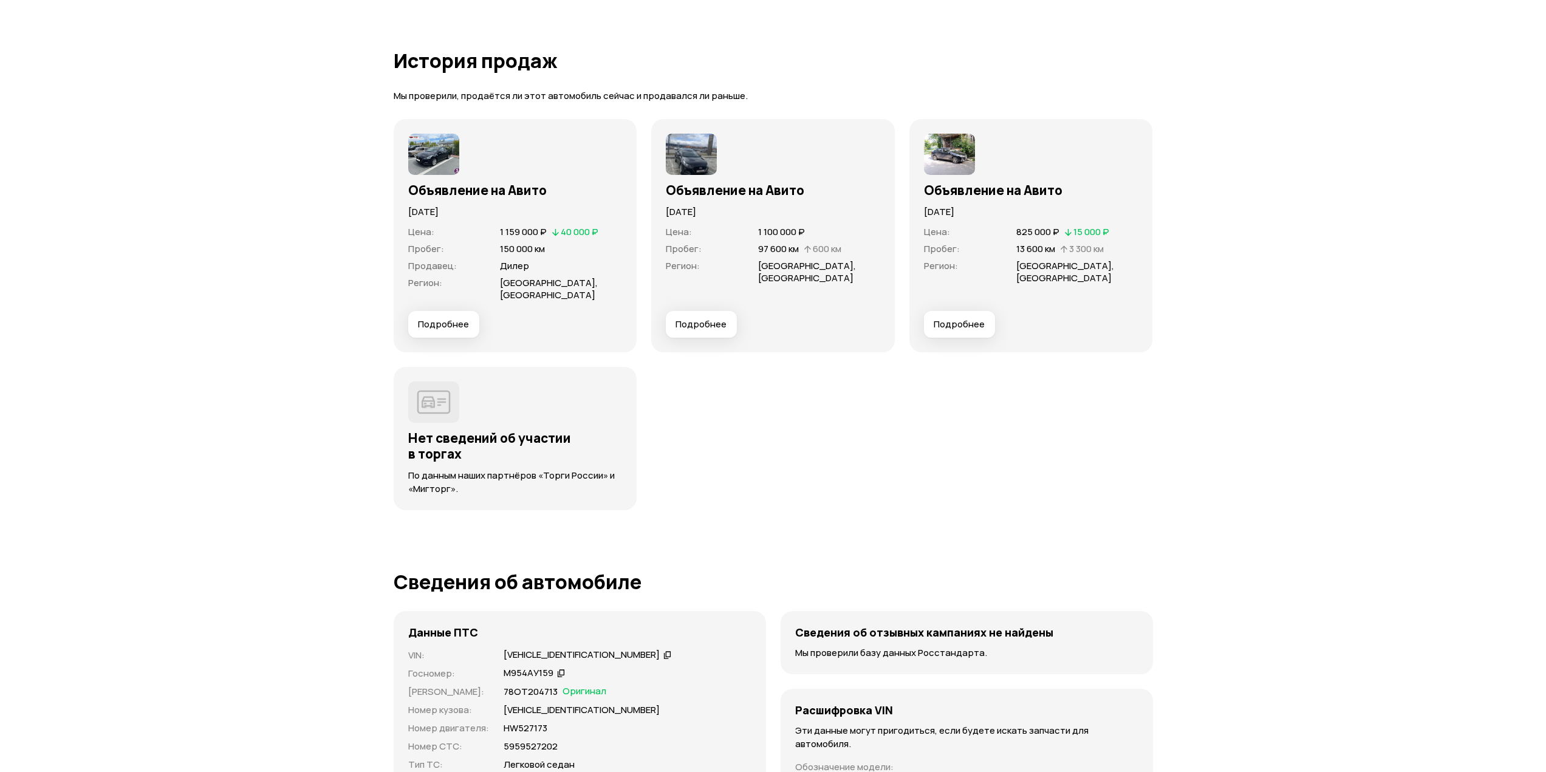
click at [946, 334] on button "Подробнее" at bounding box center [959, 324] width 71 height 27
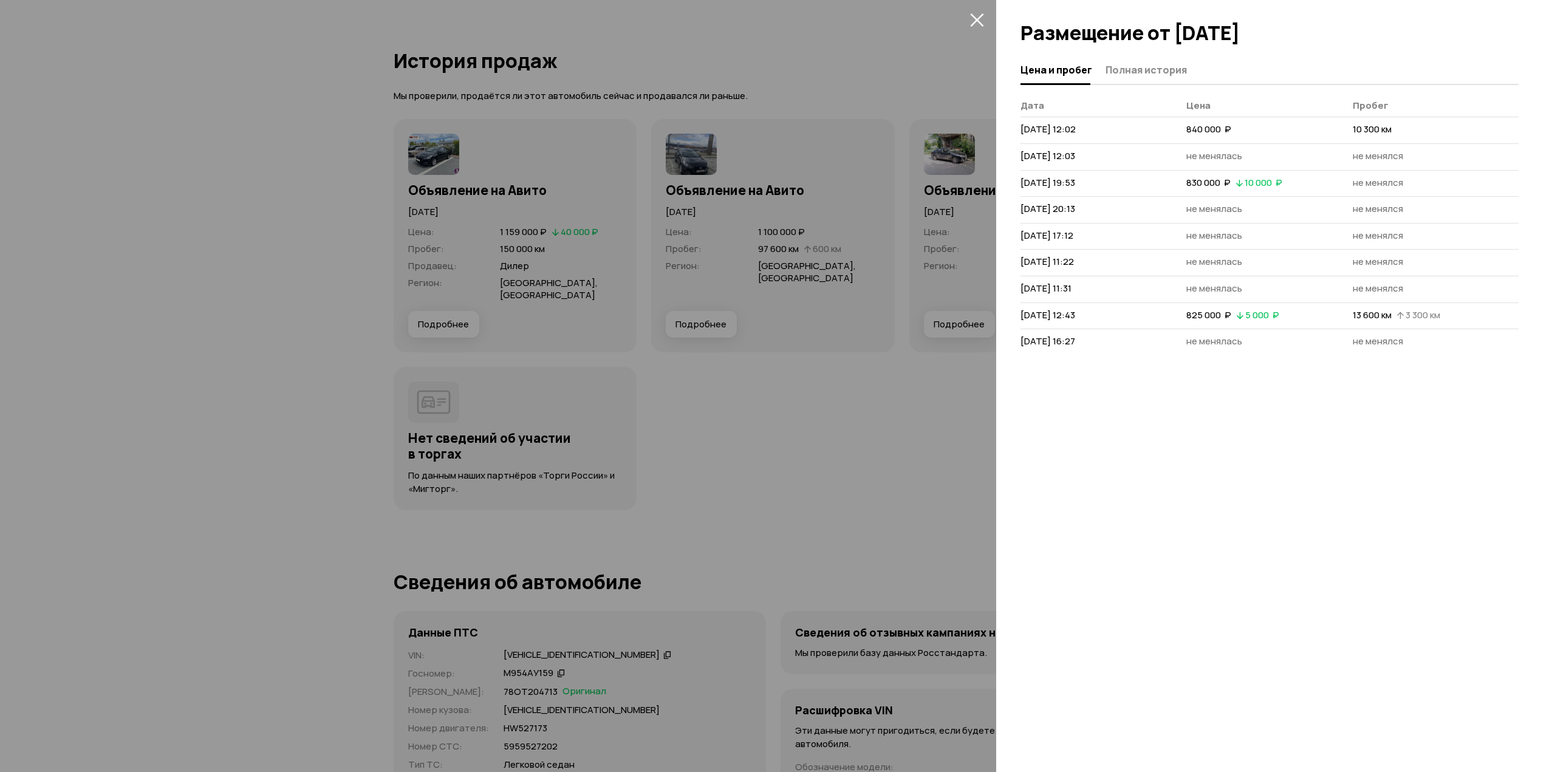
click at [974, 22] on icon "закрыть" at bounding box center [976, 19] width 13 height 13
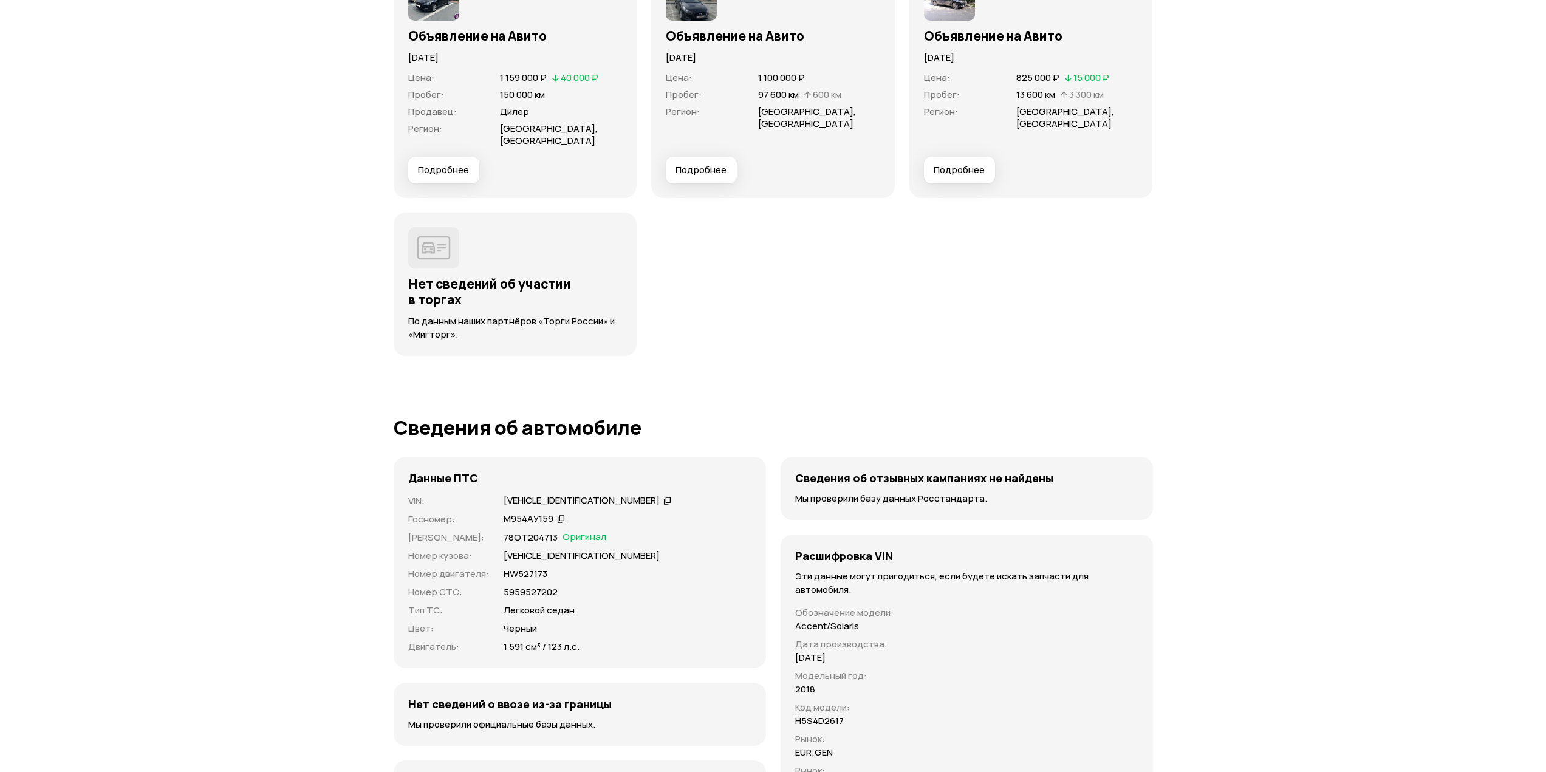
scroll to position [3393, 0]
